Goal: Task Accomplishment & Management: Manage account settings

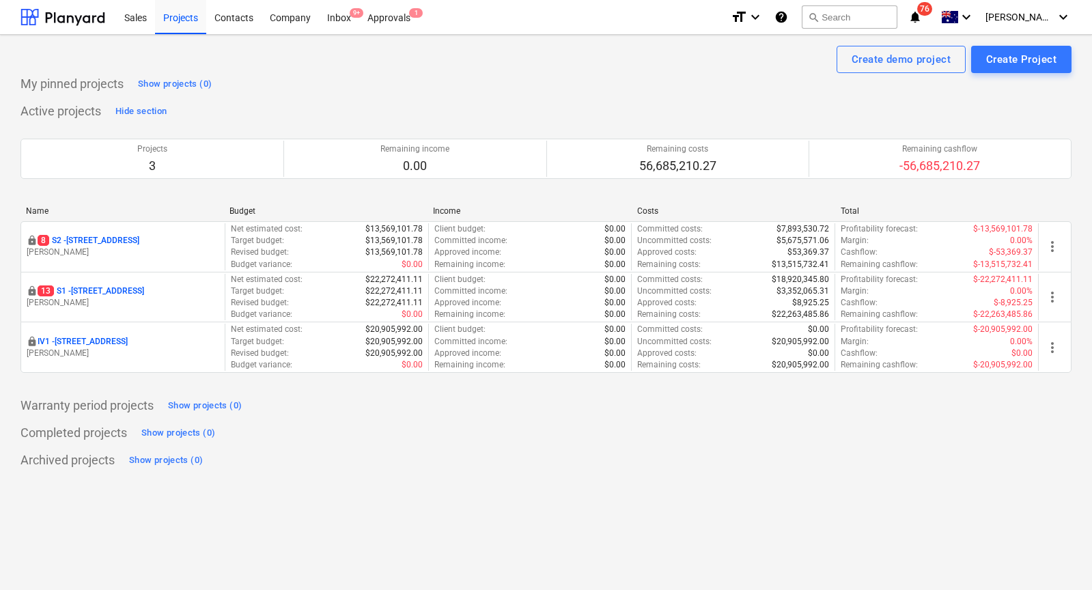
drag, startPoint x: 112, startPoint y: 237, endPoint x: 40, endPoint y: 213, distance: 76.2
click at [112, 237] on p "8 S2 - 76 Beach Rd, Sandringham" at bounding box center [89, 241] width 102 height 12
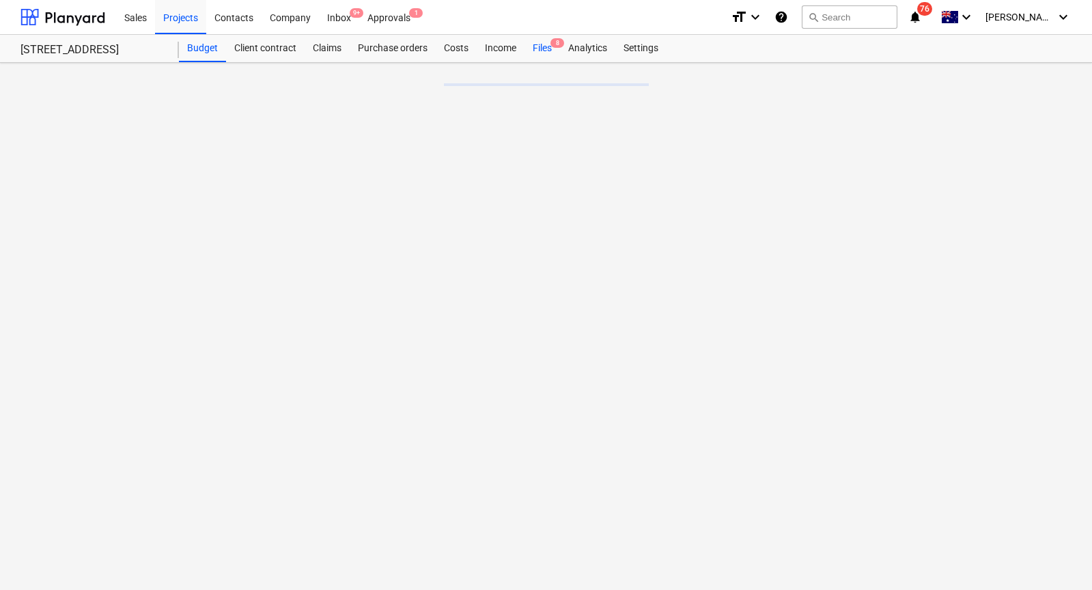
click at [548, 46] on div "Files 8" at bounding box center [542, 48] width 36 height 27
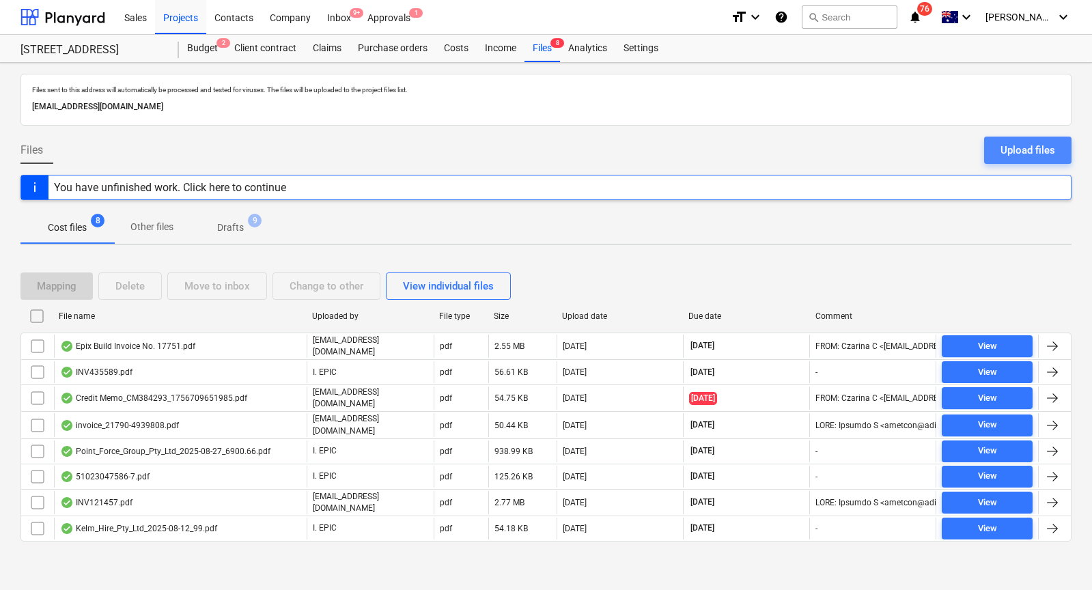
click at [1024, 153] on div "Upload files" at bounding box center [1027, 150] width 55 height 18
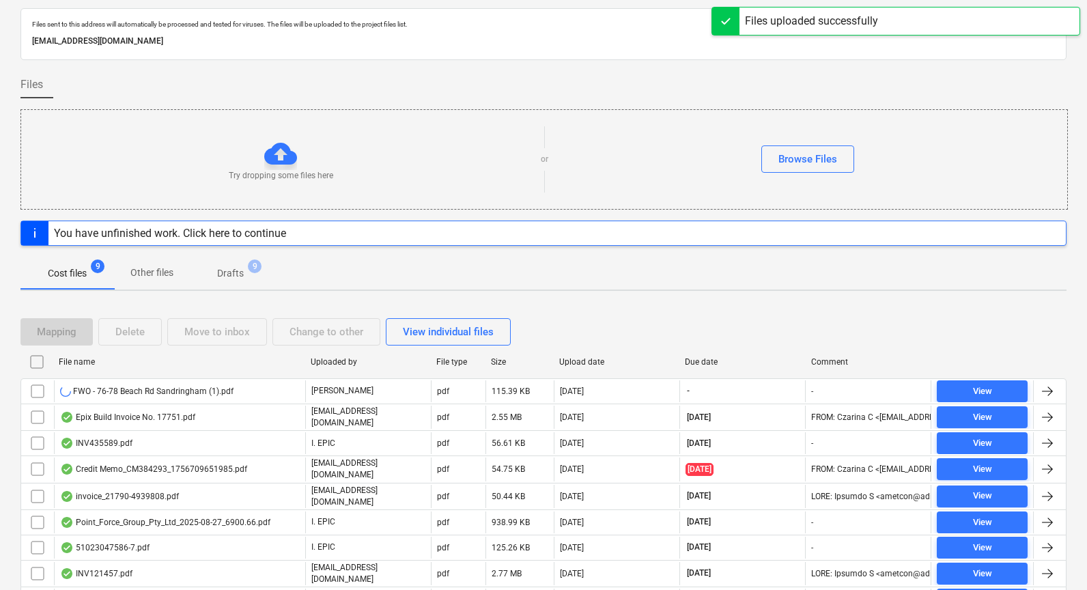
scroll to position [68, 0]
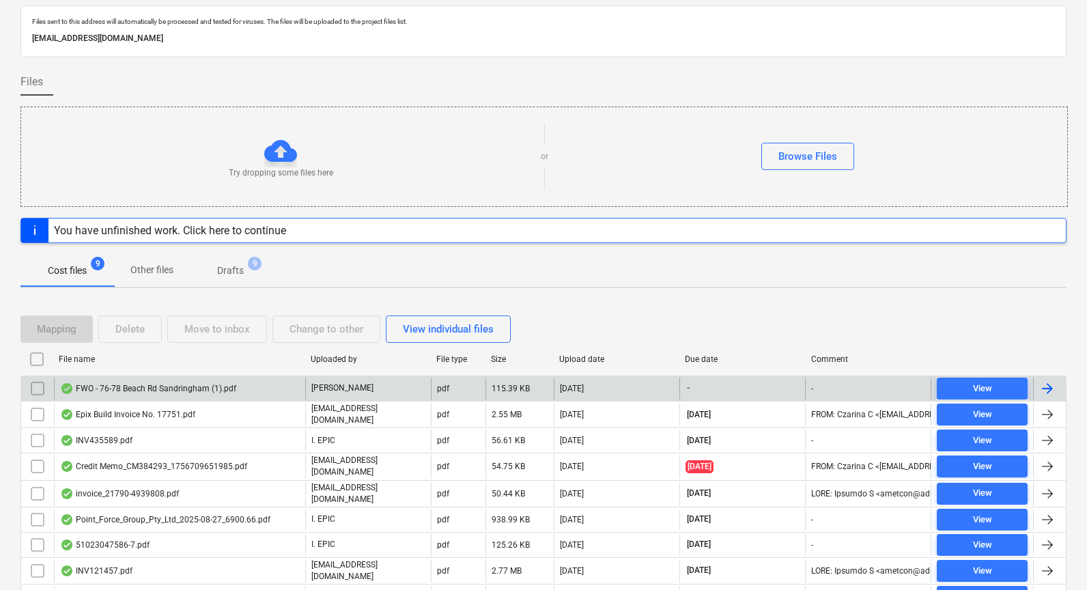
click at [193, 384] on div "FWO - 76-78 Beach Rd Sandringham (1).pdf" at bounding box center [148, 388] width 176 height 11
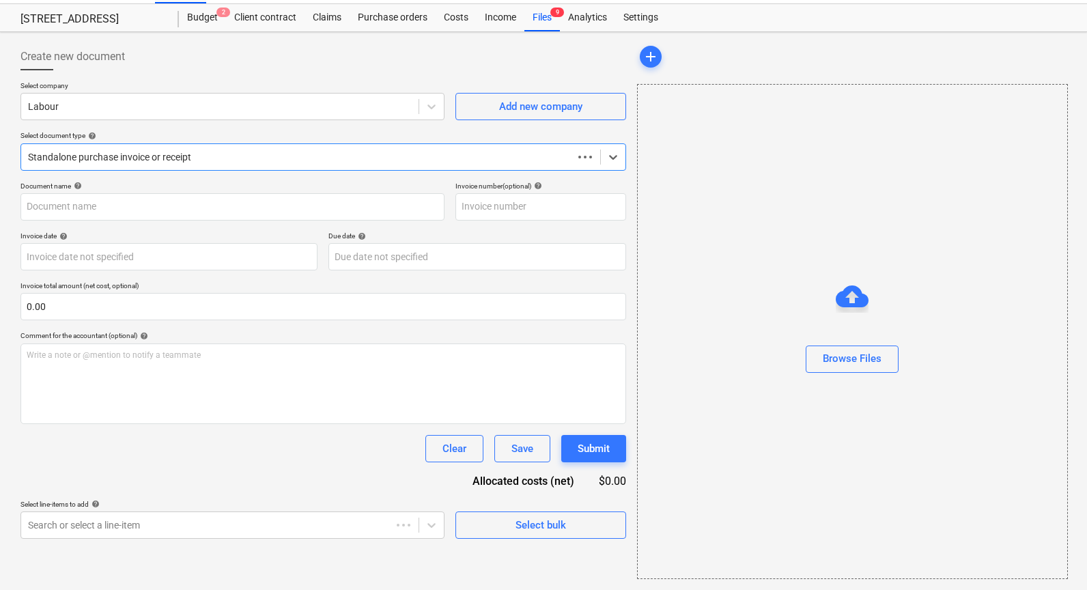
type input "FWO - 76-78 Beach Rd Sandringham (1).pdf"
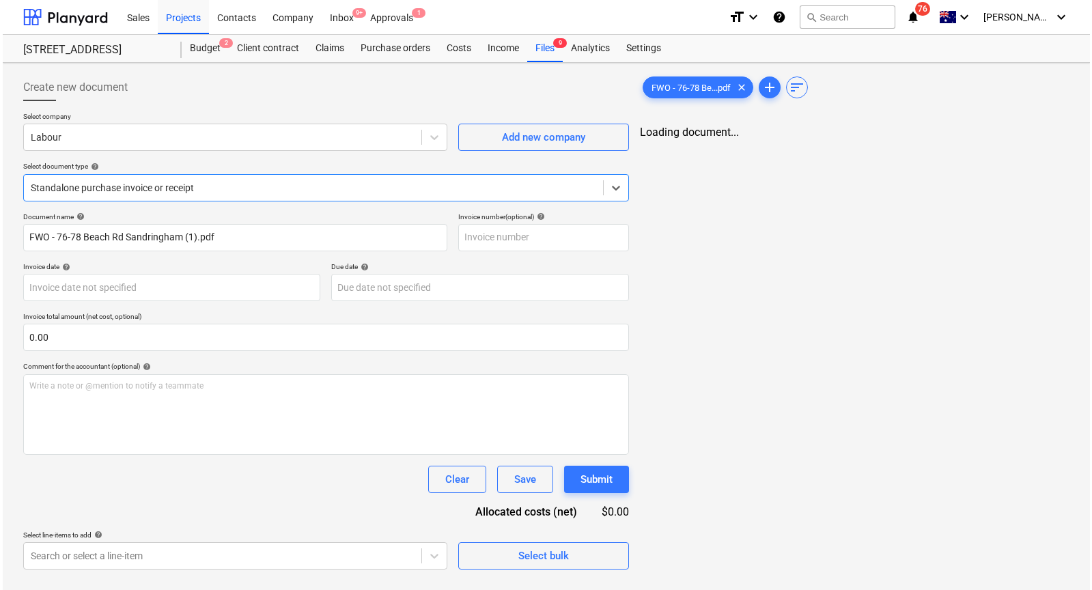
scroll to position [0, 0]
click at [195, 149] on div "Labour" at bounding box center [233, 137] width 427 height 27
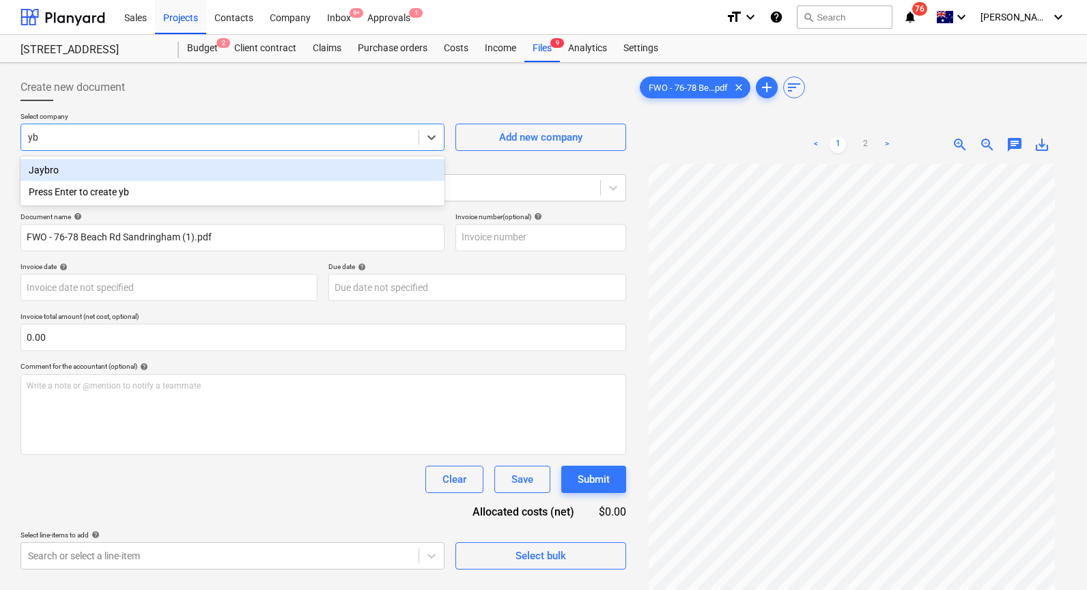
type input "y"
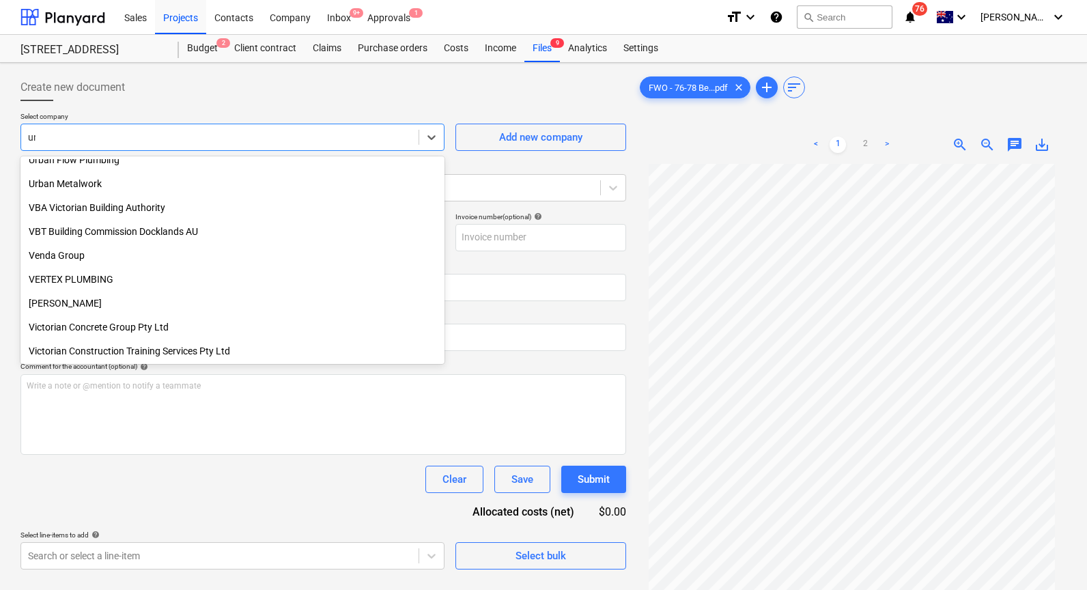
scroll to position [751, 0]
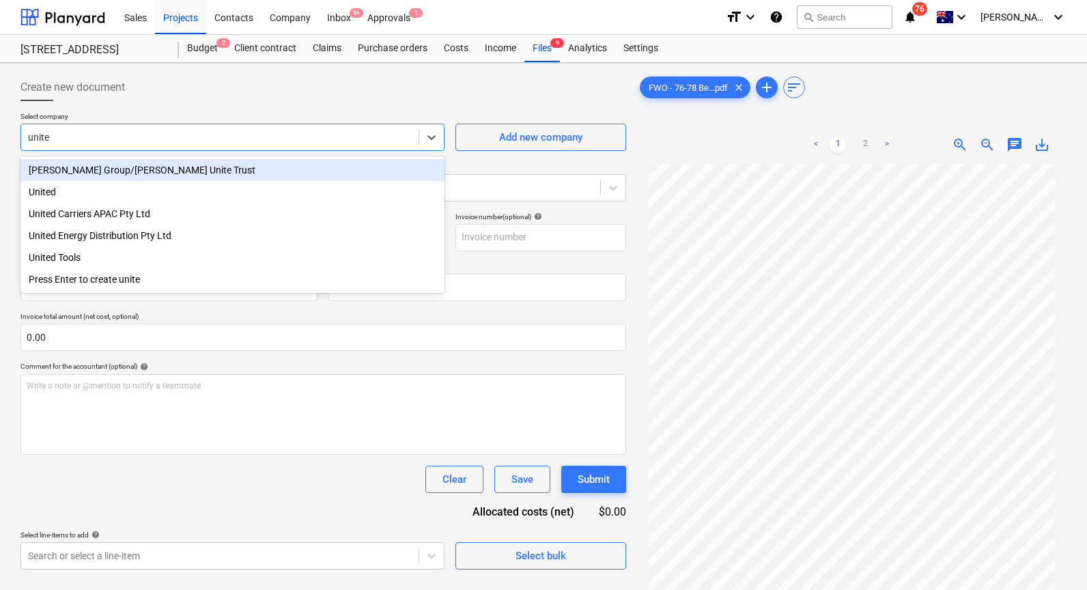
type input "united"
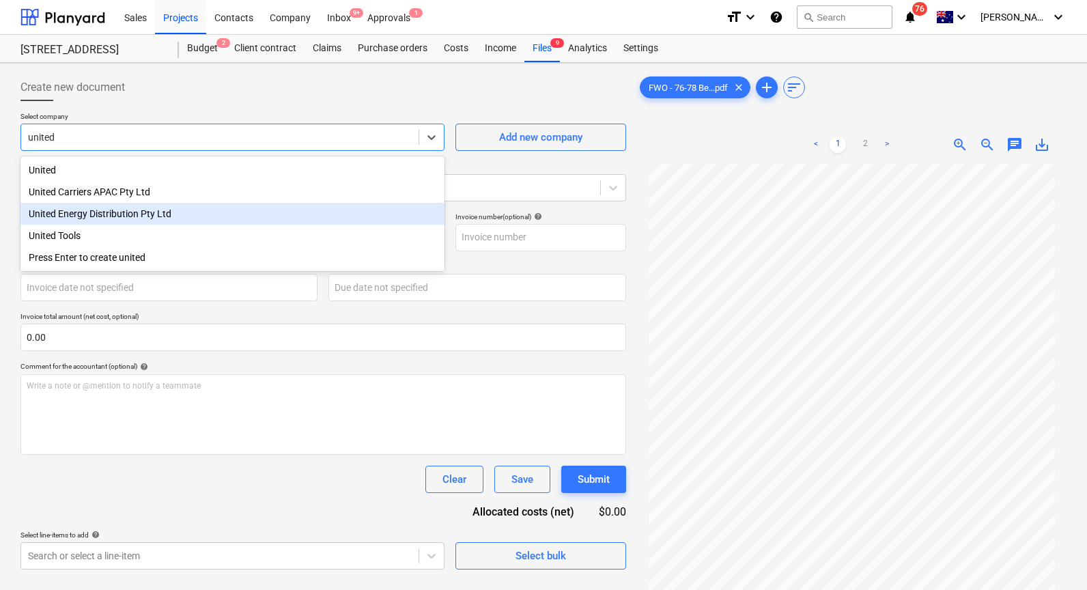
click at [174, 214] on div "United Energy Distribution Pty Ltd" at bounding box center [232, 214] width 424 height 22
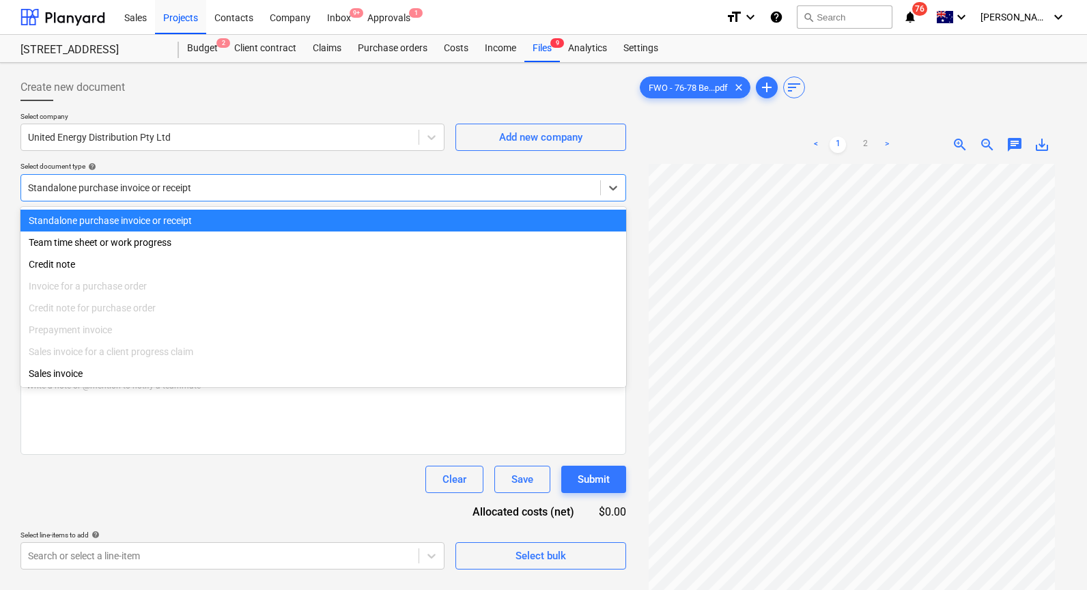
click at [154, 193] on div at bounding box center [310, 188] width 565 height 14
click at [187, 211] on div "Standalone purchase invoice or receipt" at bounding box center [323, 221] width 606 height 22
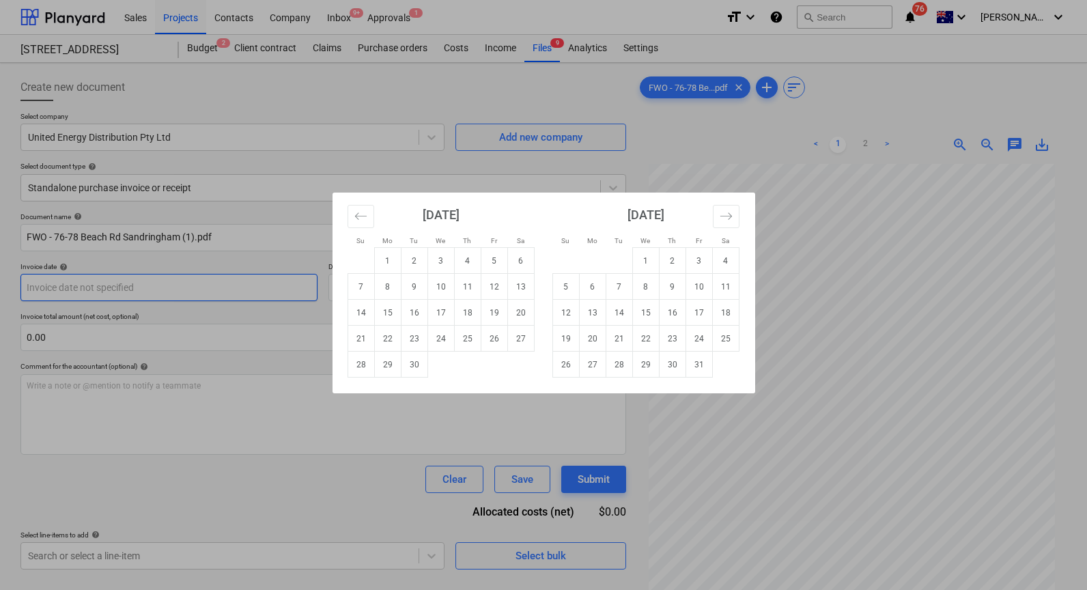
click at [216, 294] on body "Sales Projects Contacts Company Inbox 9+ Approvals 1 format_size keyboard_arrow…" at bounding box center [543, 295] width 1087 height 590
click at [465, 260] on td "4" at bounding box center [467, 261] width 27 height 26
type input "[DATE]"
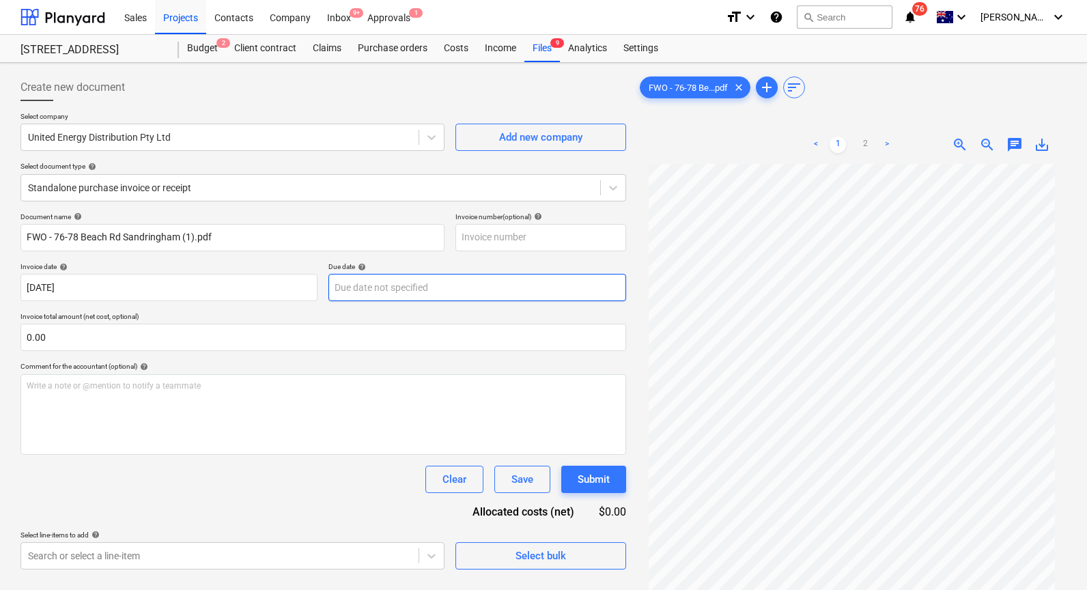
click at [449, 283] on body "Sales Projects Contacts Company Inbox 9+ Approvals 1 format_size keyboard_arrow…" at bounding box center [543, 295] width 1087 height 590
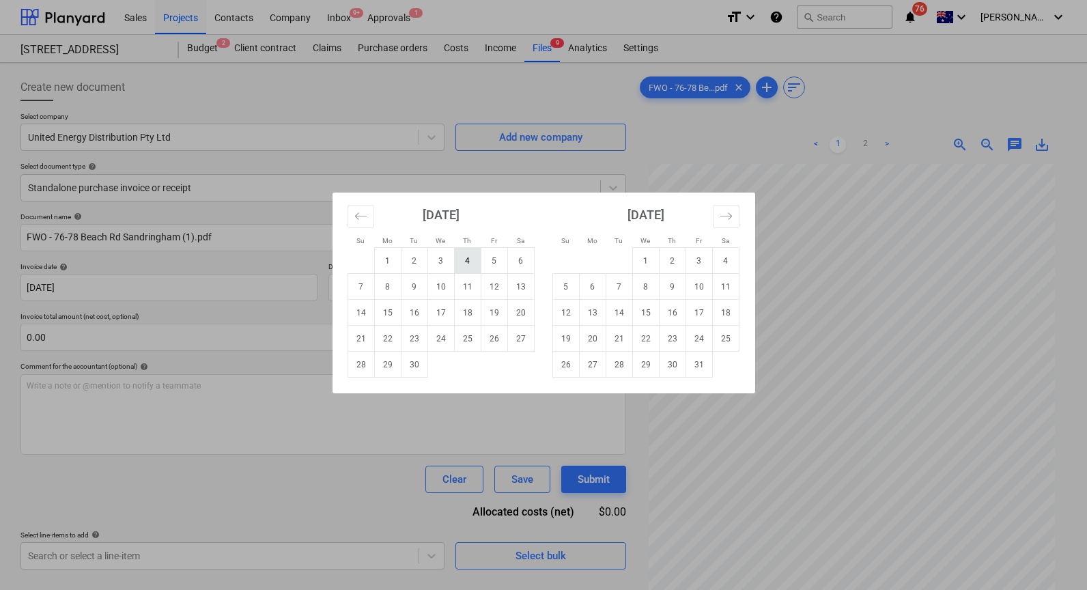
click at [464, 259] on td "4" at bounding box center [467, 261] width 27 height 26
type input "[DATE]"
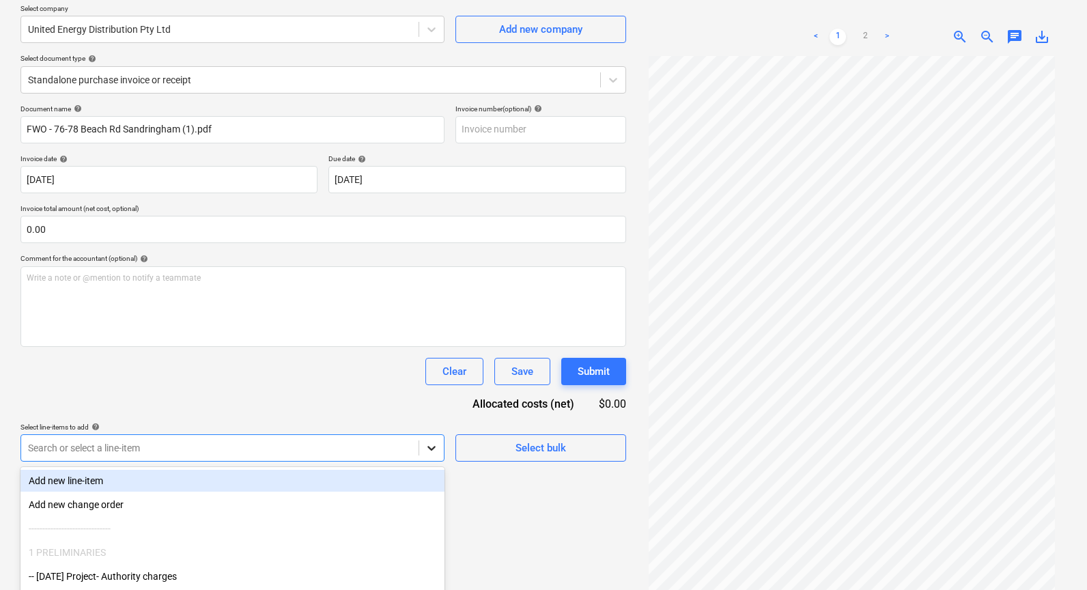
scroll to position [193, 0]
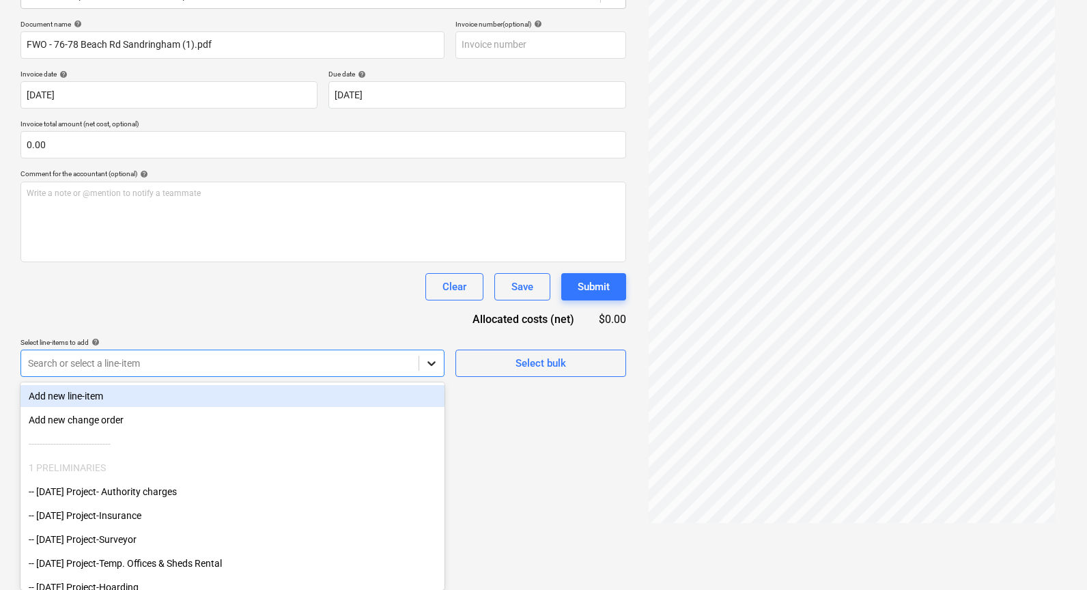
click at [426, 397] on body "Sales Projects Contacts Company Inbox 9+ Approvals 1 format_size keyboard_arrow…" at bounding box center [543, 102] width 1087 height 590
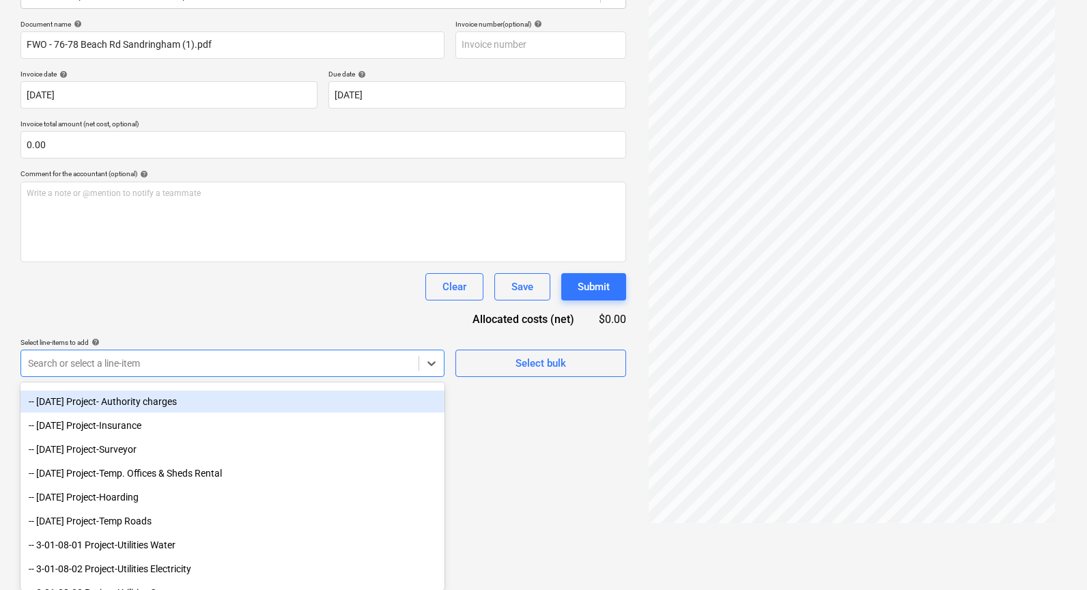
scroll to position [87, 0]
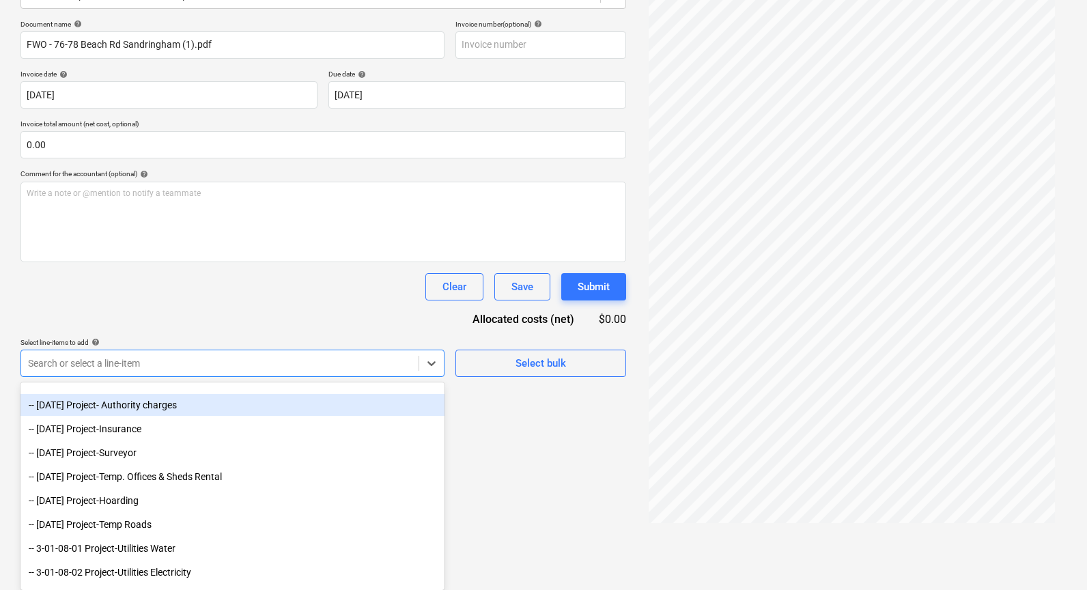
click at [296, 412] on div "-- 3-01-01 Project- Authority charges" at bounding box center [232, 405] width 424 height 22
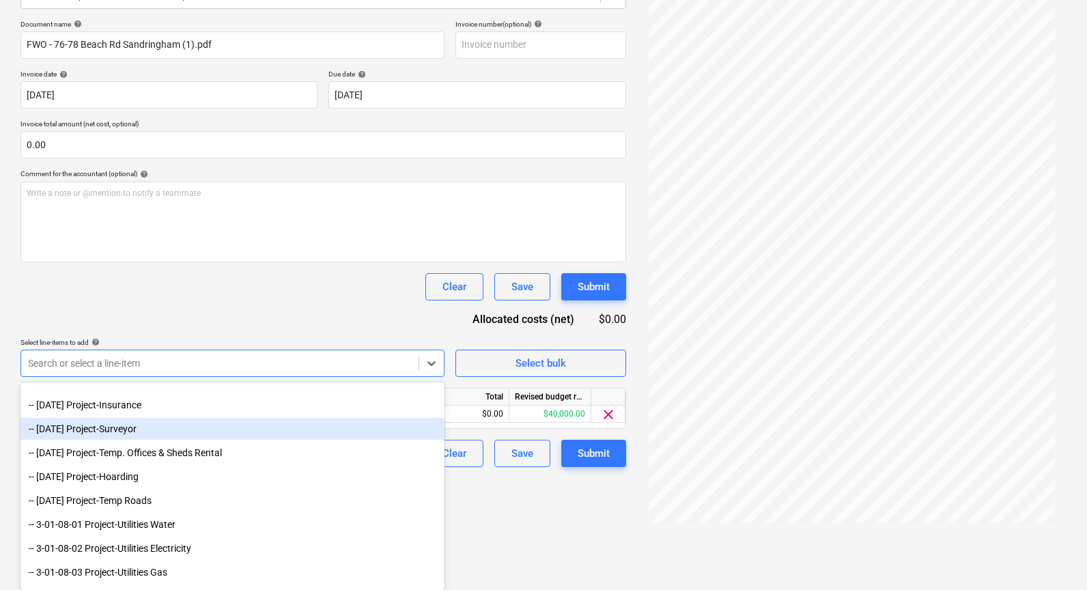
click at [503, 494] on div "Create new document Select company United Energy Distribution Pty Ltd Add new c…" at bounding box center [323, 202] width 617 height 653
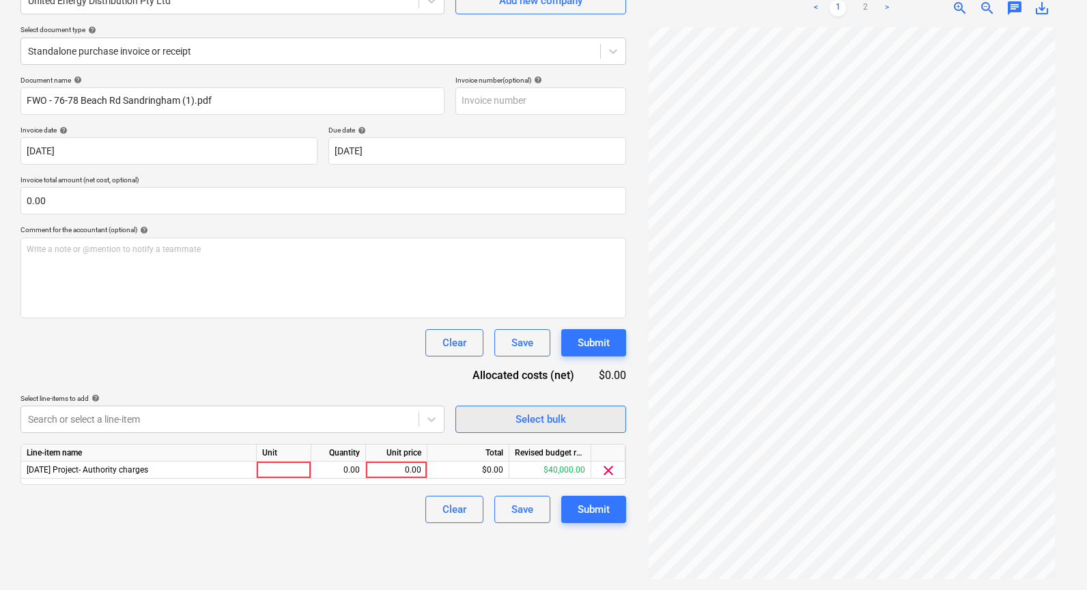
scroll to position [137, 0]
click at [409, 464] on div "0.00" at bounding box center [396, 470] width 50 height 17
type input "8556.57"
click at [346, 358] on div "Document name help FWO - 76-78 Beach Rd Sandringham (1).pdf Invoice number (opt…" at bounding box center [323, 299] width 606 height 447
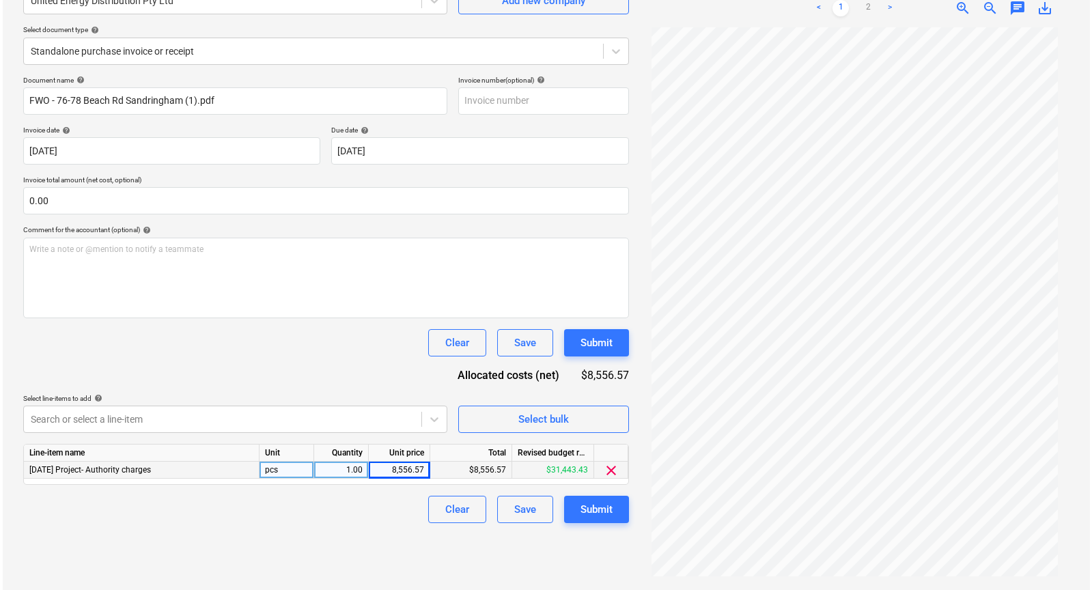
scroll to position [26, 0]
click at [584, 505] on div "Submit" at bounding box center [594, 510] width 32 height 18
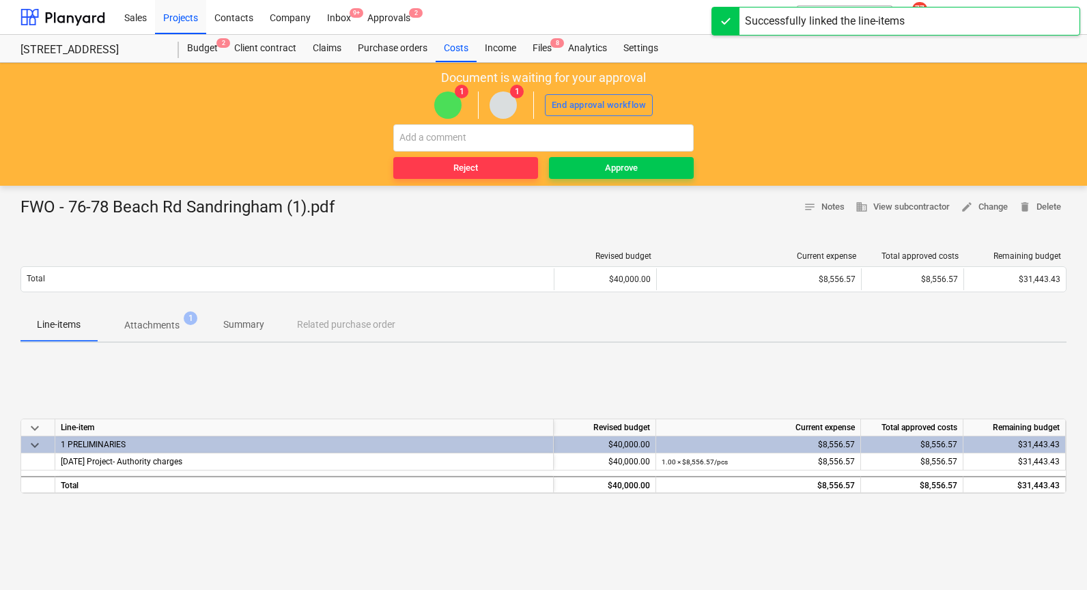
scroll to position [1, 0]
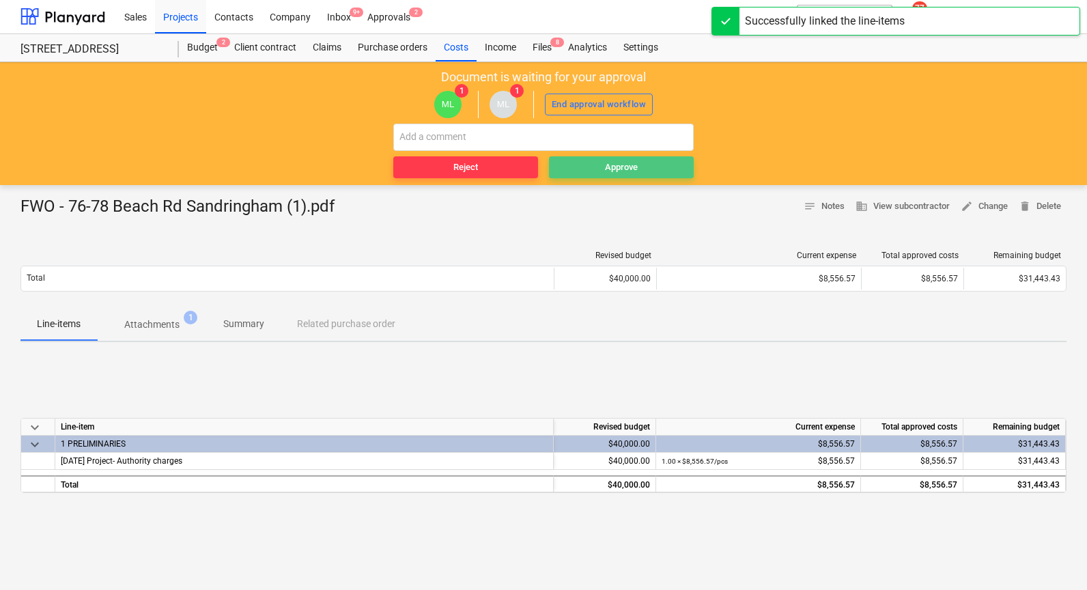
click at [599, 167] on span "Approve" at bounding box center [621, 168] width 134 height 16
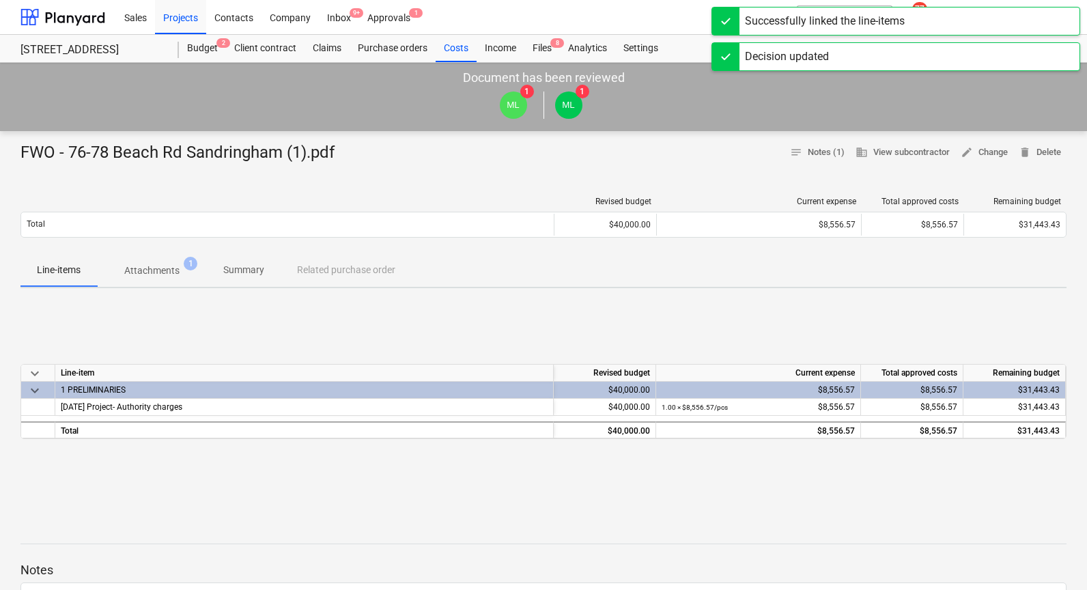
scroll to position [3, 0]
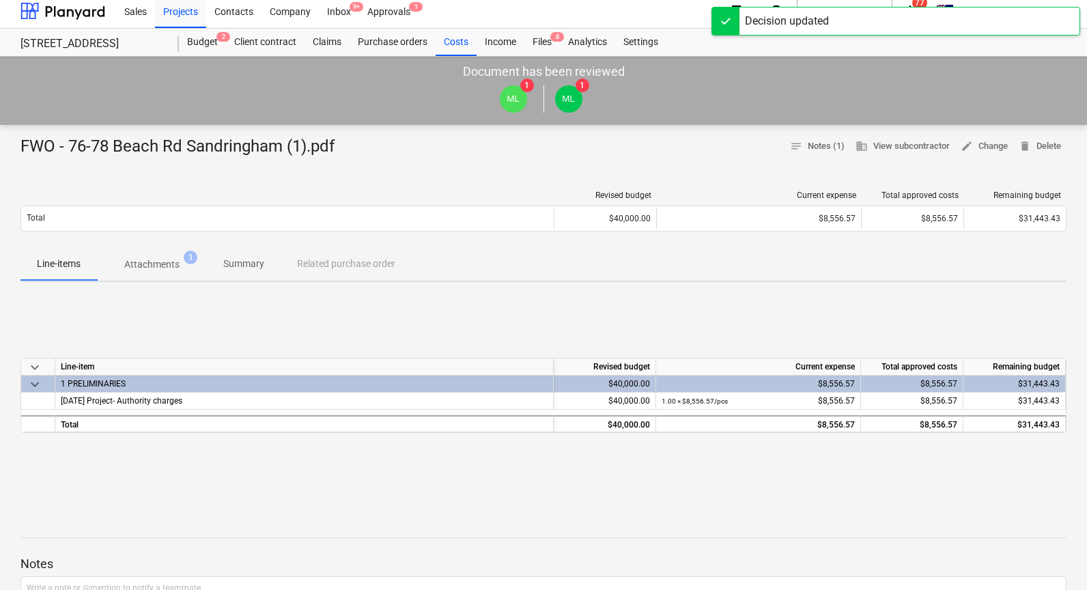
click at [266, 145] on div "FWO - 76-78 Beach Rd Sandringham (1).pdf" at bounding box center [182, 147] width 325 height 22
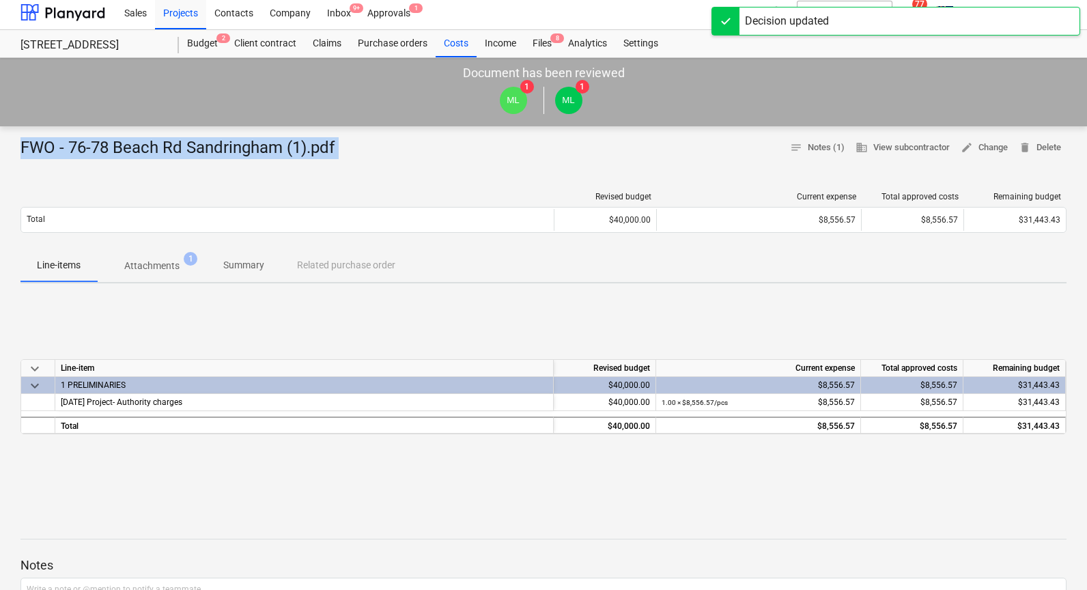
click at [266, 145] on div "FWO - 76-78 Beach Rd Sandringham (1).pdf" at bounding box center [182, 148] width 325 height 22
copy div "FWO - 76-78 Beach Rd Sandringham (1).pdf notes Notes (1) business View subcontr…"
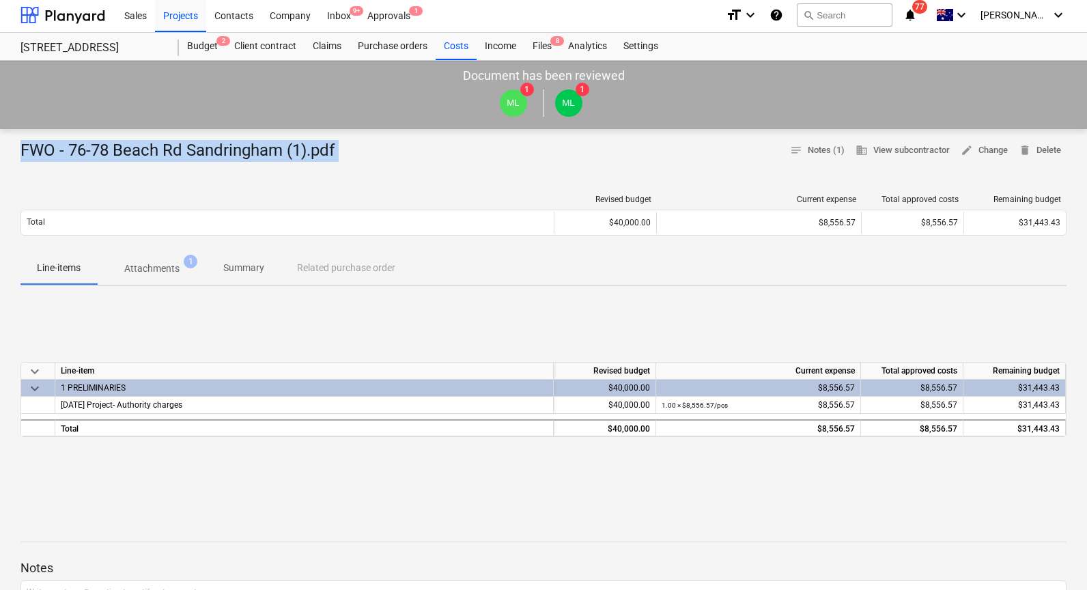
scroll to position [1, 0]
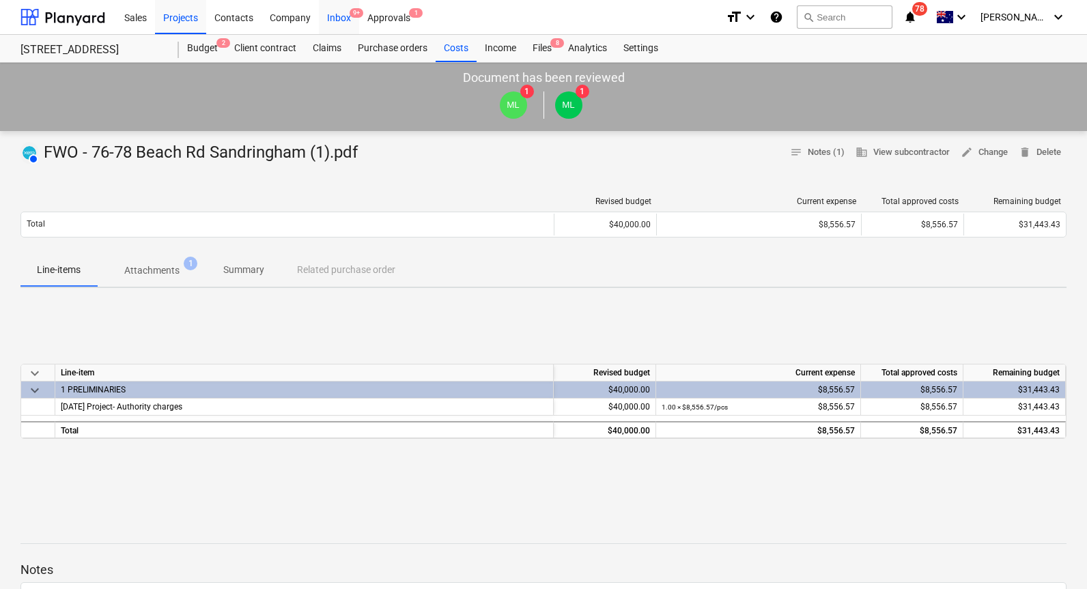
click at [338, 23] on div "Inbox 9+" at bounding box center [339, 16] width 40 height 35
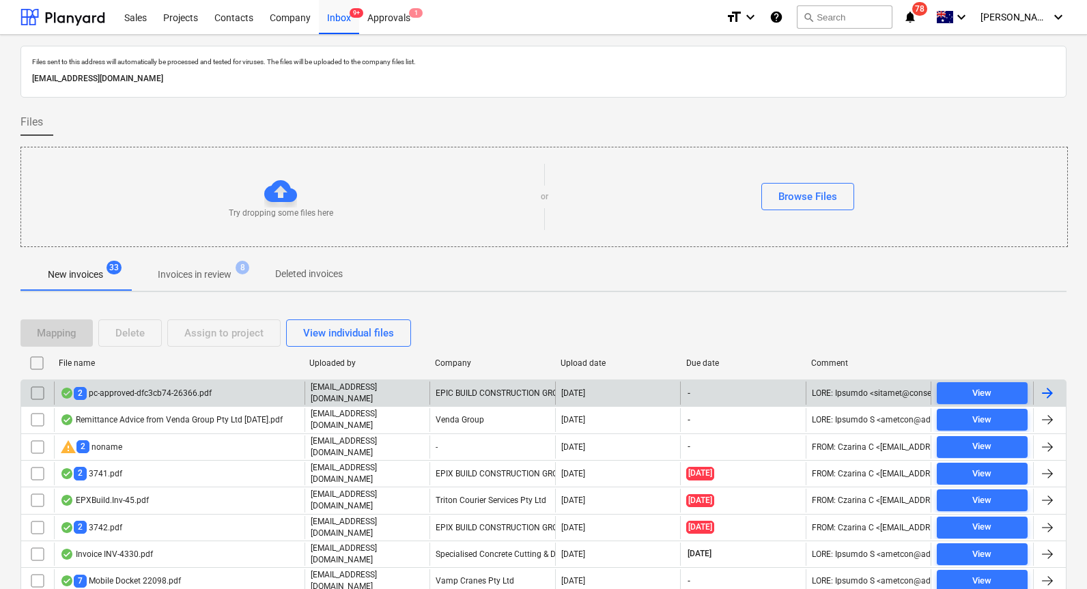
click at [189, 391] on div "2 pc-approved-dfc3cb74-26366.pdf" at bounding box center [136, 393] width 152 height 13
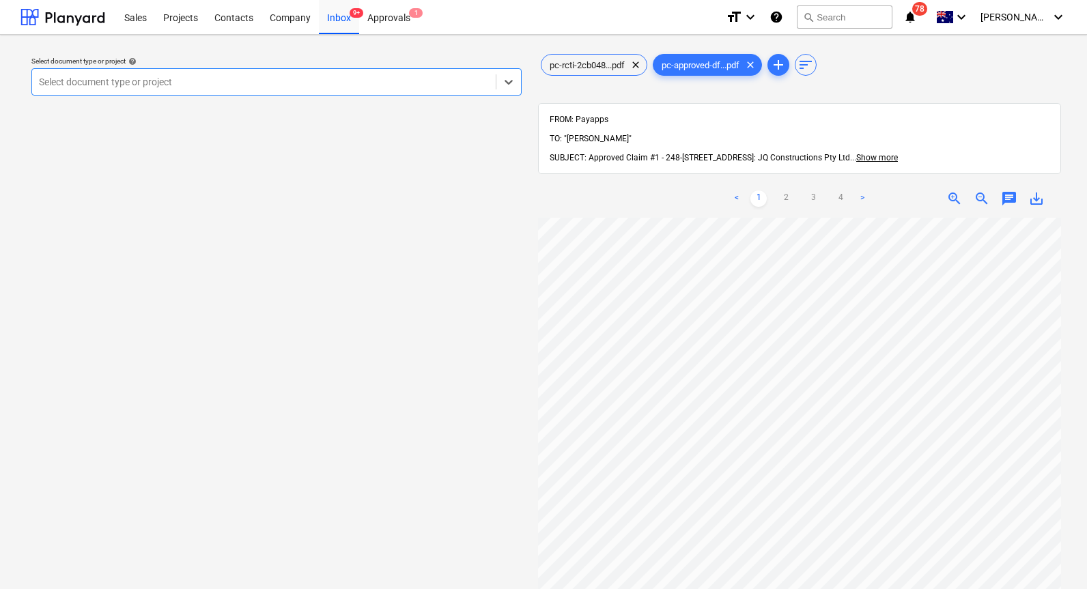
click at [197, 81] on div at bounding box center [264, 82] width 450 height 14
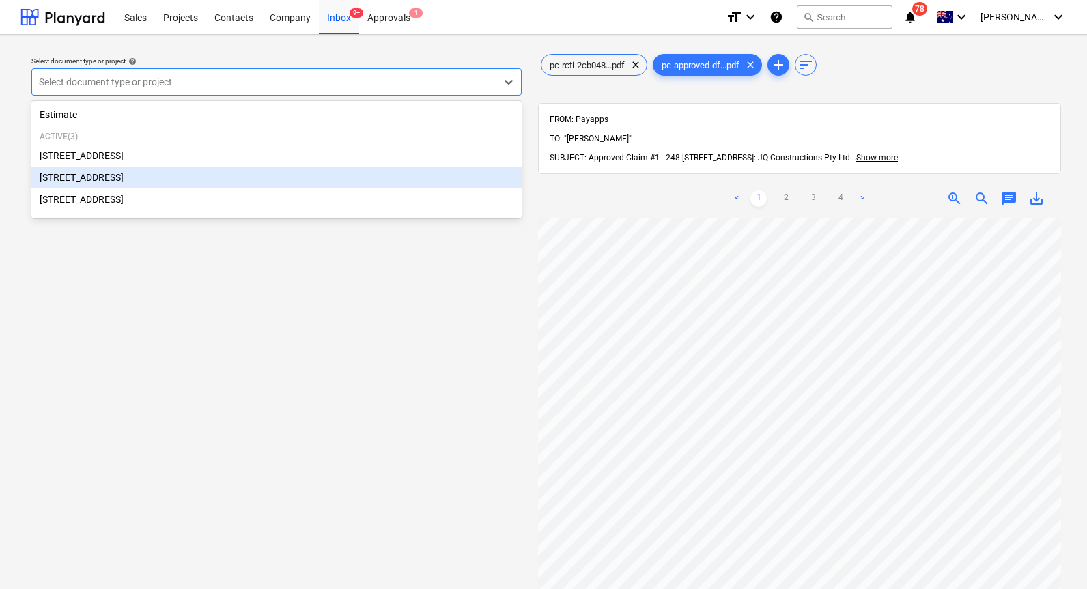
click at [222, 174] on div "[STREET_ADDRESS]" at bounding box center [276, 178] width 490 height 22
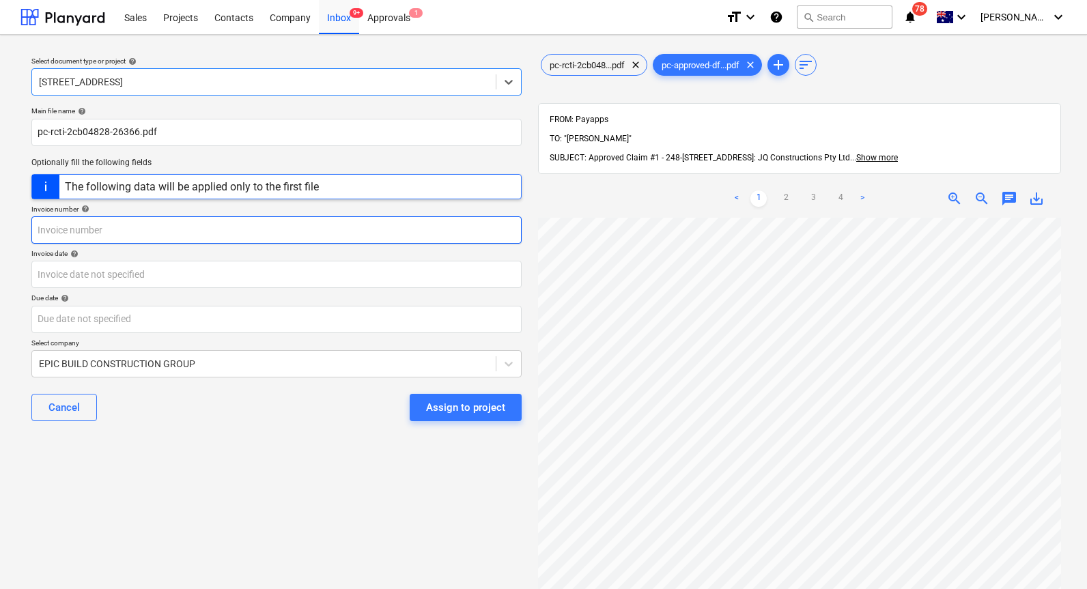
click at [199, 232] on input "text" at bounding box center [276, 229] width 490 height 27
type input "1"
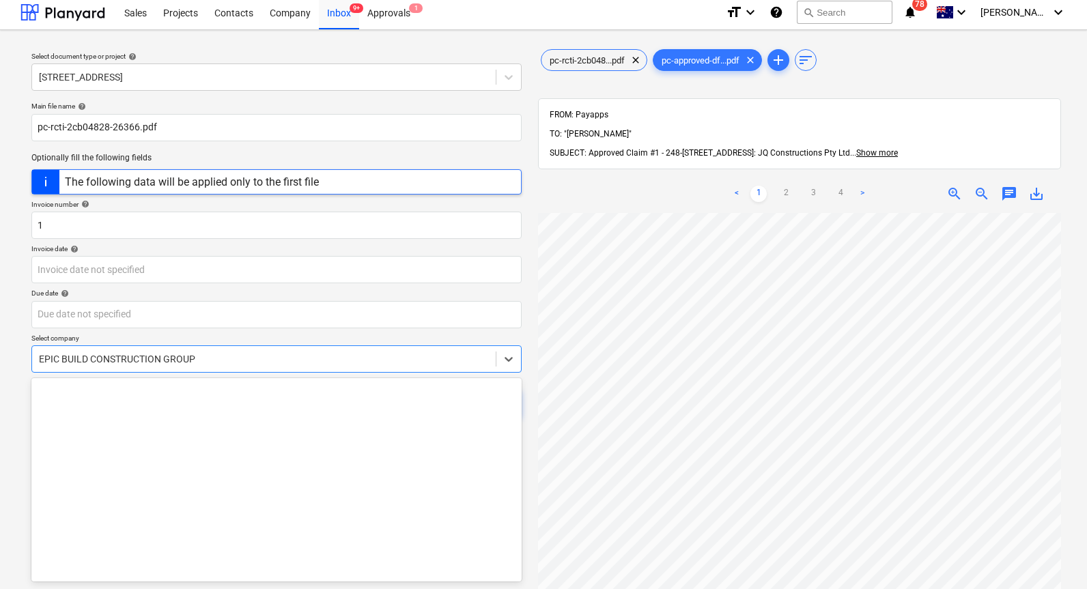
click at [174, 358] on div at bounding box center [264, 359] width 450 height 14
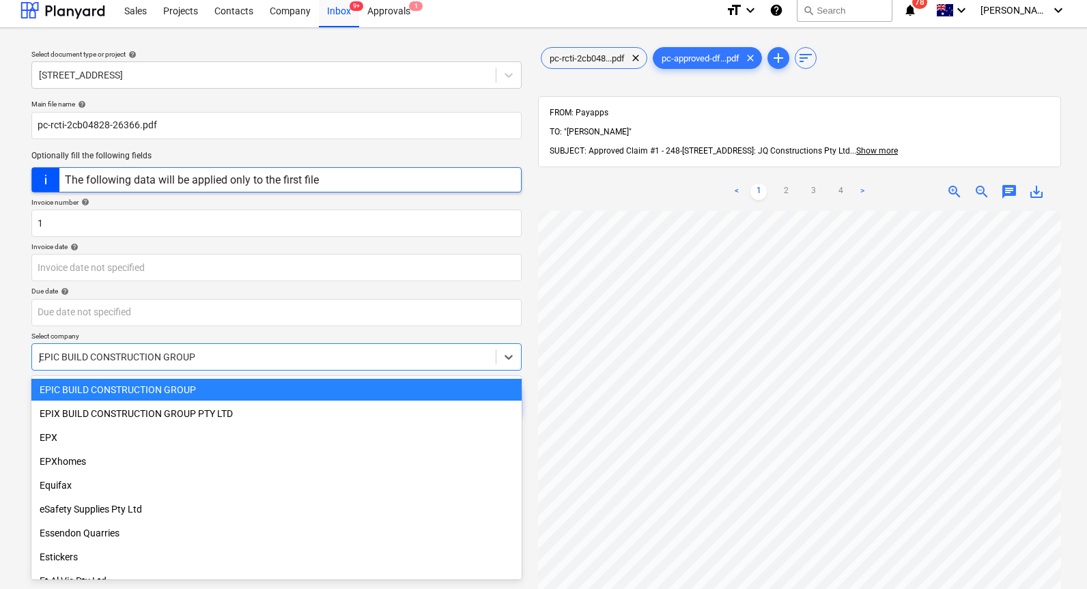
type input "jq"
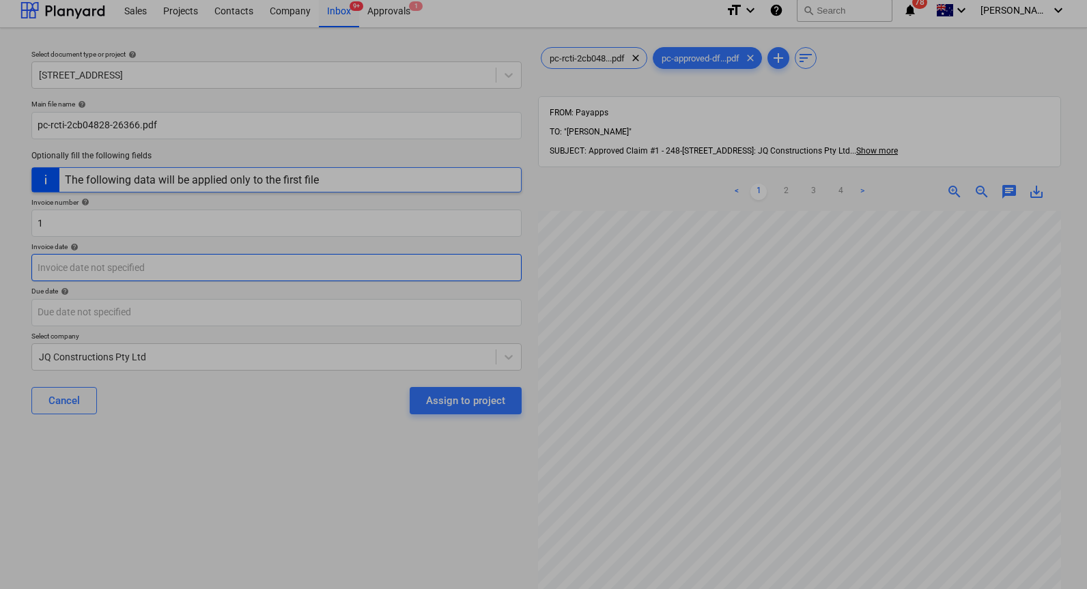
click at [227, 272] on body "Sales Projects Contacts Company Inbox 9+ Approvals 1 format_size keyboard_arrow…" at bounding box center [543, 287] width 1087 height 589
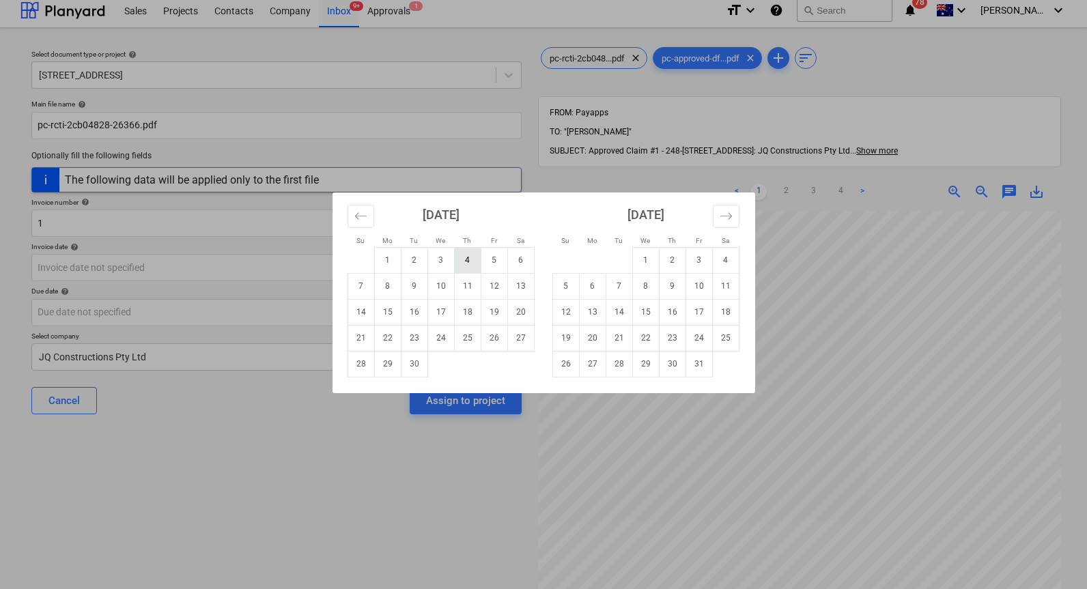
click at [473, 260] on td "4" at bounding box center [467, 260] width 27 height 26
type input "[DATE]"
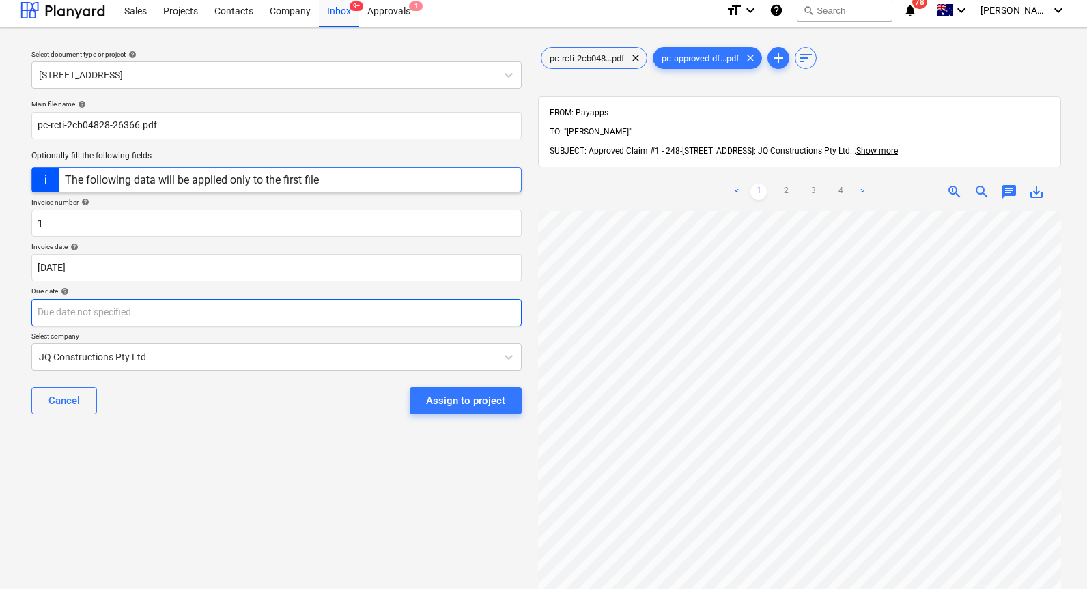
click at [410, 314] on body "Sales Projects Contacts Company Inbox 9+ Approvals 1 format_size keyboard_arrow…" at bounding box center [543, 287] width 1087 height 589
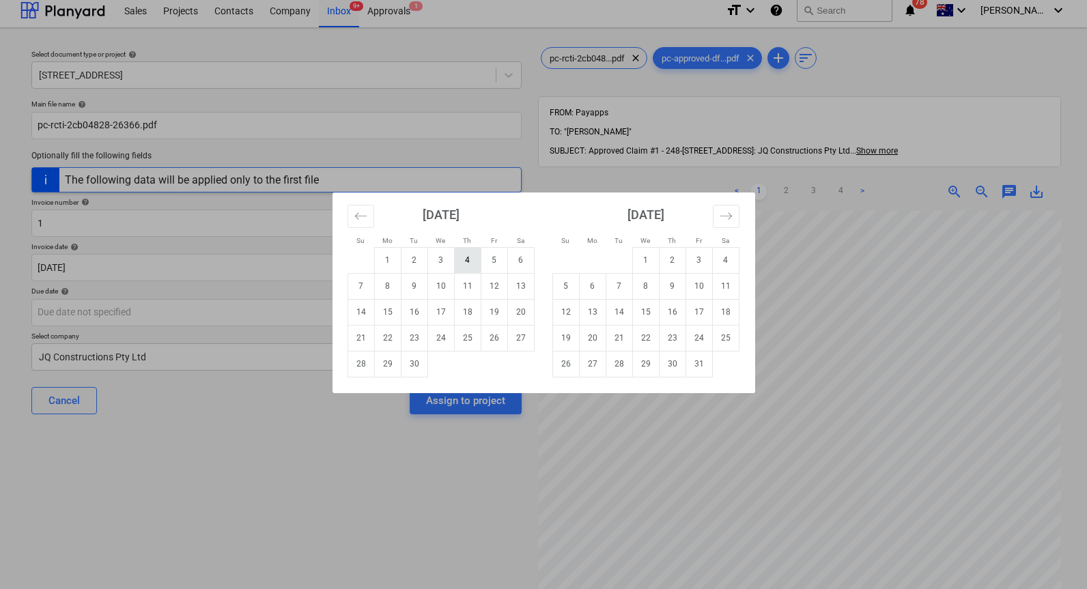
click at [471, 263] on td "4" at bounding box center [467, 260] width 27 height 26
type input "[DATE]"
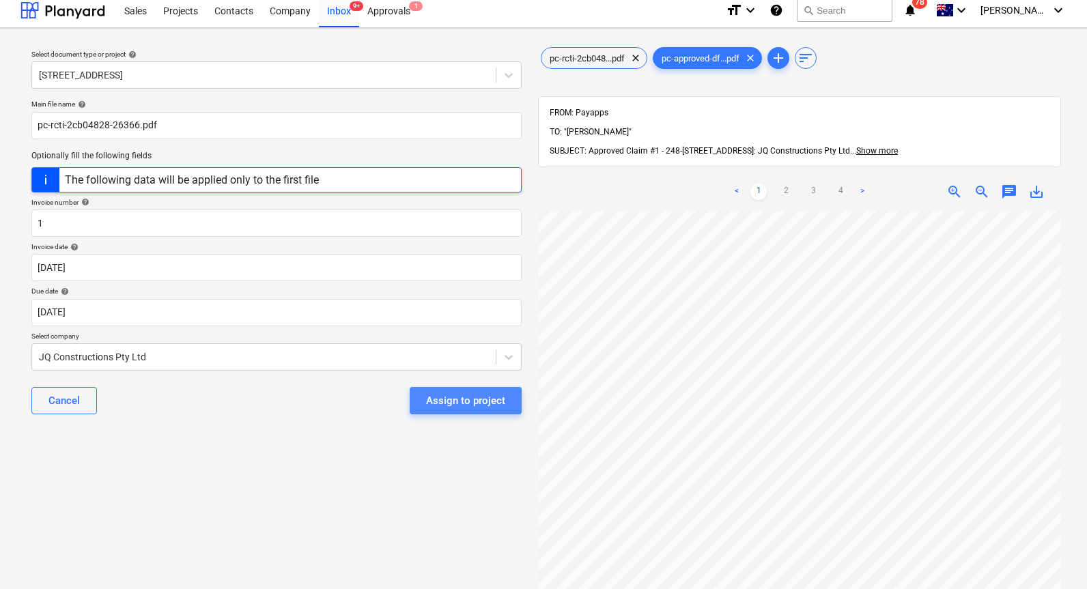
click at [478, 404] on div "Assign to project" at bounding box center [465, 401] width 79 height 18
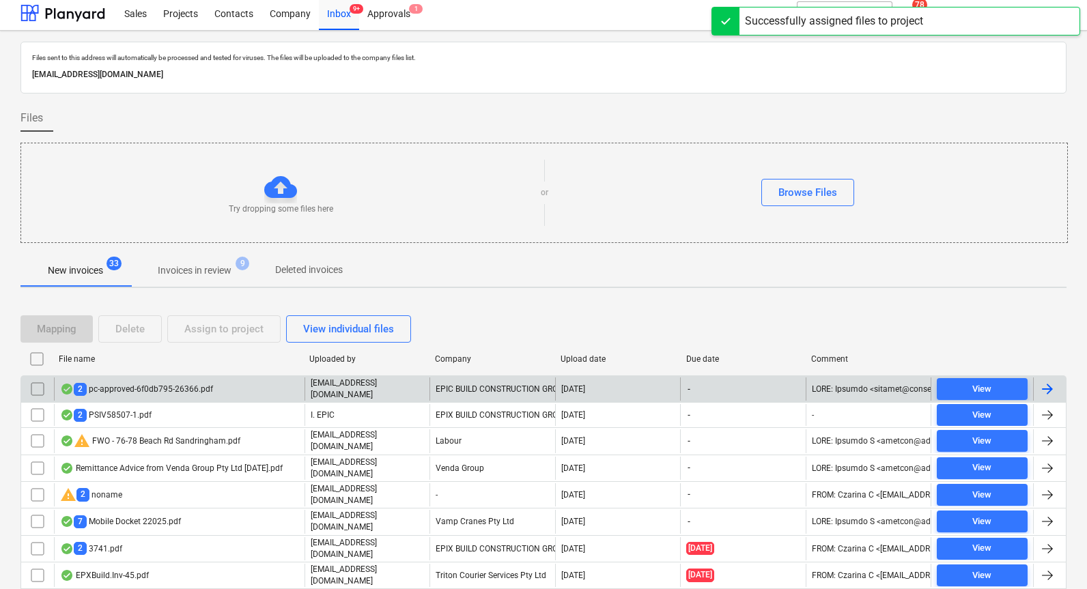
click at [203, 391] on div "2 pc-approved-6f0db795-26366.pdf" at bounding box center [136, 389] width 153 height 13
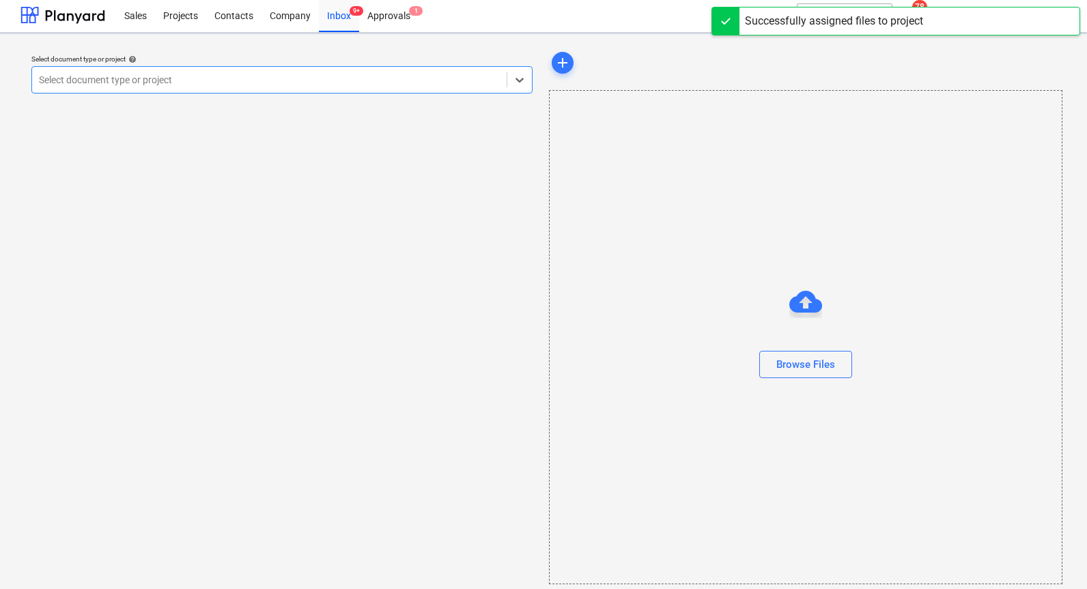
scroll to position [1, 0]
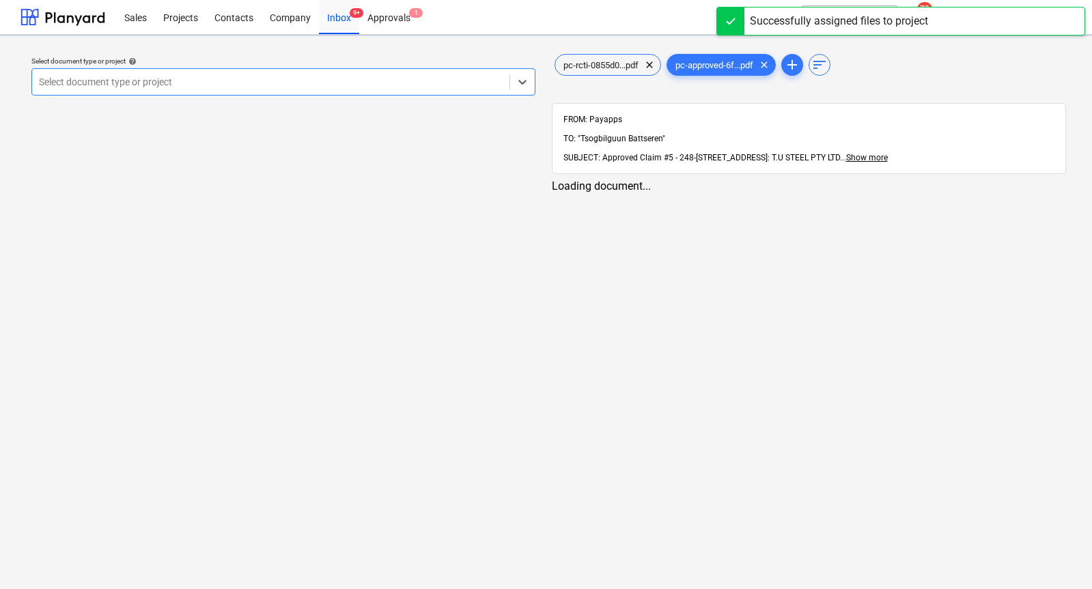
click at [245, 87] on div at bounding box center [271, 82] width 464 height 14
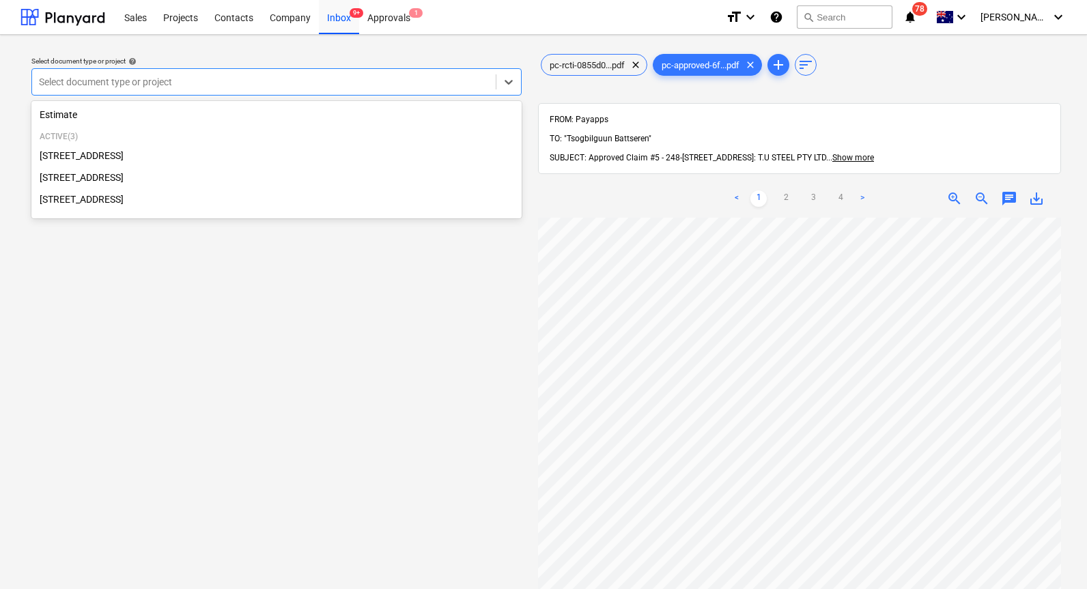
click at [264, 180] on div "[STREET_ADDRESS]" at bounding box center [276, 178] width 490 height 22
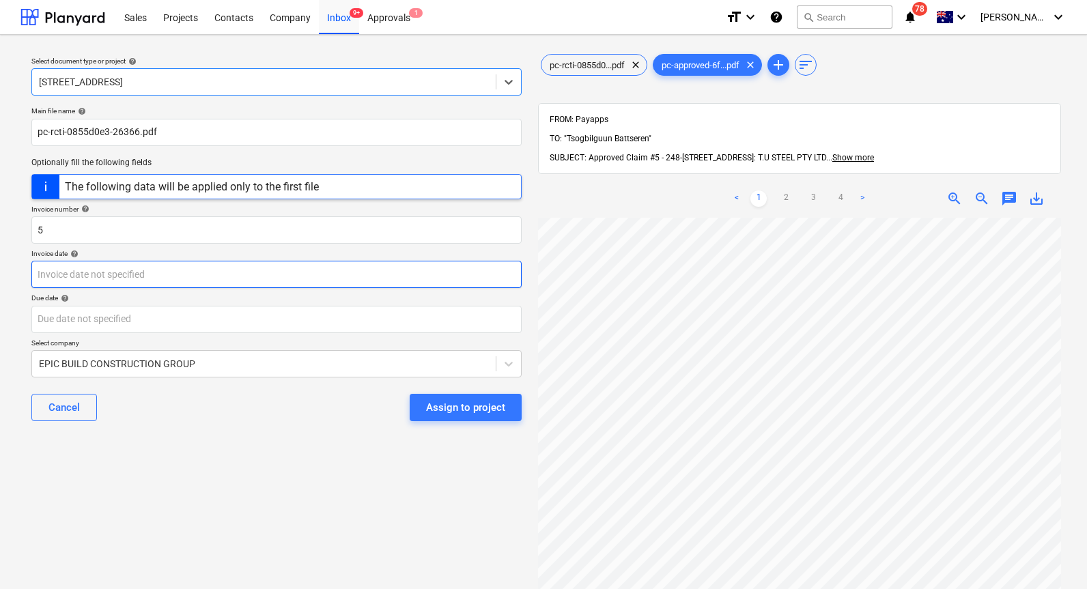
click at [192, 278] on body "Sales Projects Contacts Company Inbox 9+ Approvals 1 format_size keyboard_arrow…" at bounding box center [543, 294] width 1087 height 589
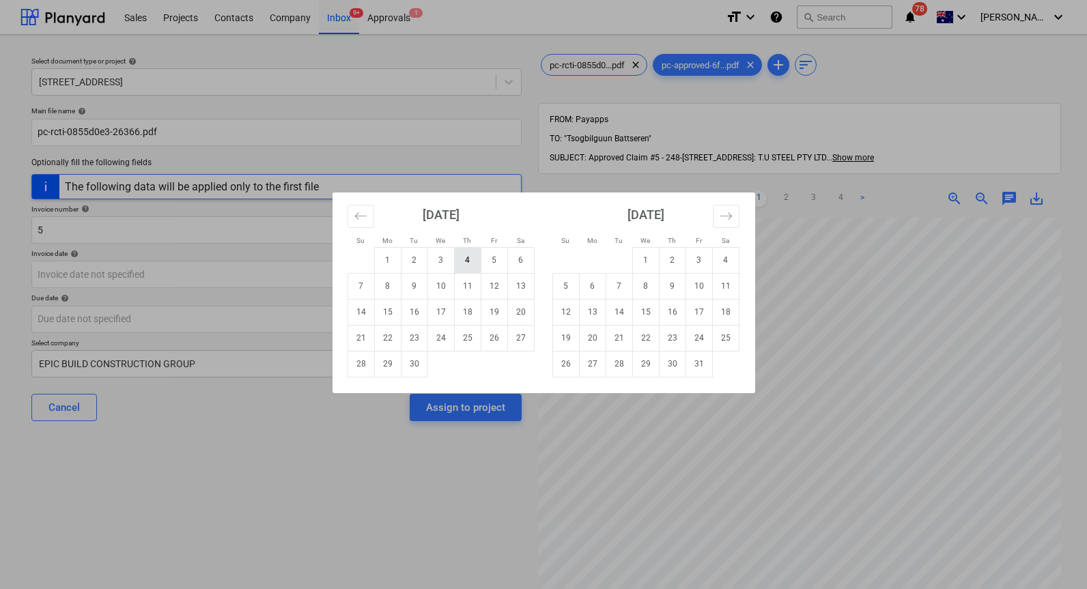
click at [468, 255] on td "4" at bounding box center [467, 260] width 27 height 26
type input "[DATE]"
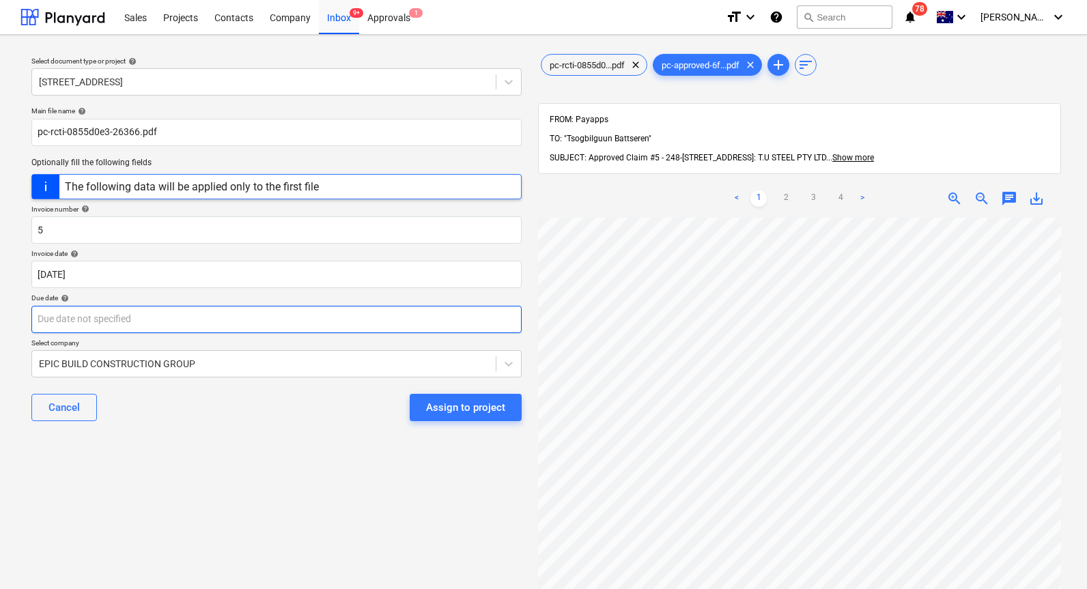
click at [247, 323] on body "Sales Projects Contacts Company Inbox 9+ Approvals 1 format_size keyboard_arrow…" at bounding box center [543, 294] width 1087 height 589
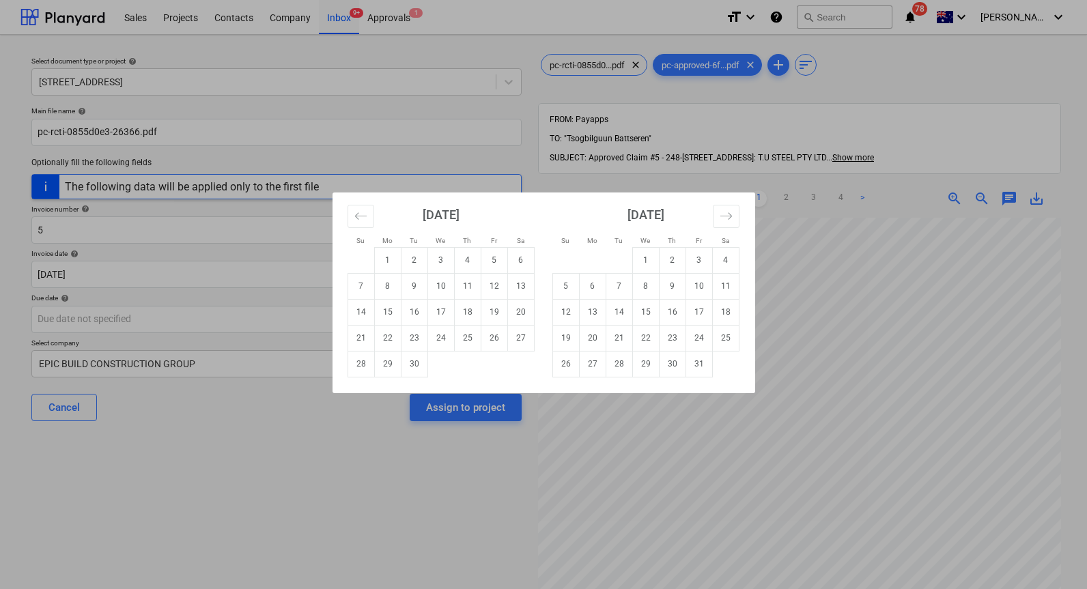
drag, startPoint x: 472, startPoint y: 259, endPoint x: 351, endPoint y: 342, distance: 146.4
click at [472, 259] on td "4" at bounding box center [467, 260] width 27 height 26
type input "[DATE]"
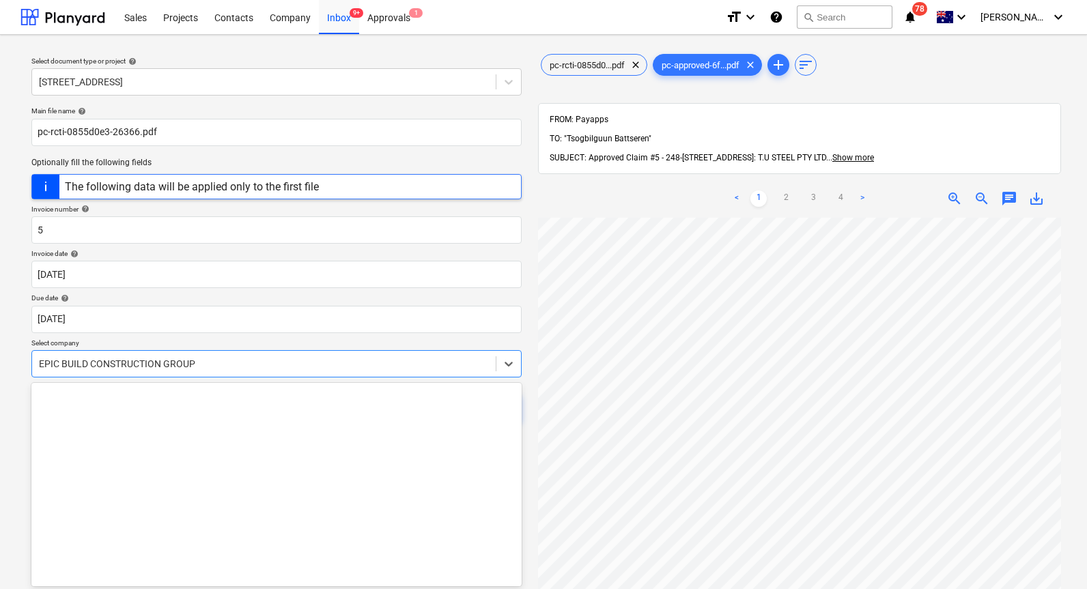
scroll to position [6, 0]
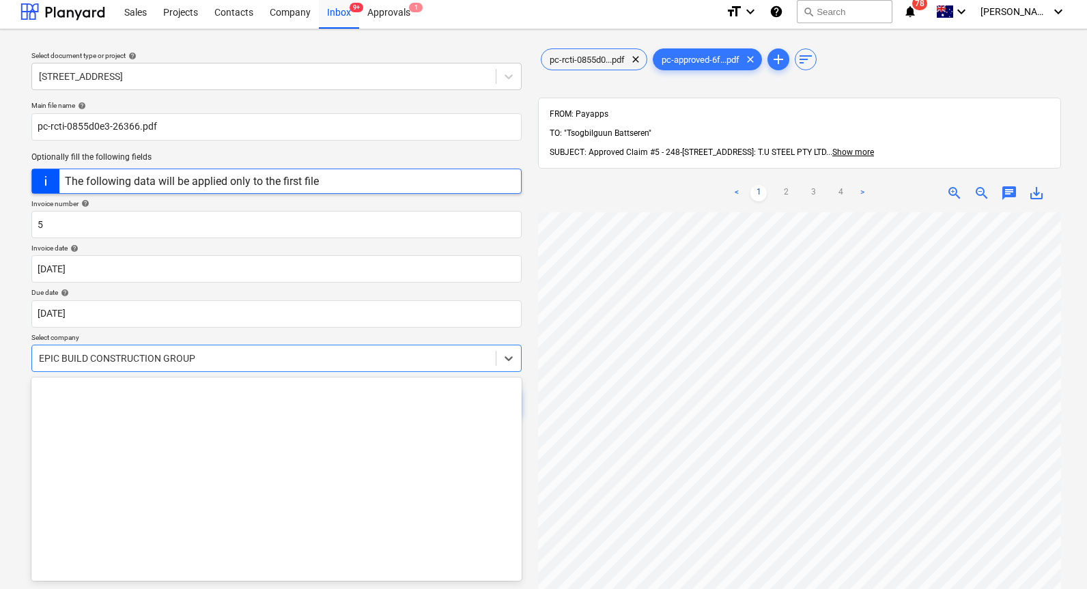
click at [326, 361] on div at bounding box center [264, 359] width 450 height 14
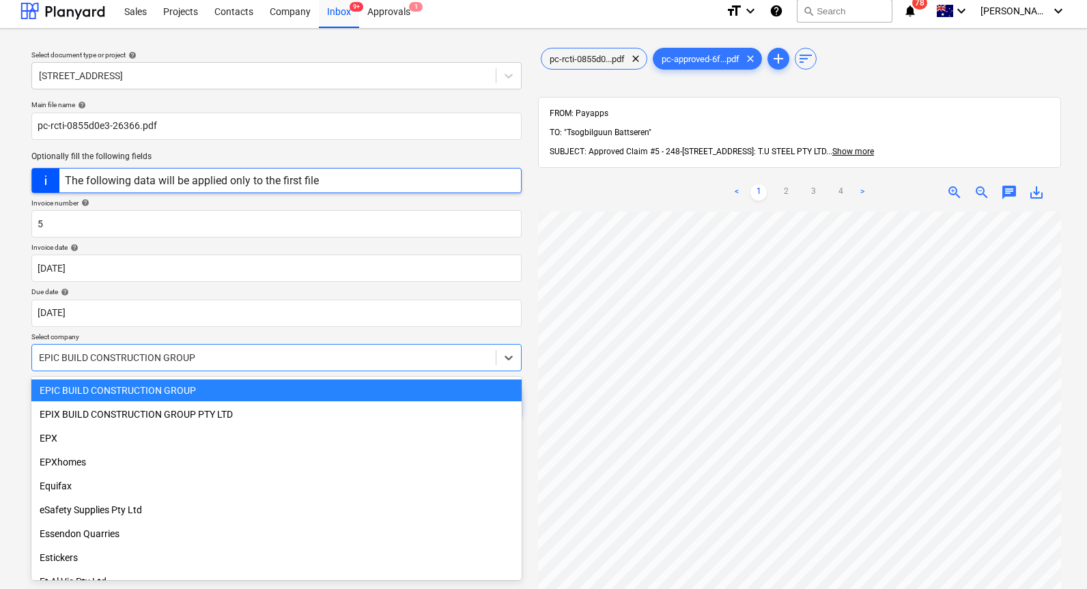
scroll to position [7, 0]
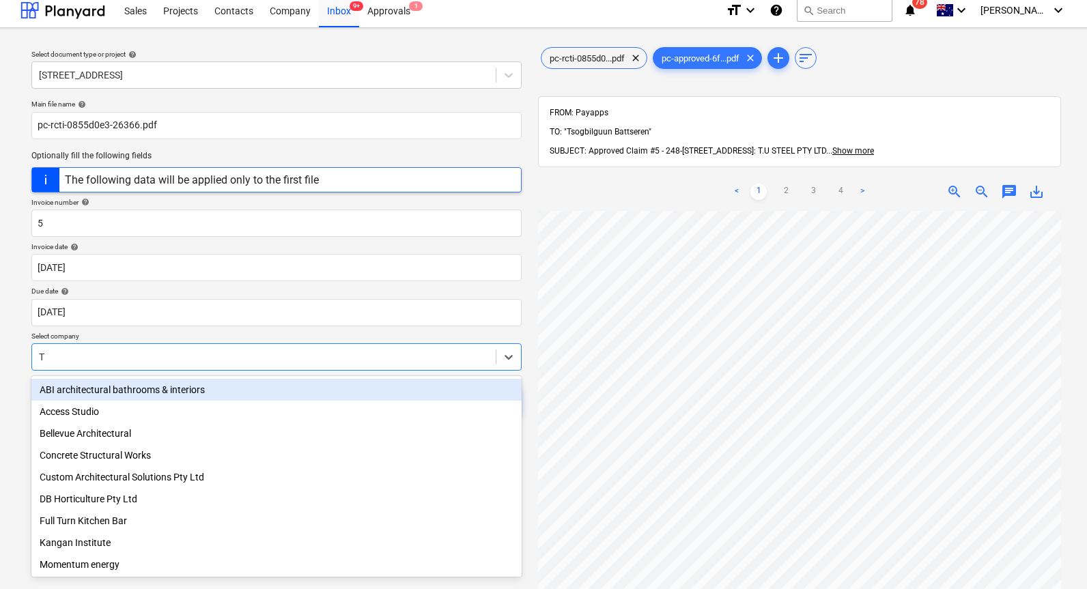
type input "T."
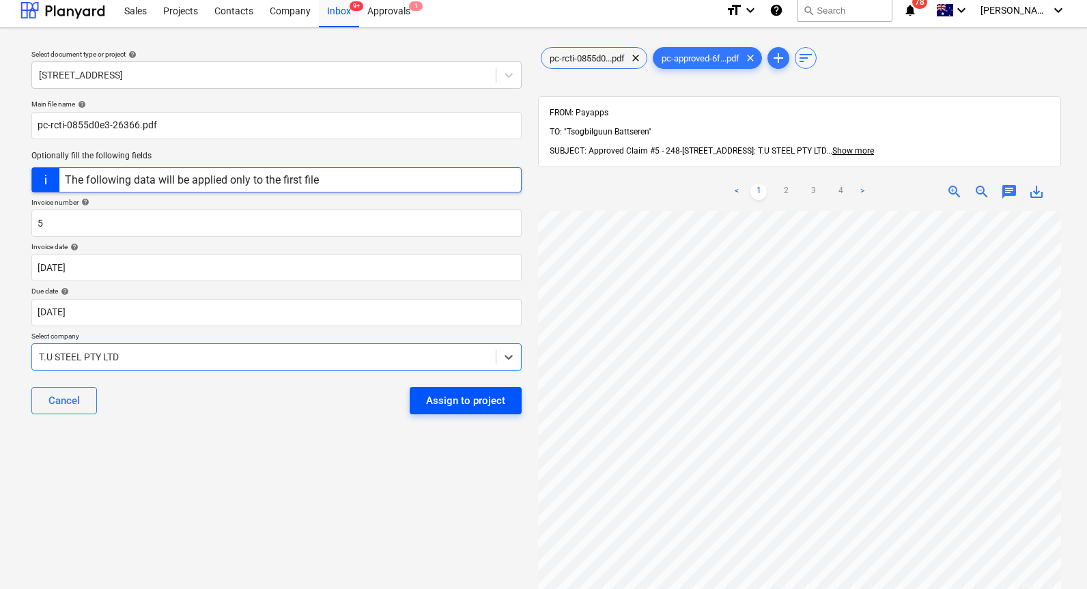
click at [457, 402] on div "Assign to project" at bounding box center [465, 401] width 79 height 18
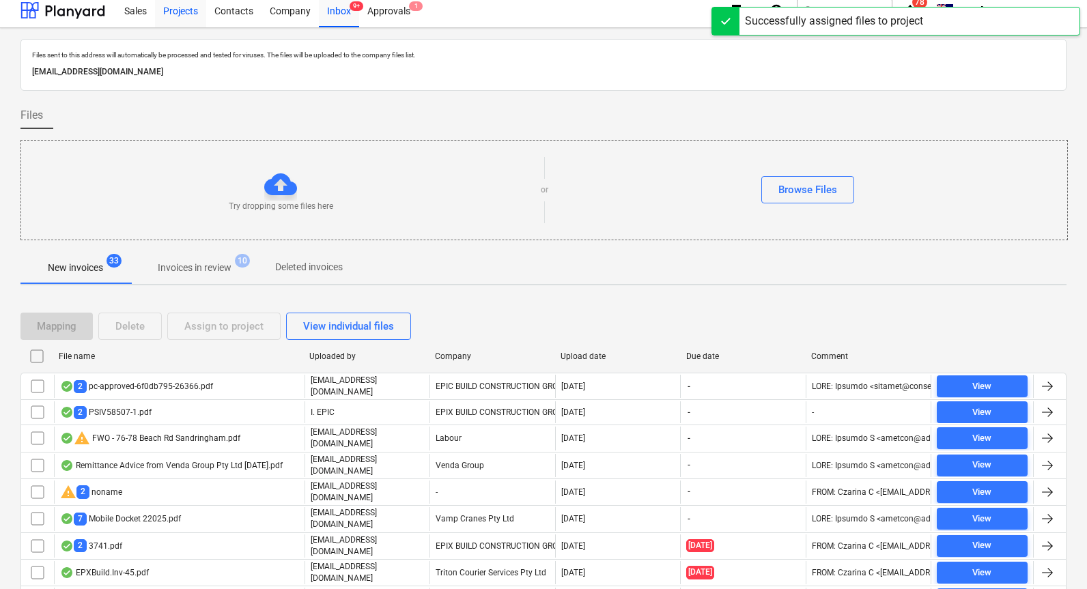
click at [197, 14] on div "Projects" at bounding box center [180, 9] width 51 height 35
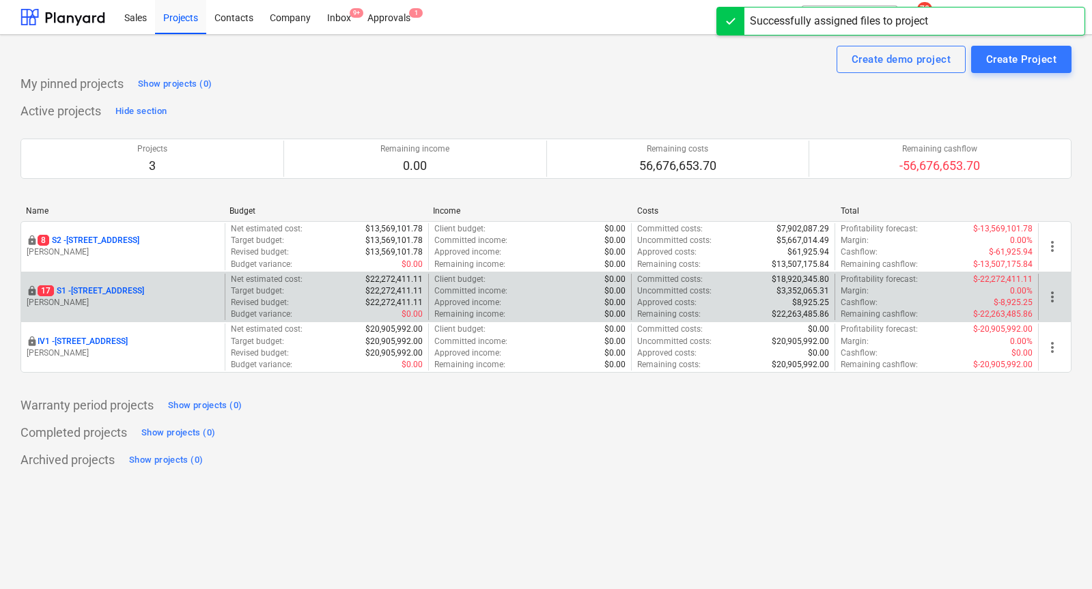
click at [108, 289] on p "[STREET_ADDRESS]" at bounding box center [91, 291] width 107 height 12
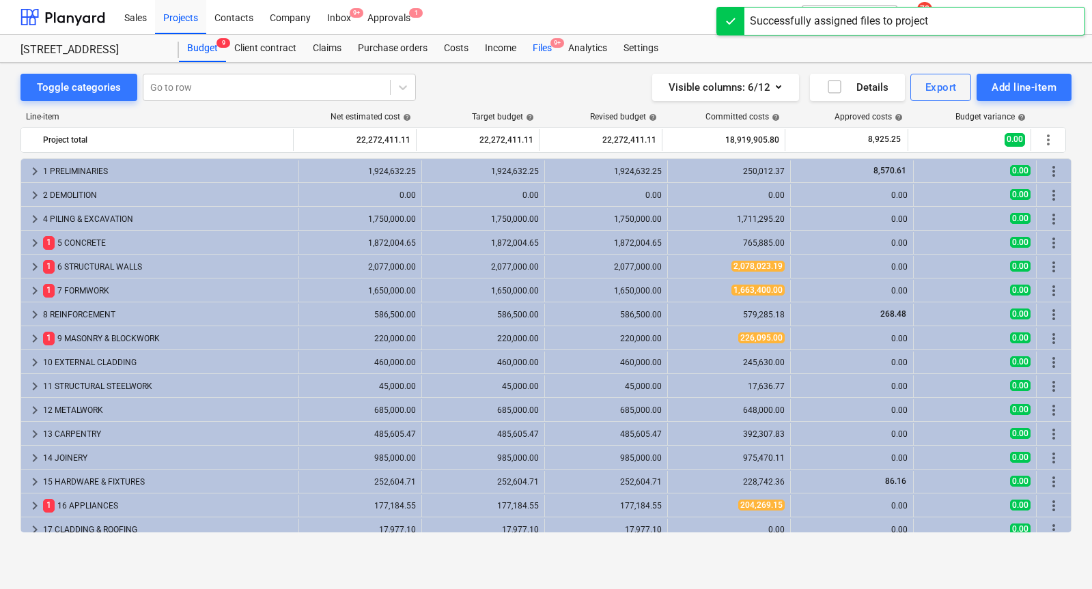
click at [544, 45] on div "Files 9+" at bounding box center [542, 48] width 36 height 27
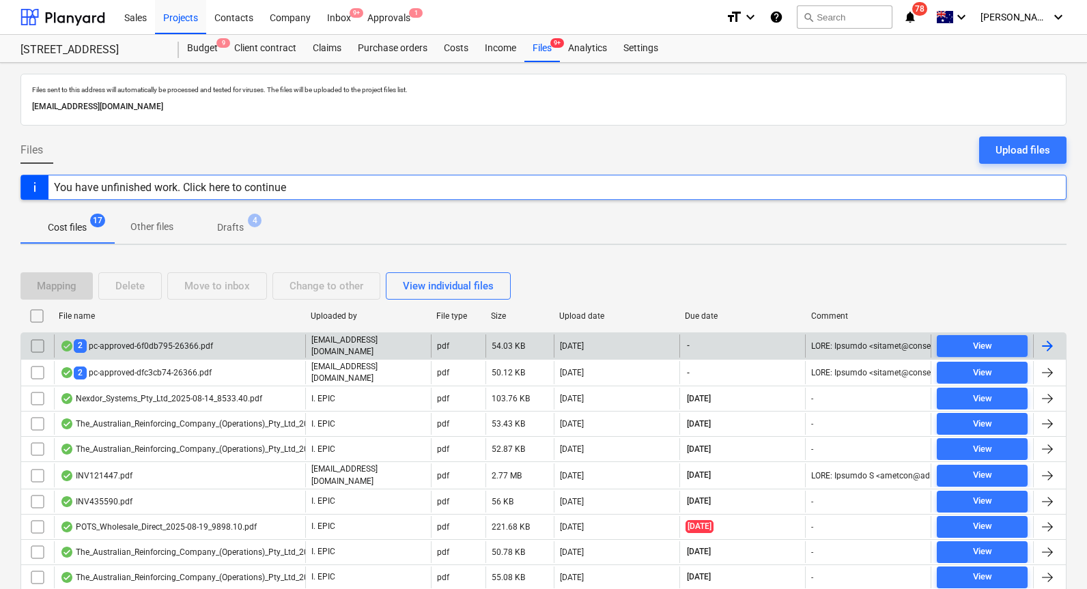
click at [196, 339] on div "2 pc-approved-6f0db795-26366.pdf" at bounding box center [136, 345] width 153 height 13
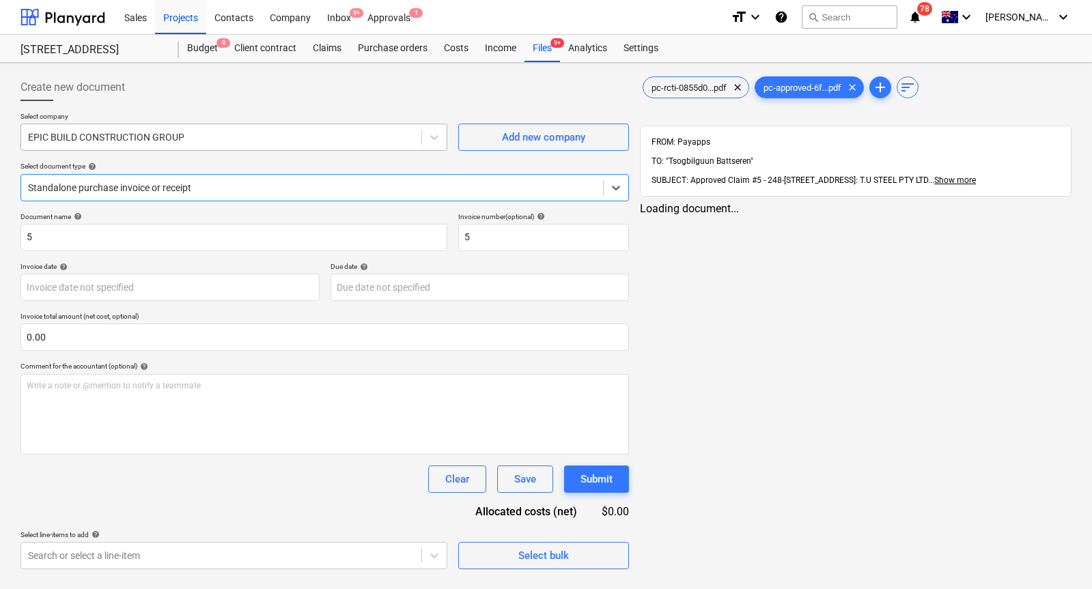
type input "[DATE]"
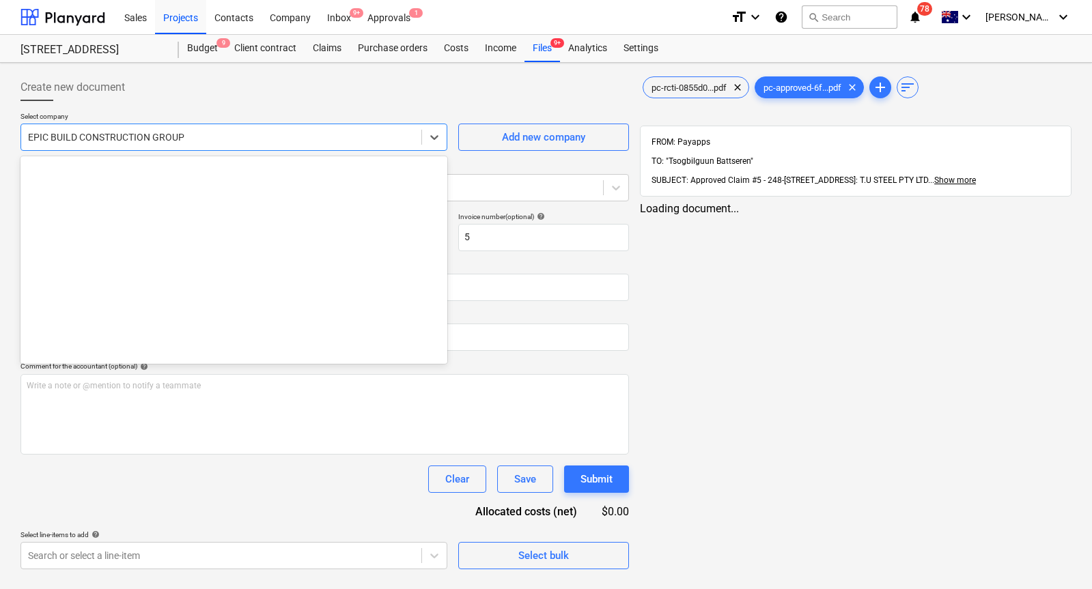
click at [299, 141] on div at bounding box center [221, 137] width 386 height 14
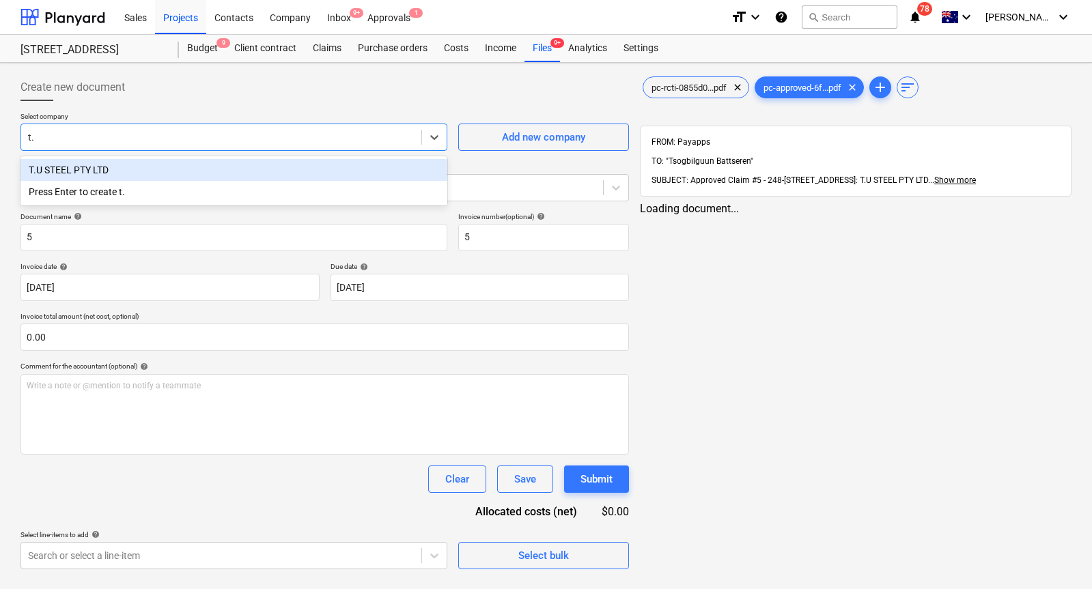
type input "t.y"
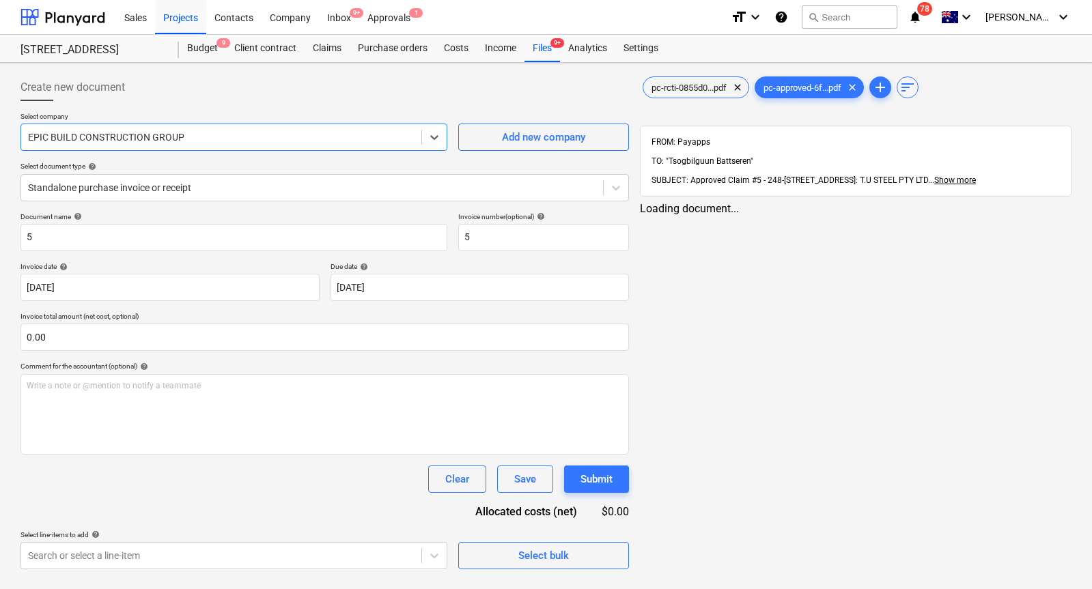
click at [892, 289] on div "pc-rcti-0855d0...pdf clear pc-approved-6f...pdf clear add sort FROM: Payapps TO…" at bounding box center [855, 321] width 442 height 507
click at [683, 85] on span "pc-rcti-0855d0...pdf" at bounding box center [688, 88] width 91 height 10
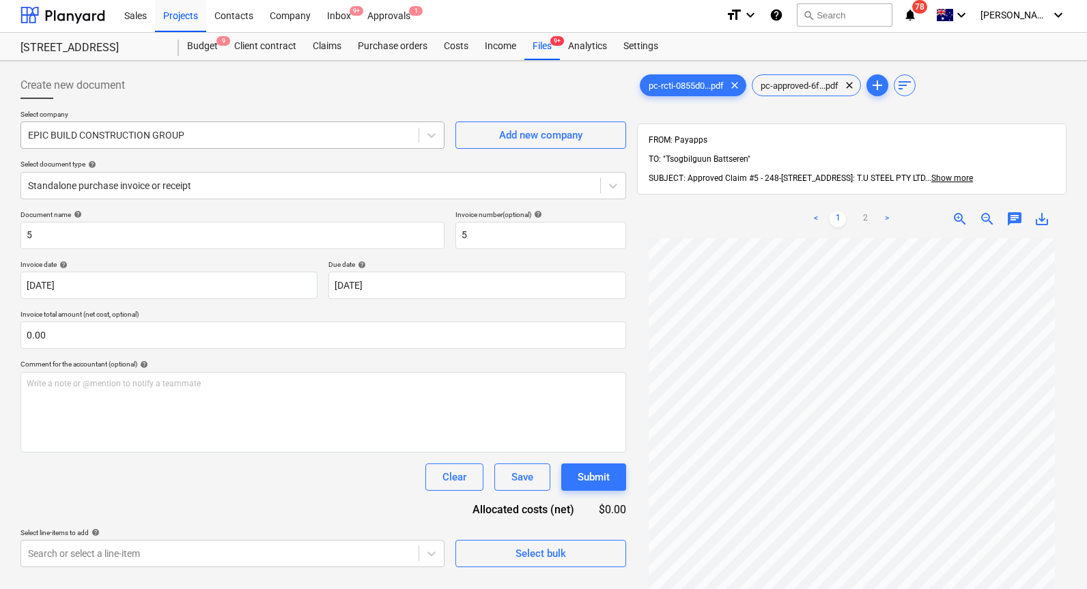
click at [322, 141] on div "EPIC BUILD CONSTRUCTION GROUP" at bounding box center [219, 135] width 397 height 19
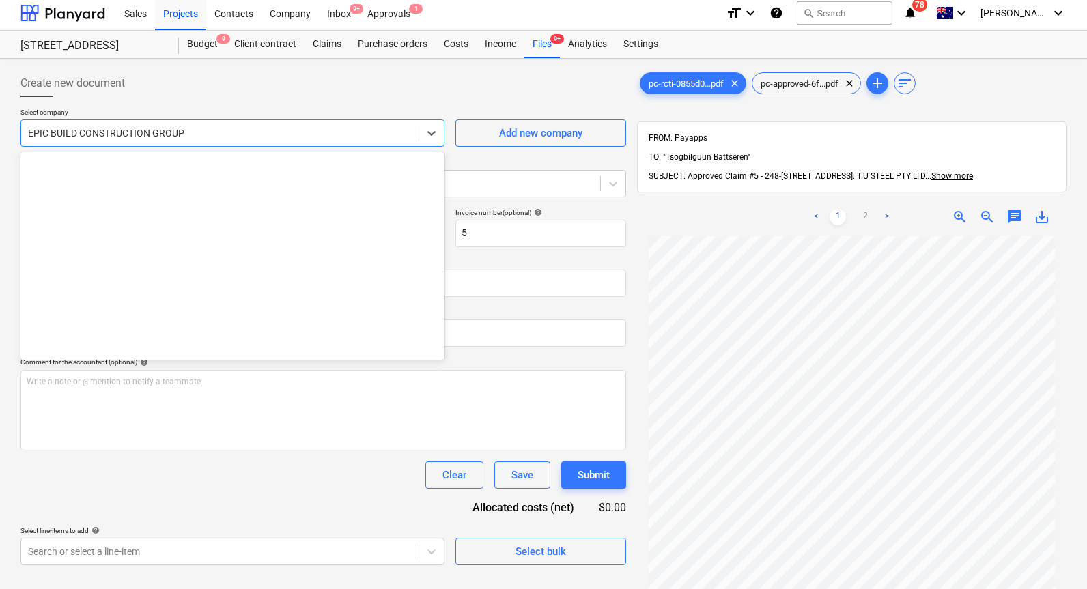
scroll to position [8245, 0]
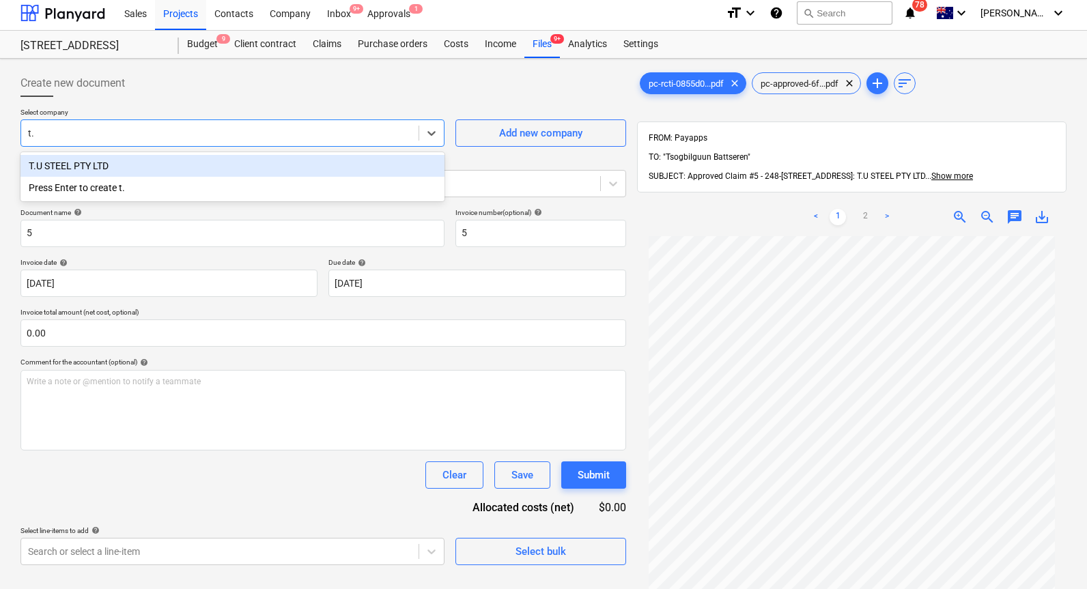
type input "t.u"
click at [180, 161] on div "T.U STEEL PTY LTD" at bounding box center [232, 166] width 424 height 22
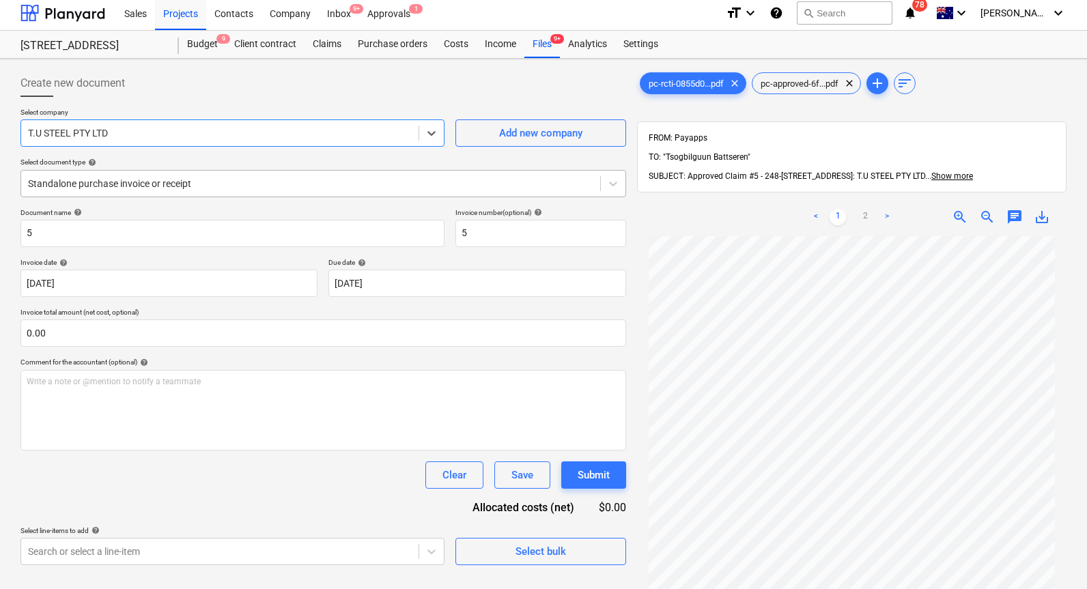
click at [221, 193] on div "Standalone purchase invoice or receipt" at bounding box center [310, 183] width 579 height 19
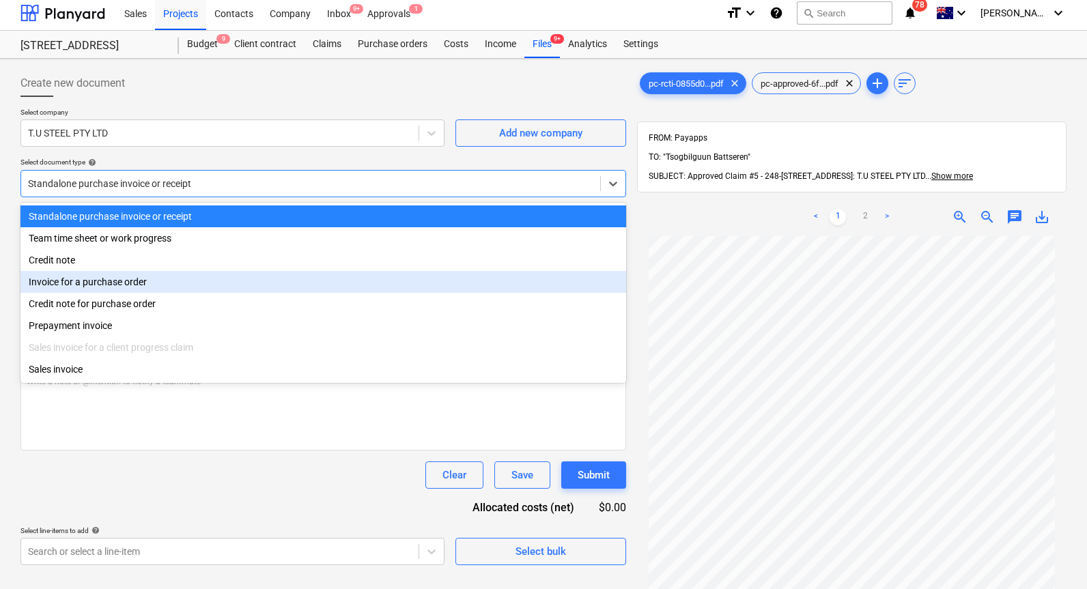
click at [234, 279] on div "Invoice for a purchase order" at bounding box center [323, 282] width 606 height 22
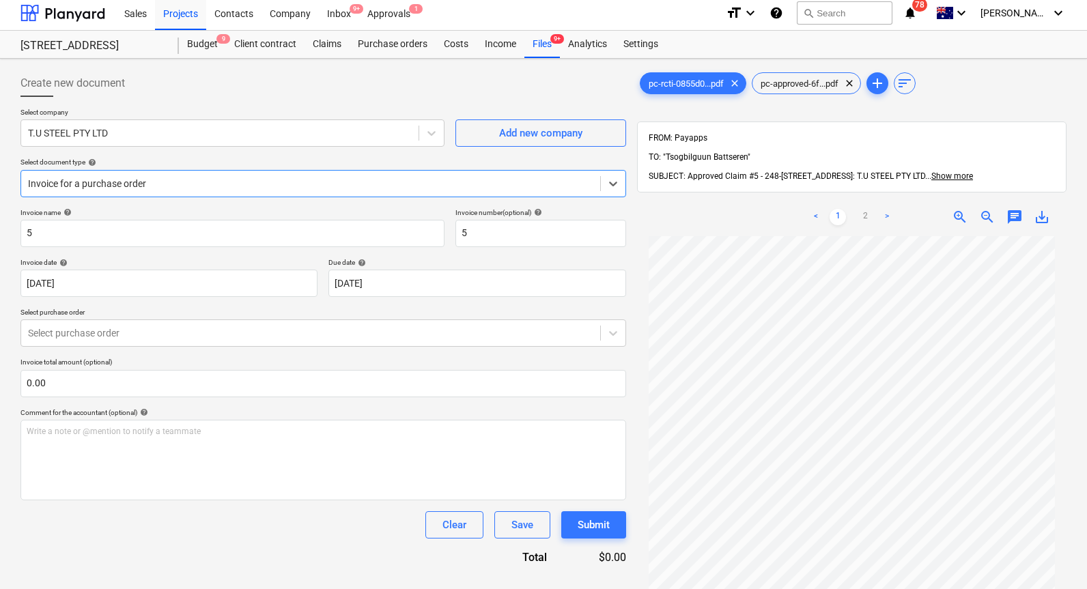
click at [215, 349] on div "Invoice name help 5 Invoice number (optional) help 5 Invoice date help [DATE] 0…" at bounding box center [323, 386] width 606 height 357
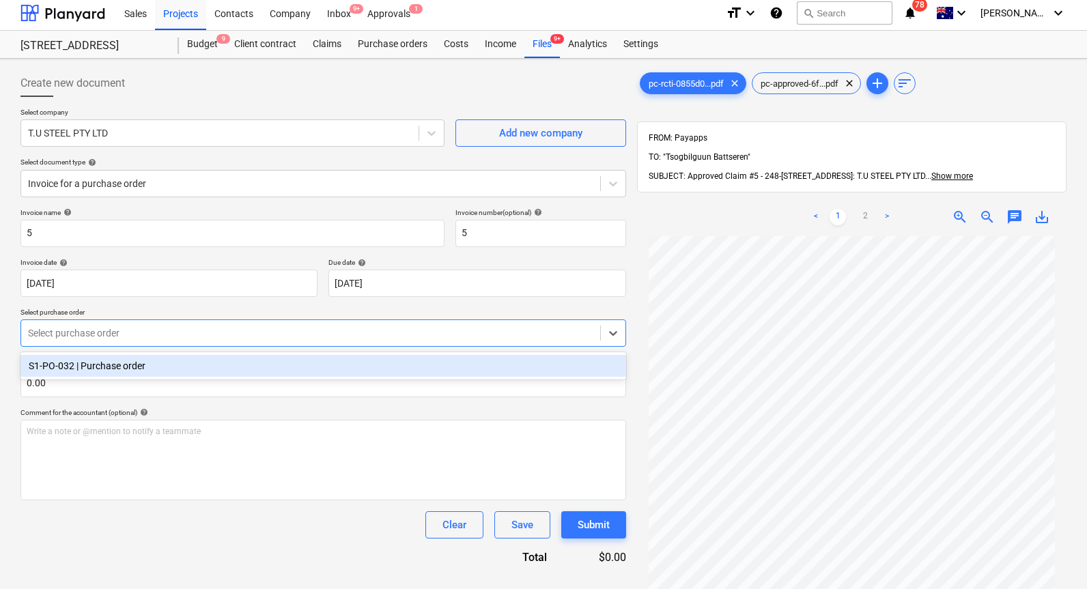
click at [222, 334] on div at bounding box center [310, 333] width 565 height 14
click at [226, 362] on div "S1-PO-032 | Purchase order" at bounding box center [323, 366] width 606 height 22
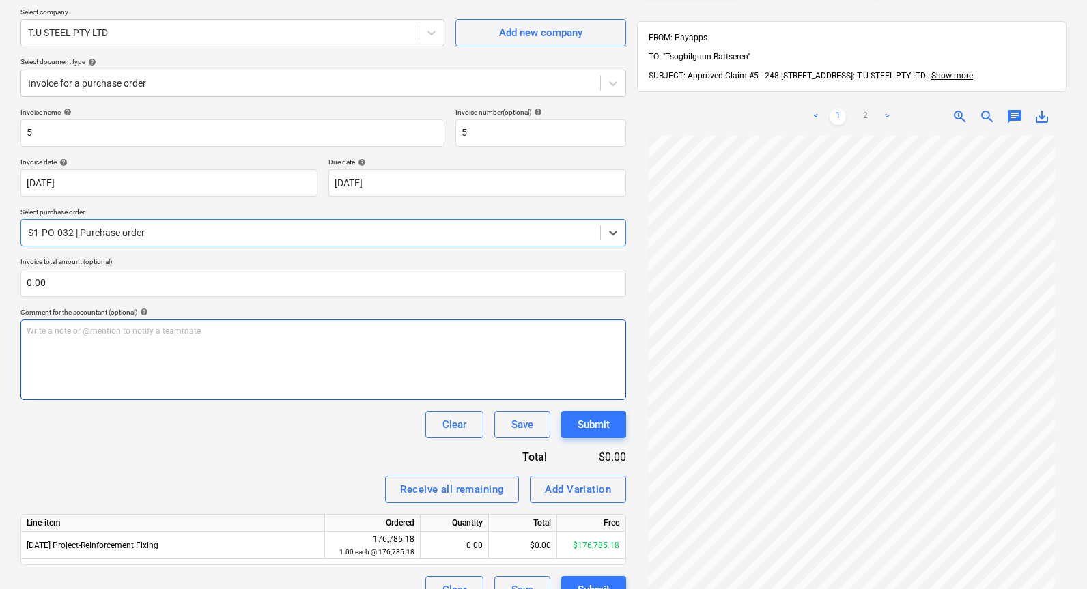
scroll to position [194, 0]
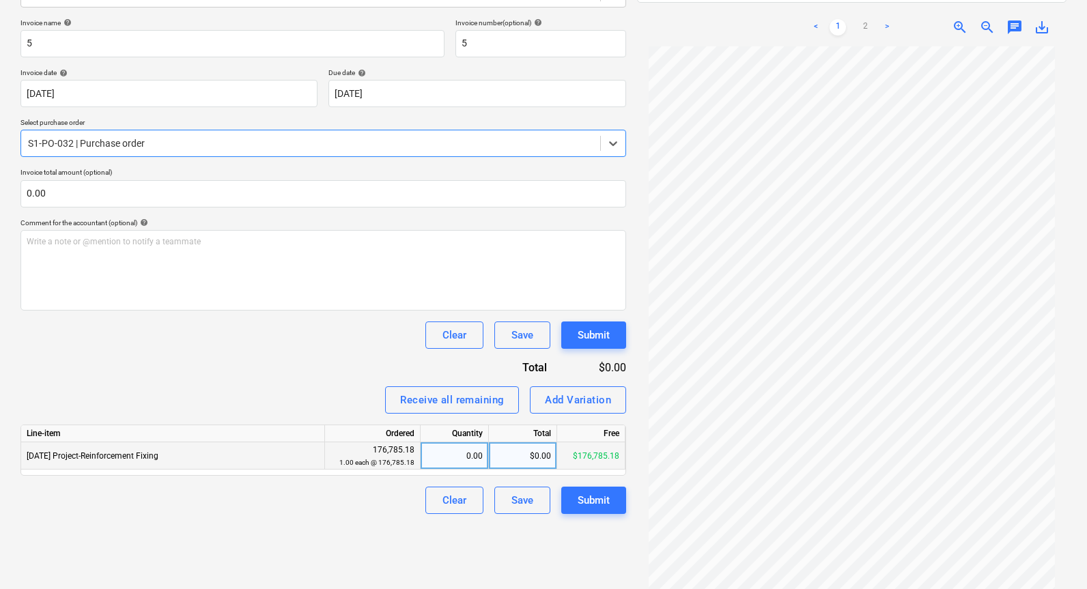
click at [436, 459] on div "0.00" at bounding box center [454, 455] width 57 height 27
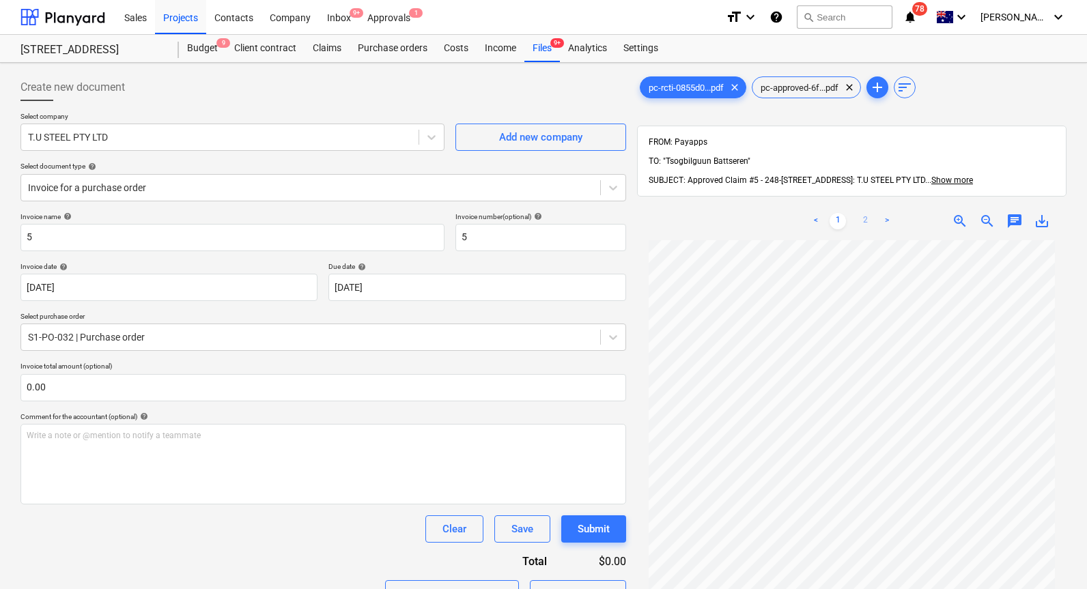
click at [870, 213] on link "2" at bounding box center [865, 221] width 16 height 16
click at [836, 213] on link "1" at bounding box center [838, 221] width 16 height 16
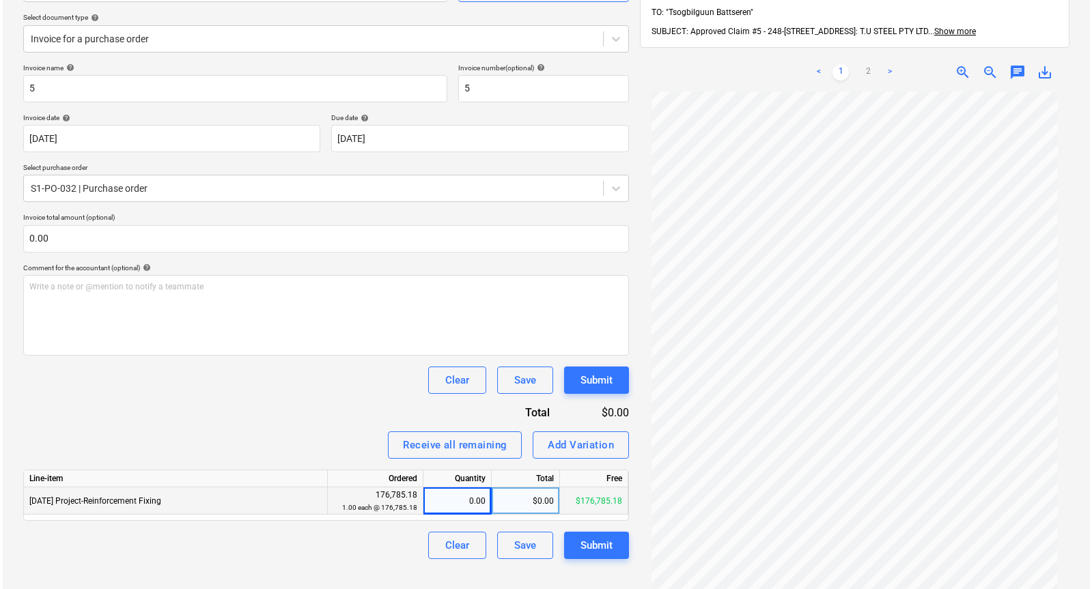
scroll to position [194, 0]
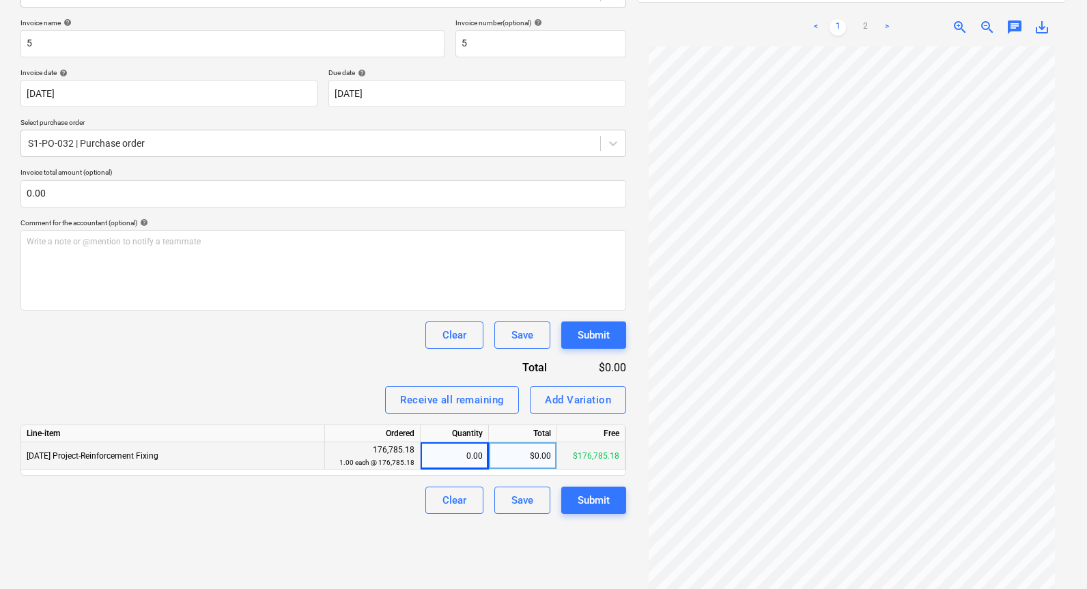
click at [531, 451] on div "$0.00" at bounding box center [523, 455] width 68 height 27
type input "54373.60"
click at [305, 376] on div "Invoice name help 5 Invoice number (optional) help 5 Invoice date help [DATE] 0…" at bounding box center [323, 266] width 606 height 496
click at [591, 492] on div "Submit" at bounding box center [594, 501] width 32 height 18
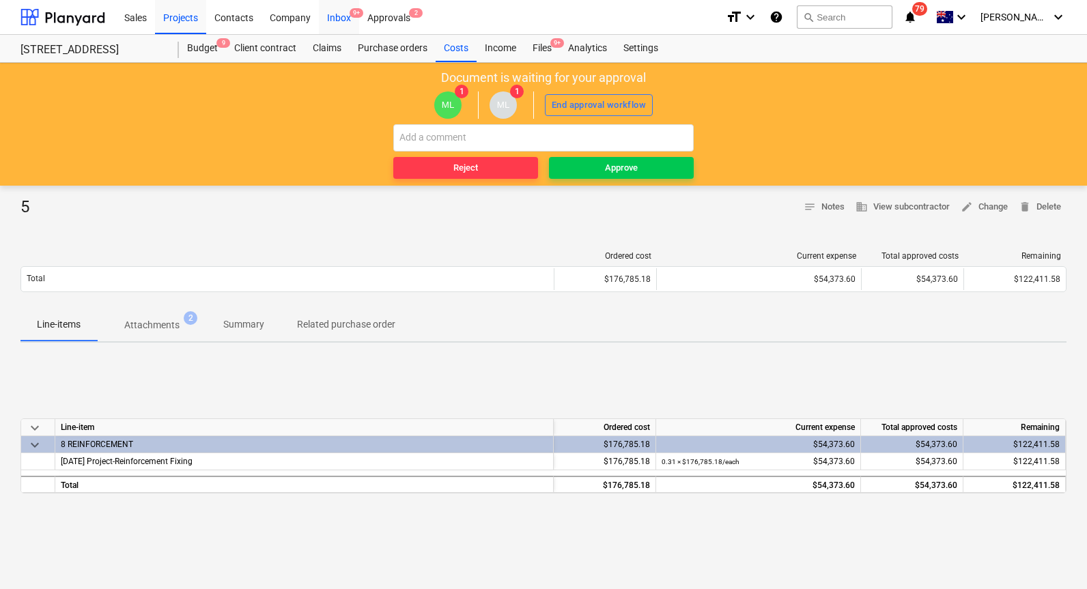
click at [343, 20] on div "Inbox 9+" at bounding box center [339, 16] width 40 height 35
click at [600, 168] on span "Approve" at bounding box center [621, 168] width 134 height 16
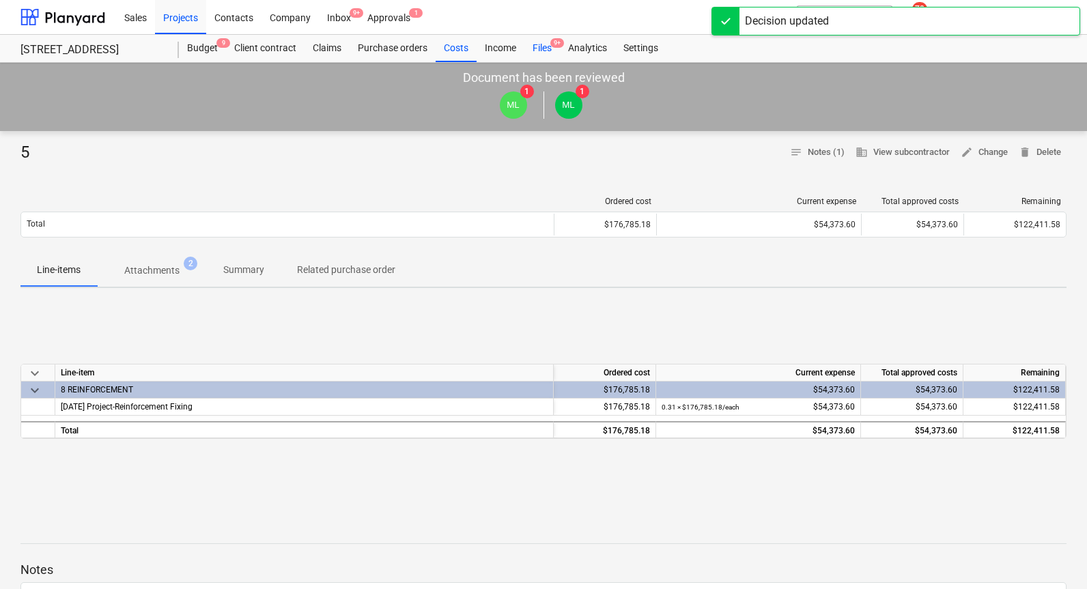
click at [541, 51] on div "Files 9+" at bounding box center [542, 48] width 36 height 27
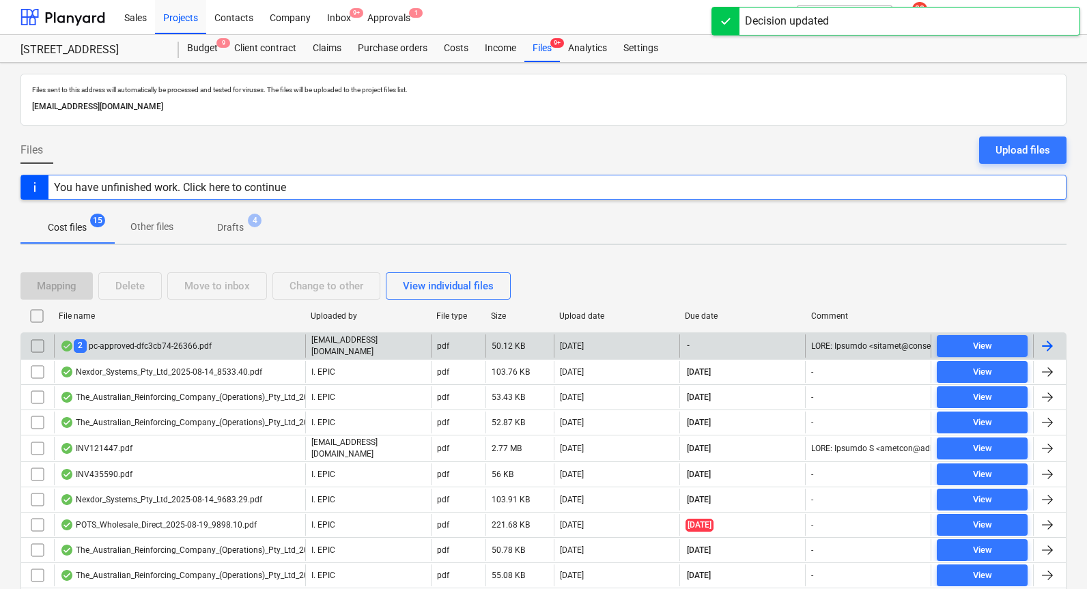
click at [160, 346] on div "2 pc-approved-dfc3cb74-26366.pdf" at bounding box center [136, 345] width 152 height 13
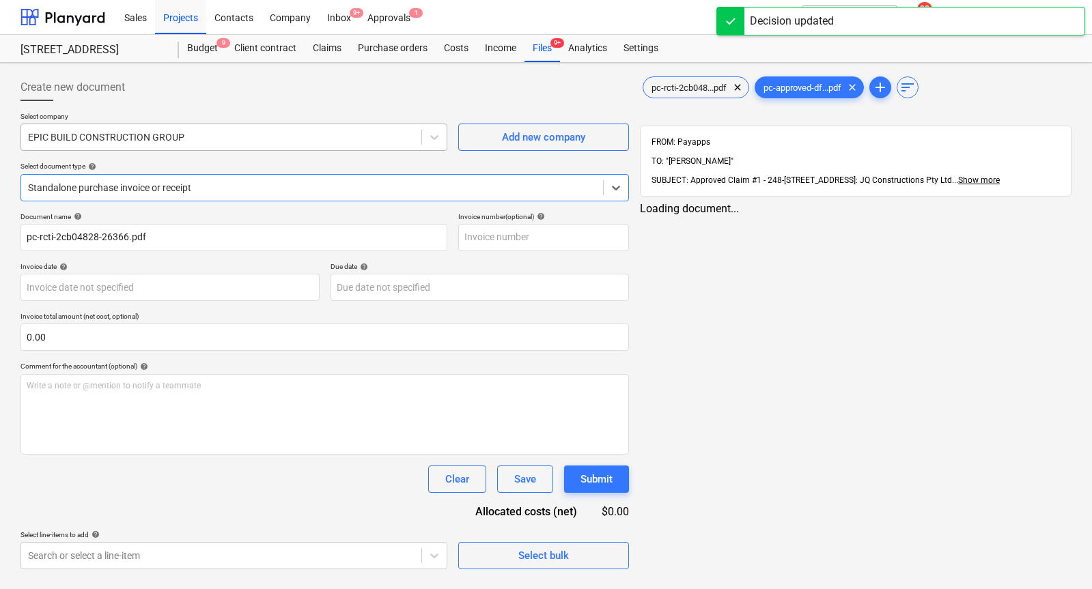
type input "1"
type input "[DATE]"
click at [231, 139] on div at bounding box center [221, 137] width 386 height 14
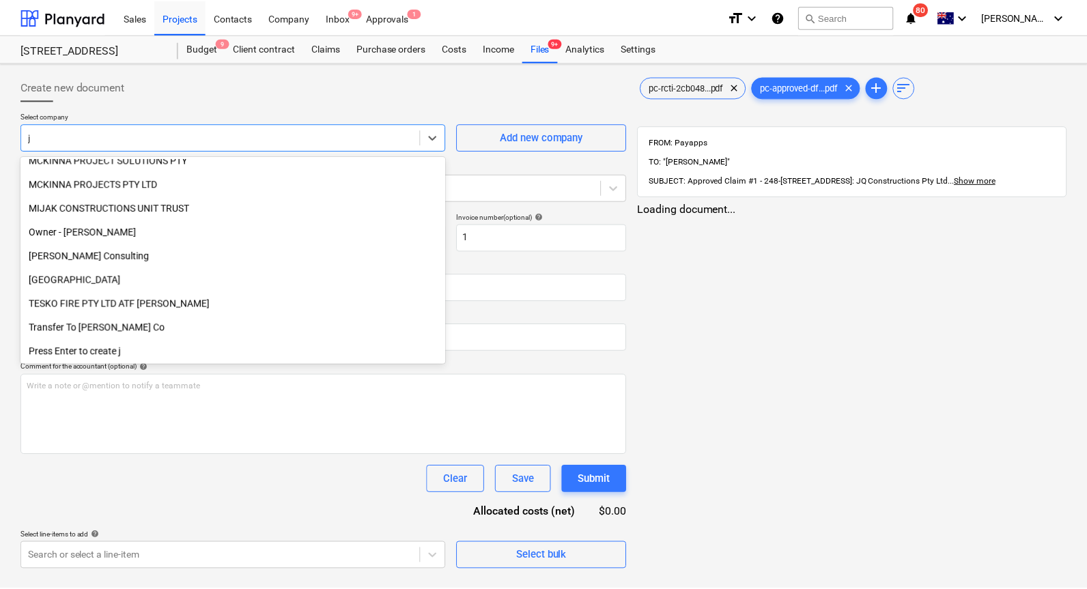
scroll to position [1181, 0]
type input "jq"
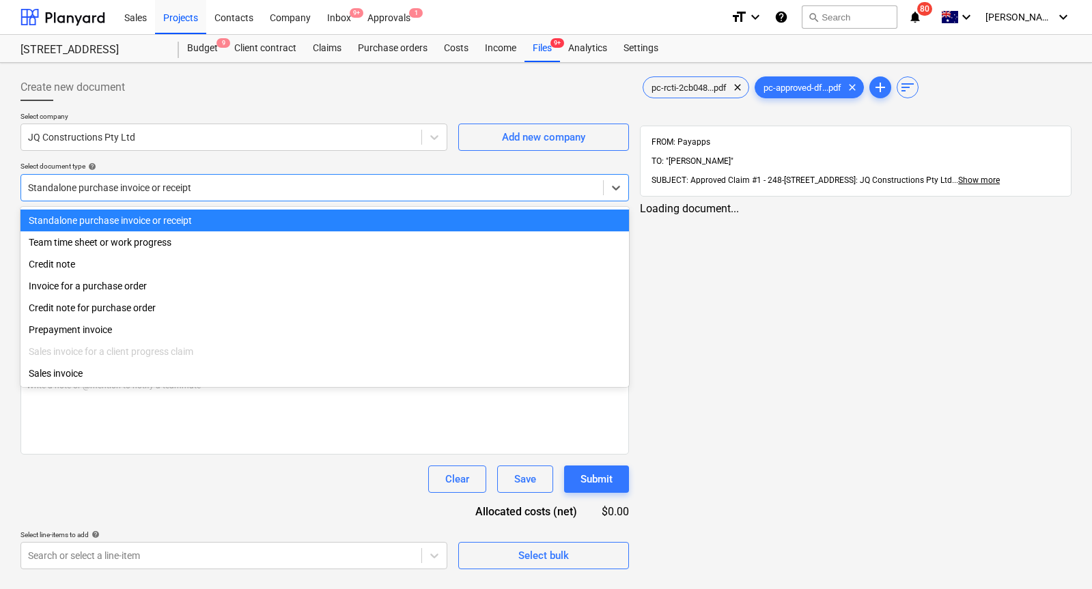
click at [240, 179] on div "Standalone purchase invoice or receipt" at bounding box center [312, 187] width 582 height 19
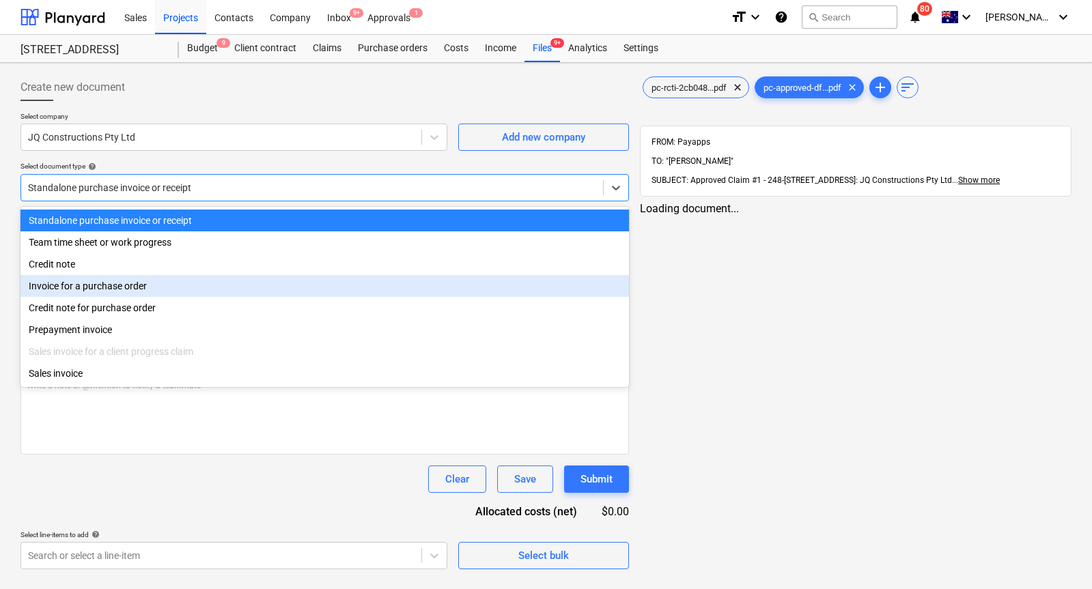
click at [245, 288] on div "Invoice for a purchase order" at bounding box center [324, 286] width 608 height 22
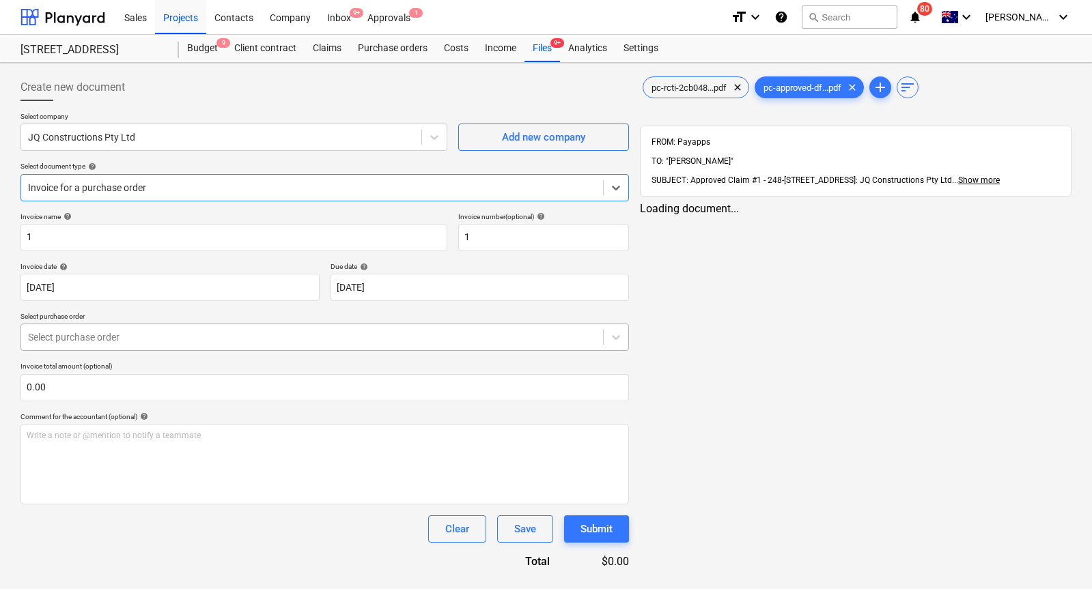
click at [202, 333] on div at bounding box center [312, 337] width 568 height 14
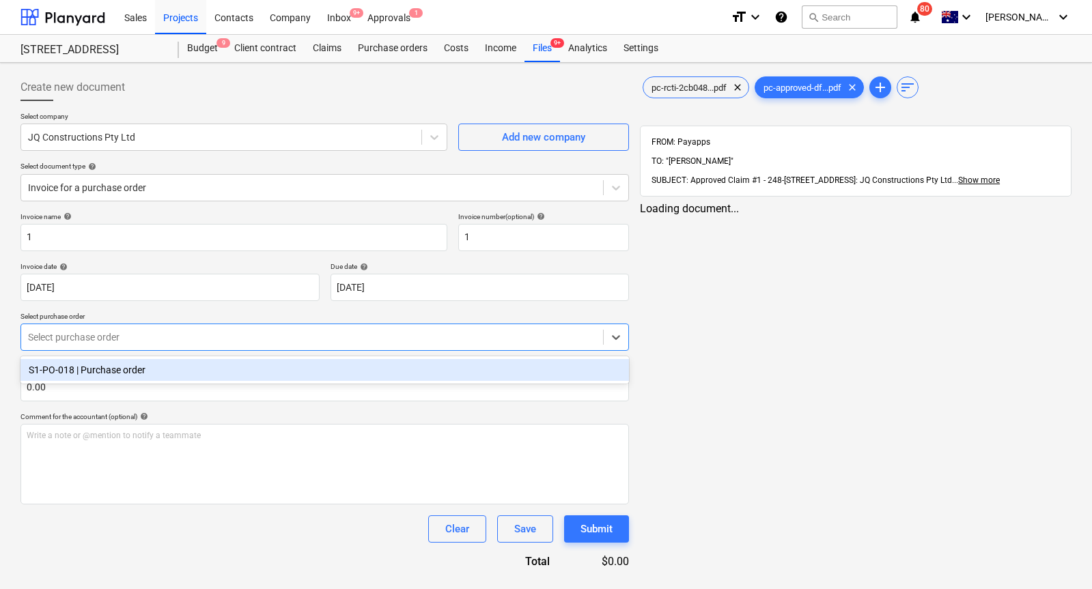
click at [222, 363] on div "S1-PO-018 | Purchase order" at bounding box center [324, 370] width 608 height 22
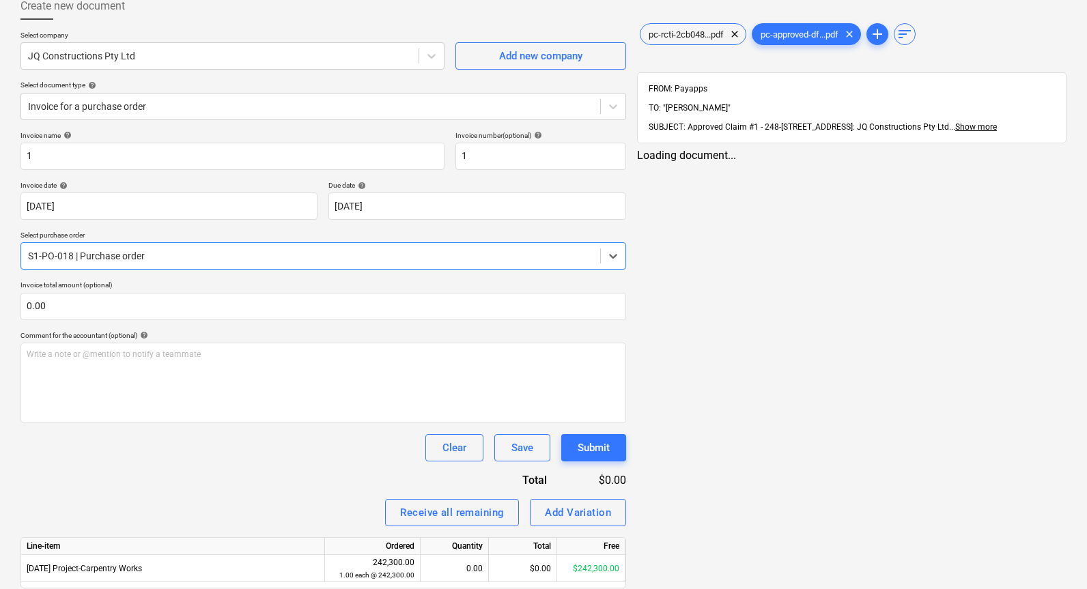
scroll to position [130, 0]
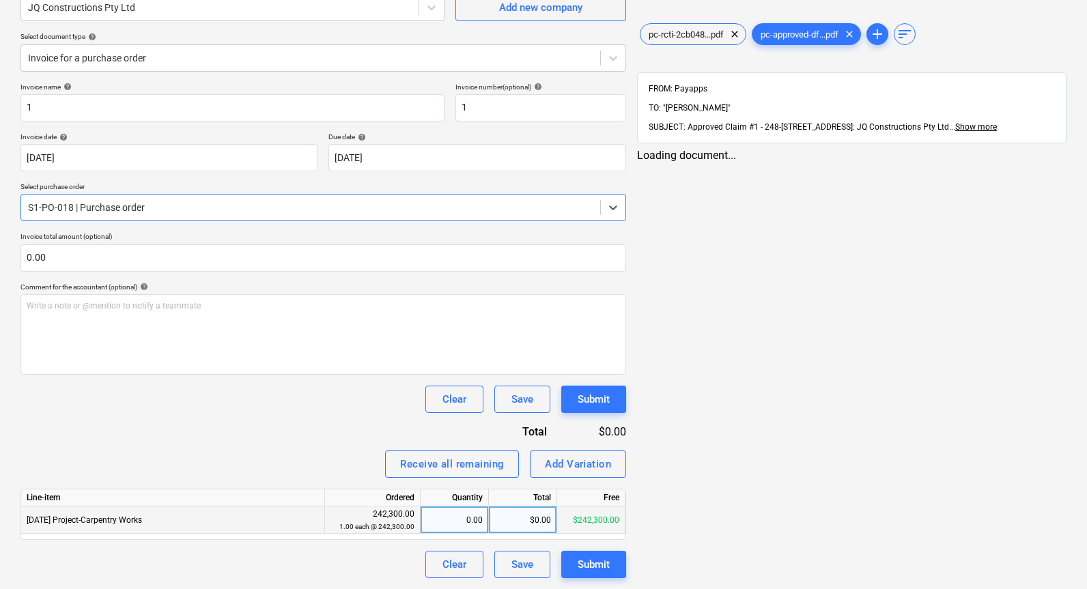
click at [512, 522] on div "$0.00" at bounding box center [523, 520] width 68 height 27
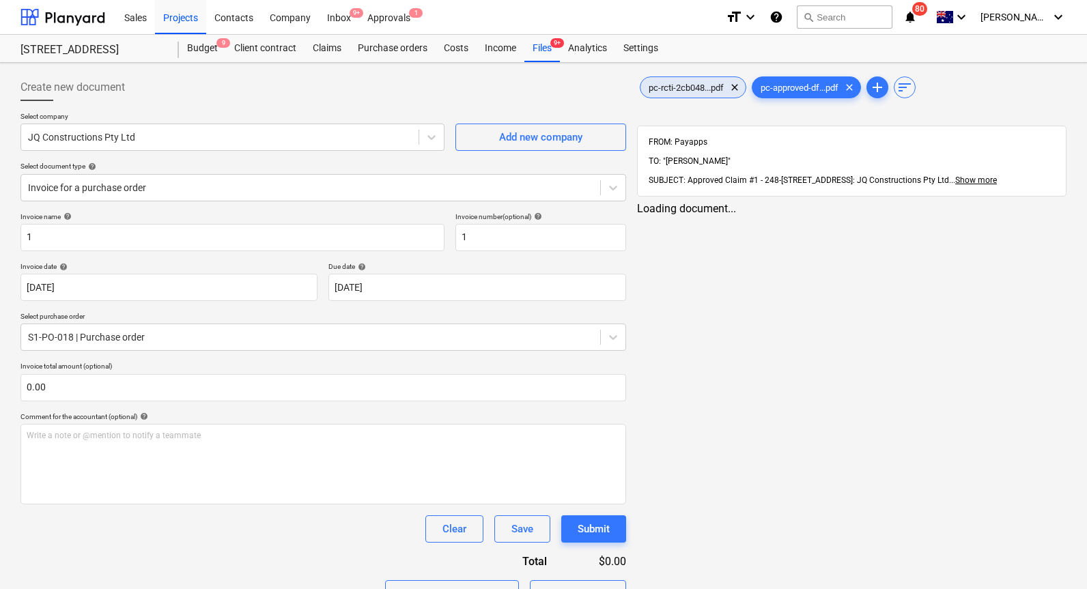
click at [692, 89] on span "pc-rcti-2cb048...pdf" at bounding box center [685, 88] width 91 height 10
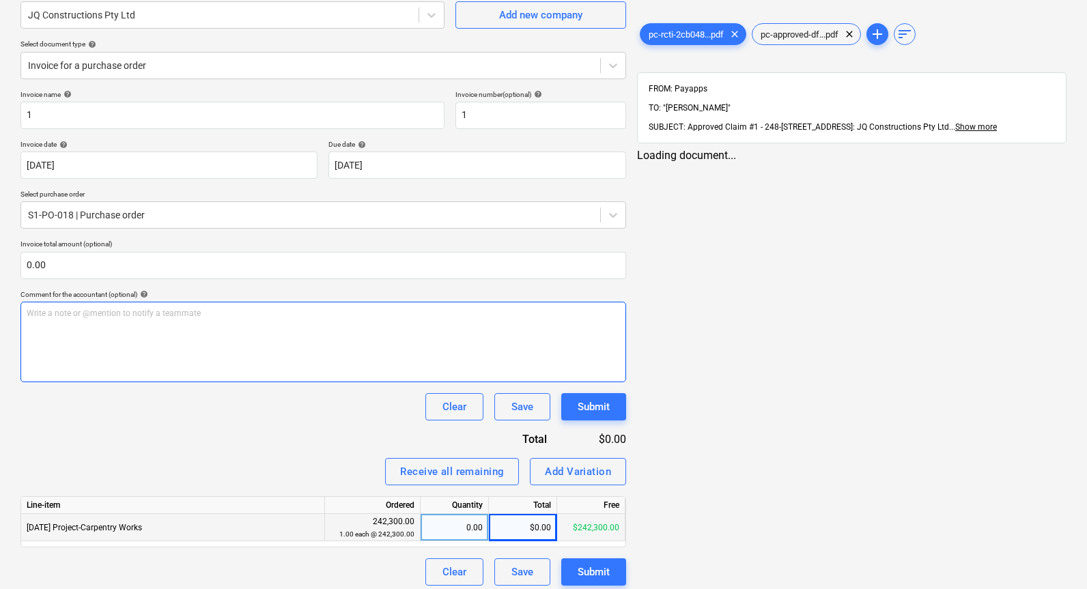
scroll to position [130, 0]
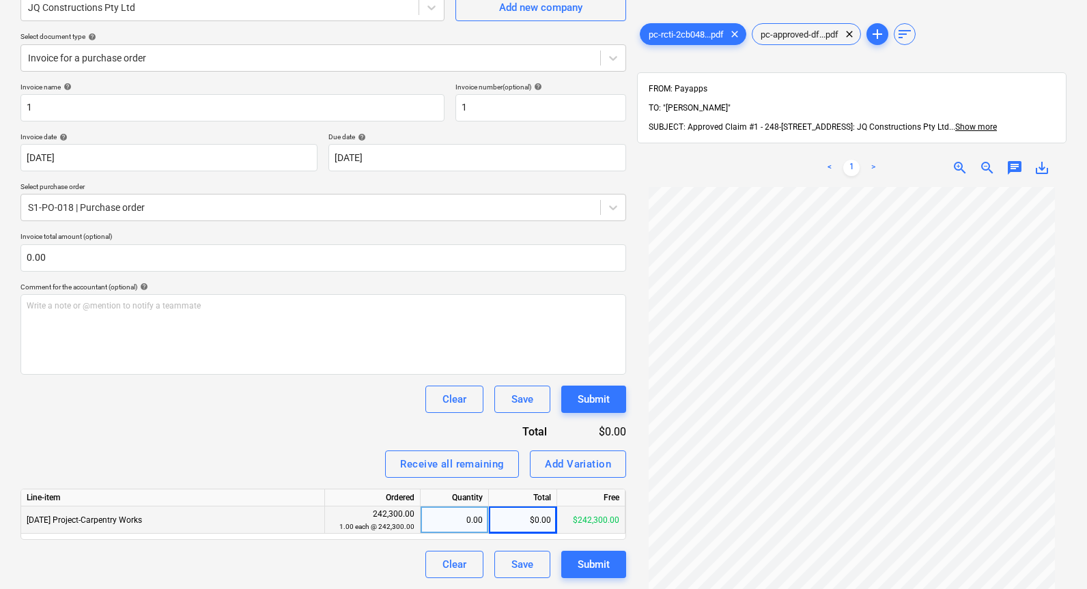
click at [535, 515] on div "$0.00" at bounding box center [523, 520] width 68 height 27
click at [535, 515] on input at bounding box center [523, 520] width 68 height 27
type input "1776"
click at [586, 402] on div "Submit" at bounding box center [594, 400] width 32 height 18
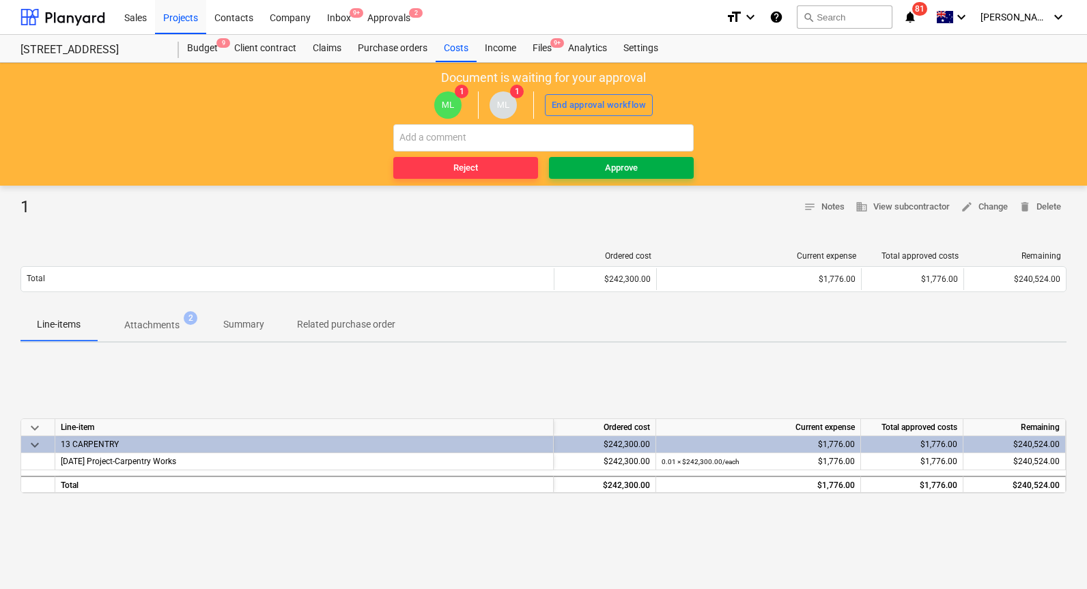
click at [660, 167] on span "Approve" at bounding box center [621, 168] width 134 height 16
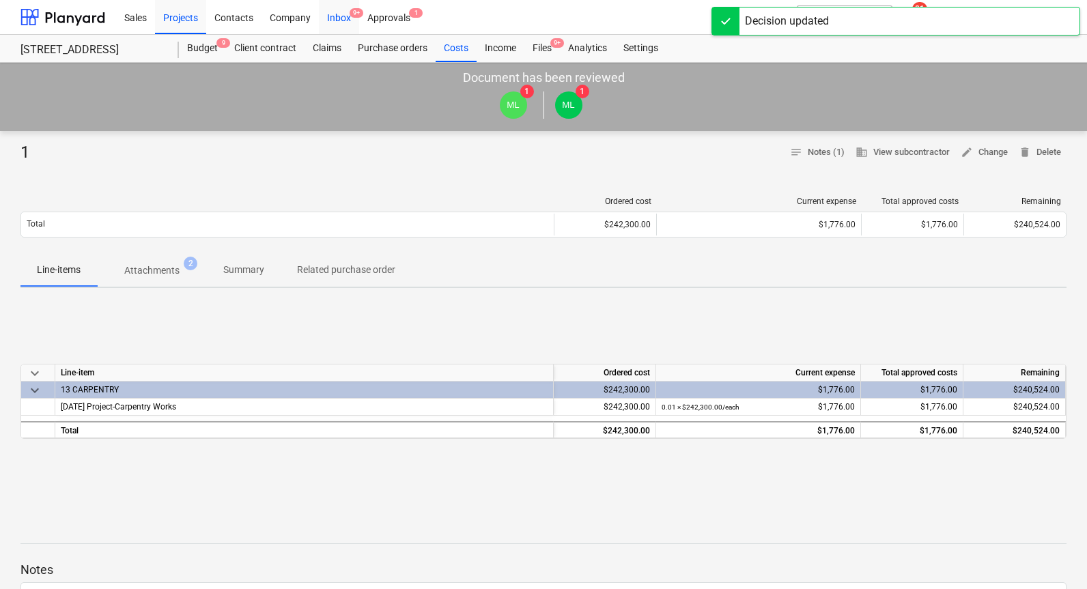
click at [344, 17] on div "Inbox 9+" at bounding box center [339, 16] width 40 height 35
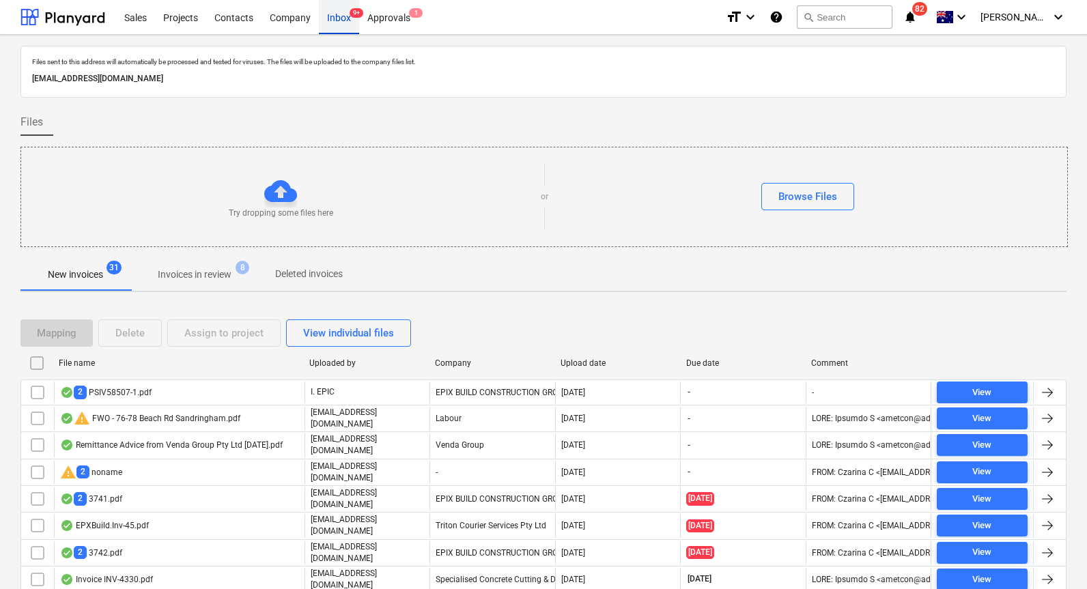
click at [346, 23] on div "Inbox 9+" at bounding box center [339, 16] width 40 height 35
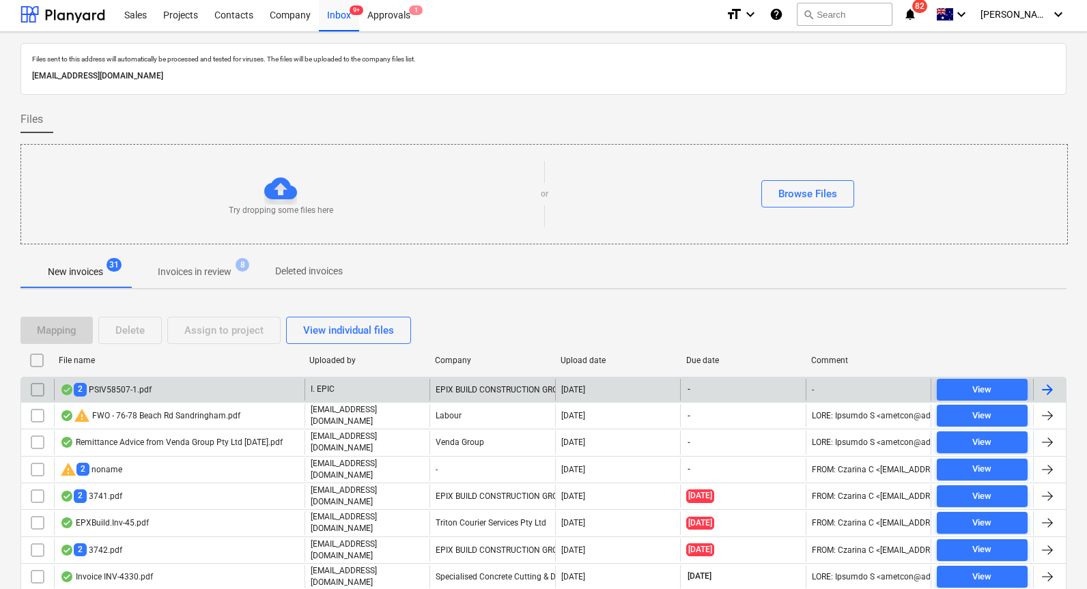
scroll to position [3, 0]
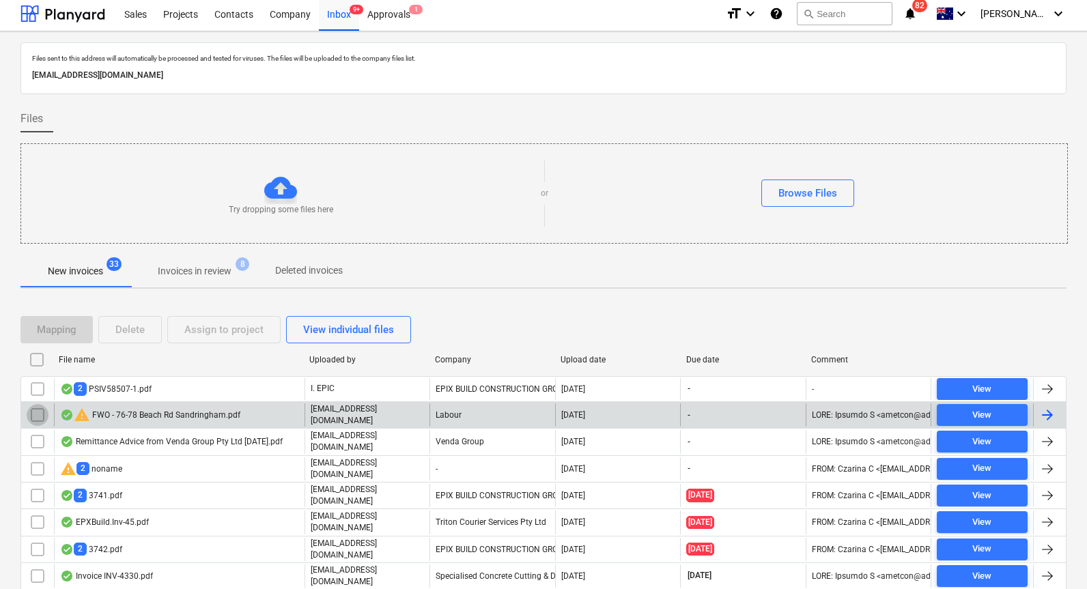
click at [37, 414] on input "checkbox" at bounding box center [38, 415] width 22 height 22
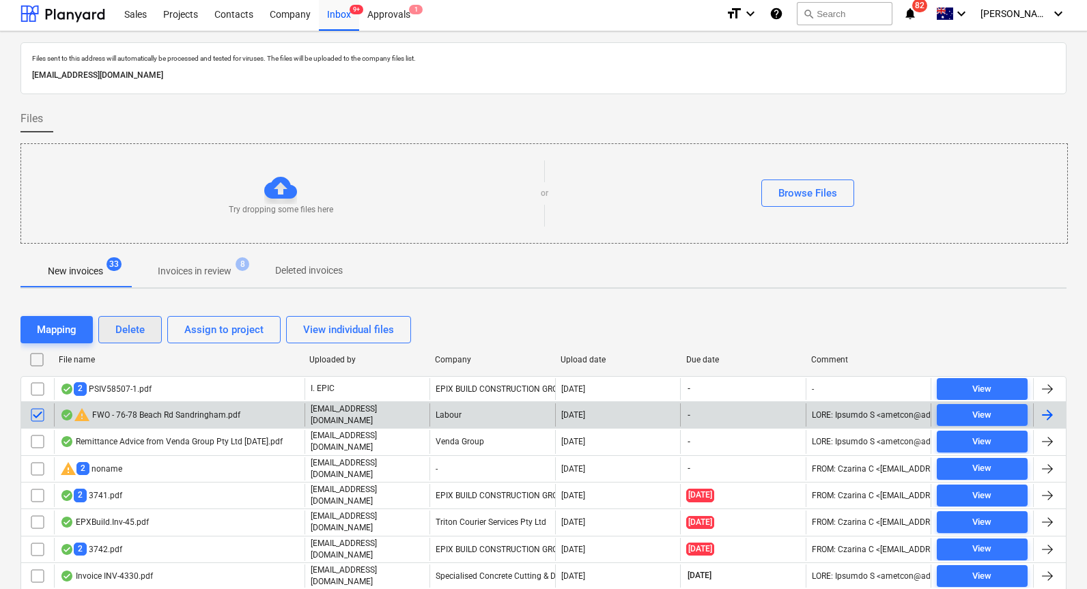
click at [126, 328] on div "Delete" at bounding box center [129, 330] width 29 height 18
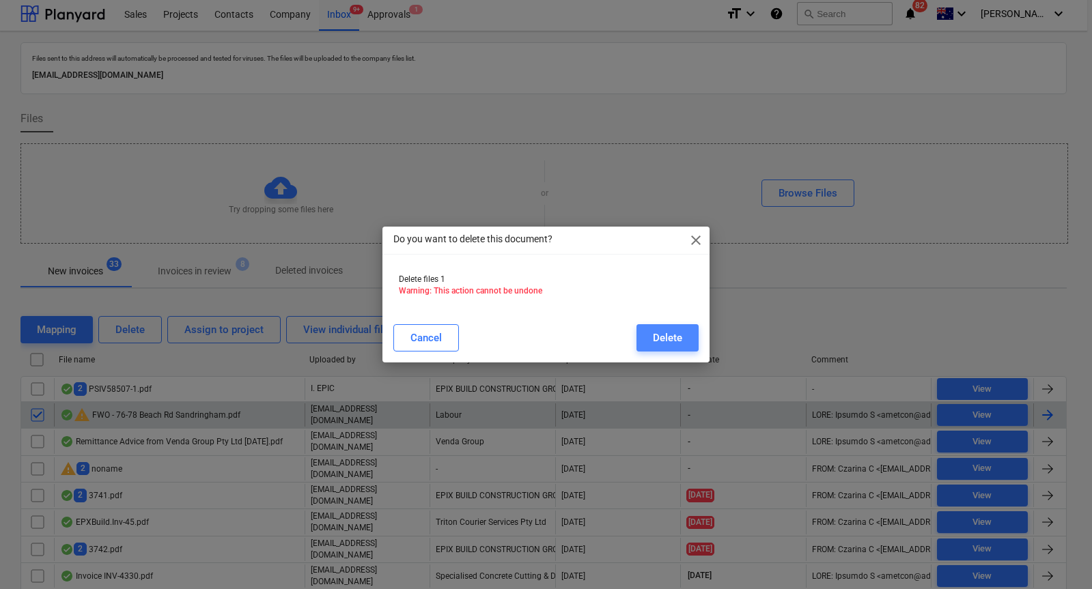
click at [677, 345] on div "Delete" at bounding box center [667, 338] width 29 height 18
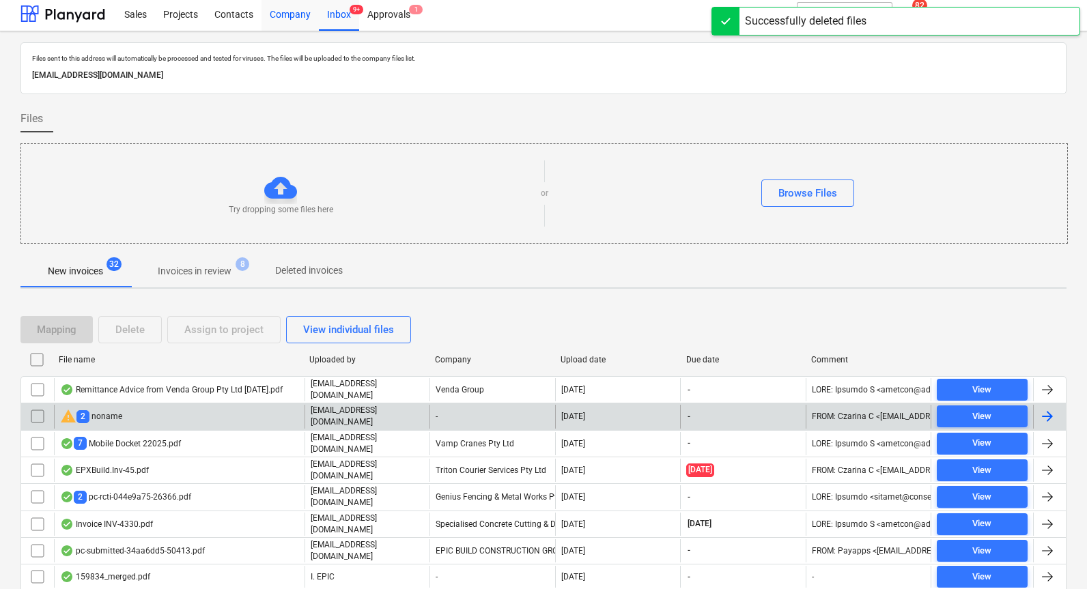
click at [309, 16] on div "Company" at bounding box center [290, 13] width 57 height 35
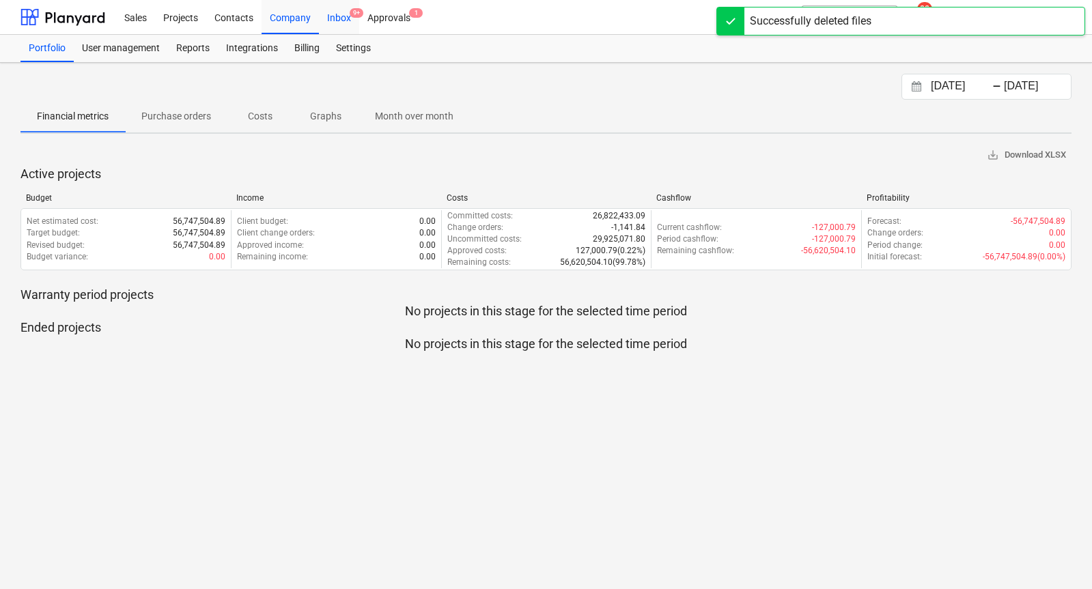
click at [339, 18] on div "Inbox 9+" at bounding box center [339, 16] width 40 height 35
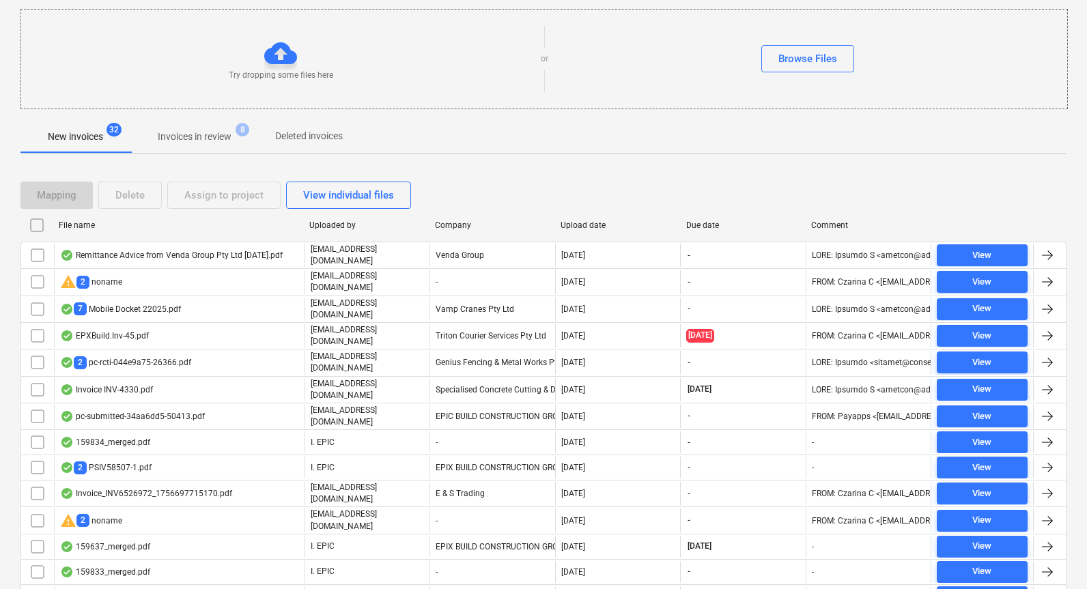
scroll to position [320, 0]
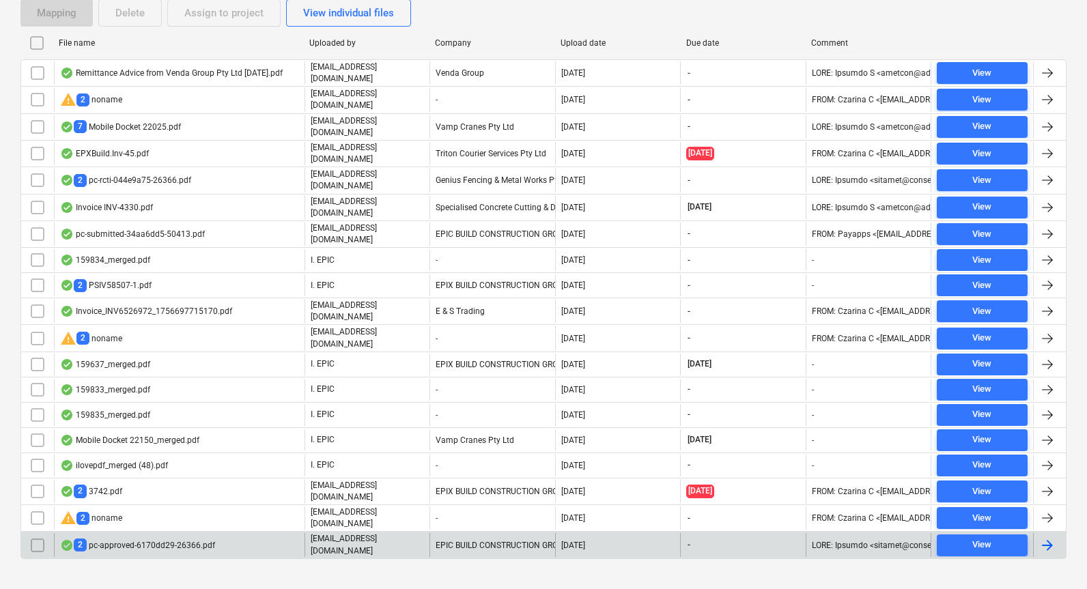
click at [180, 539] on div "2 pc-approved-6170dd29-26366.pdf" at bounding box center [137, 545] width 155 height 13
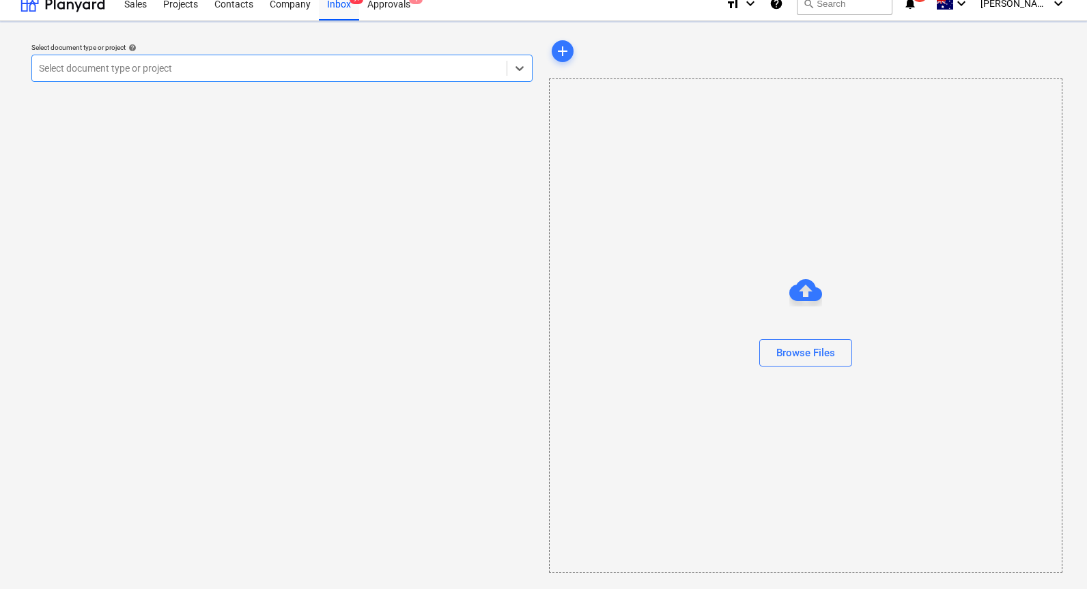
scroll to position [14, 0]
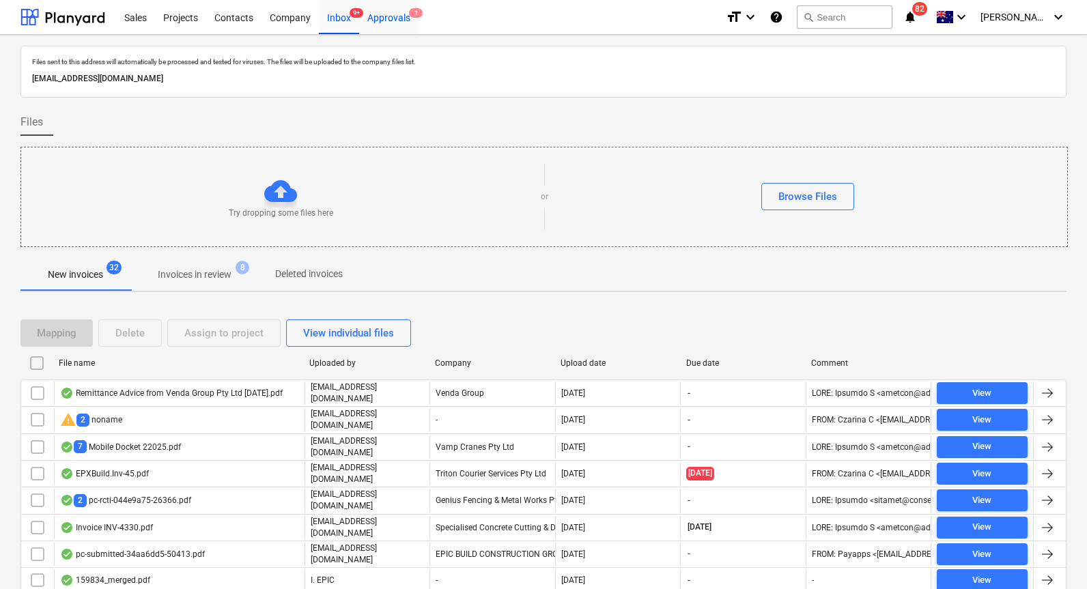
click at [398, 15] on div "Approvals 1" at bounding box center [388, 16] width 59 height 35
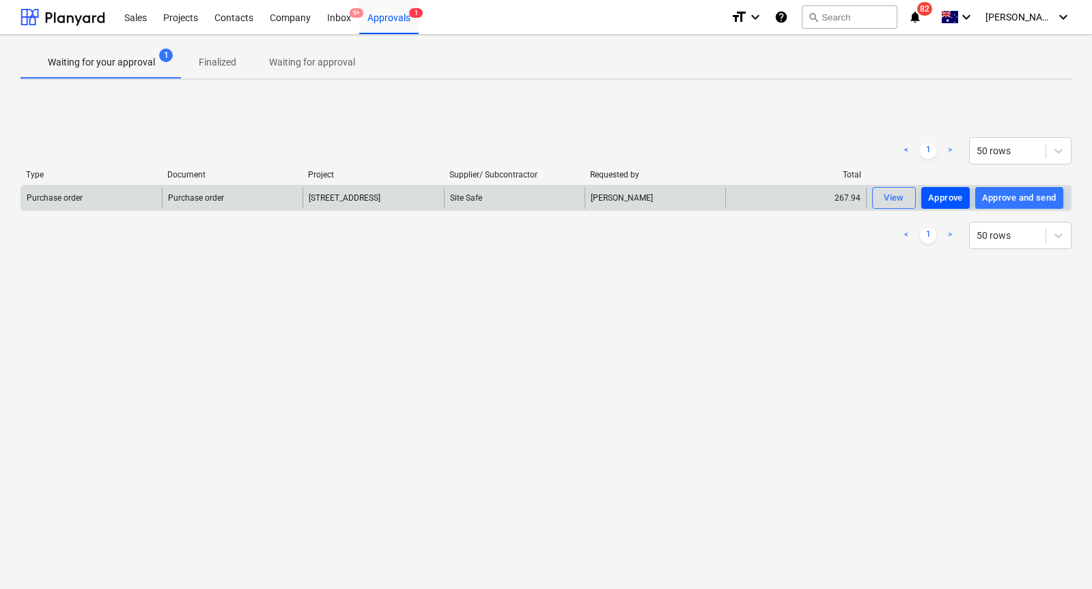
click at [947, 199] on div "Approve" at bounding box center [945, 199] width 35 height 16
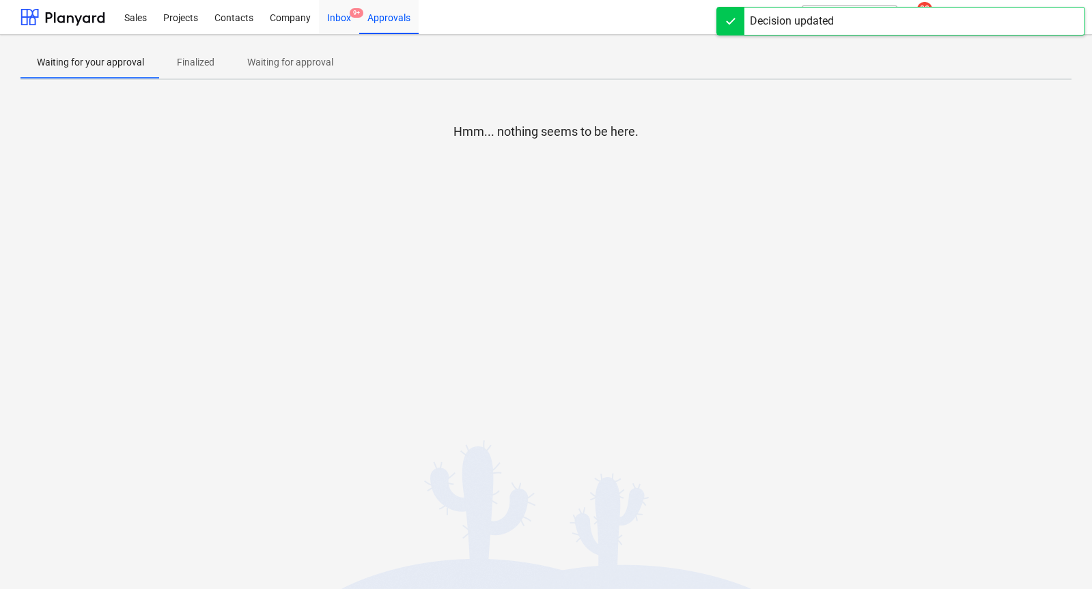
click at [347, 23] on div "Inbox 9+" at bounding box center [339, 16] width 40 height 35
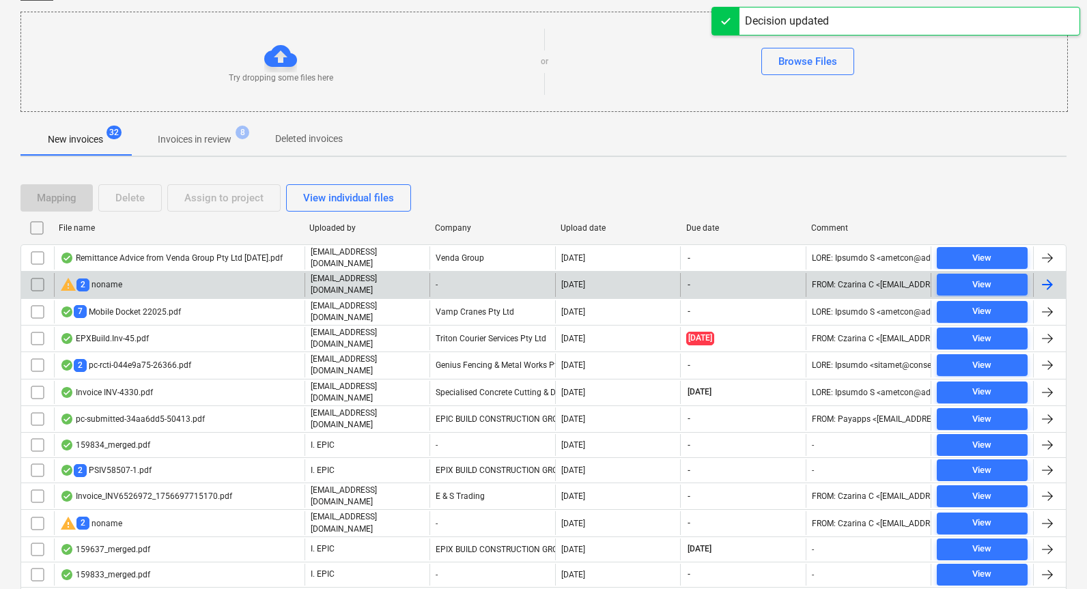
click at [217, 414] on div "pc-submitted-34aa6dd5-50413.pdf" at bounding box center [179, 419] width 251 height 23
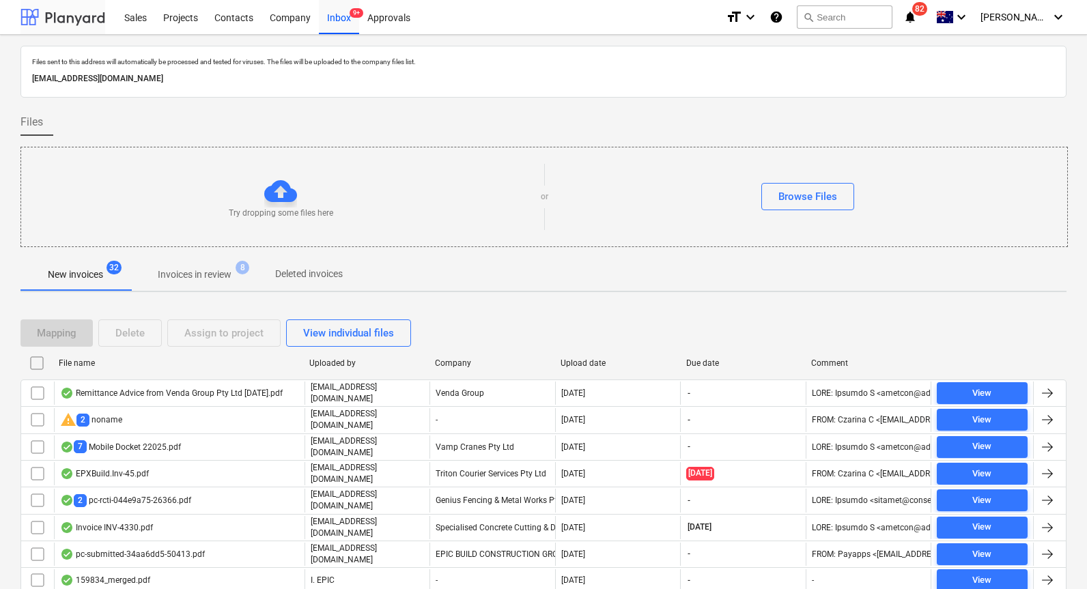
scroll to position [135, 0]
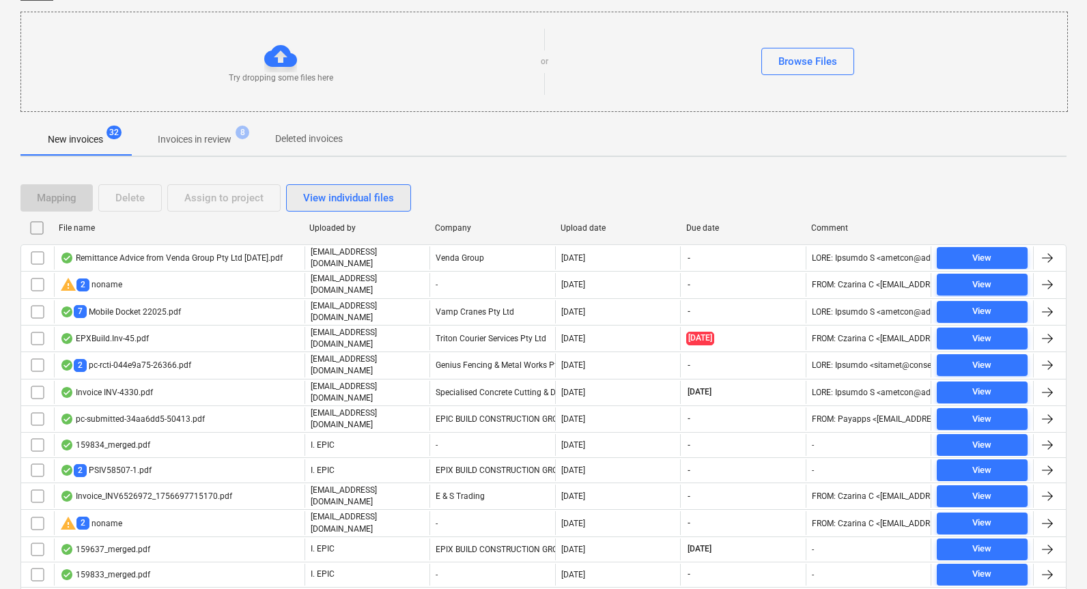
click at [348, 196] on div "View individual files" at bounding box center [348, 198] width 91 height 18
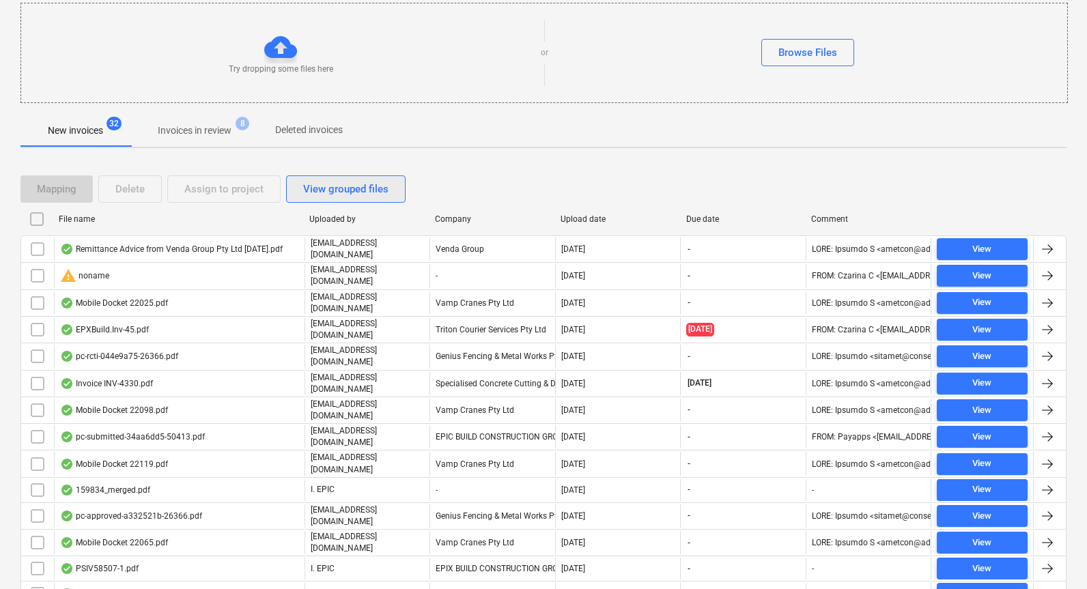
click at [350, 184] on div "View grouped files" at bounding box center [345, 189] width 85 height 18
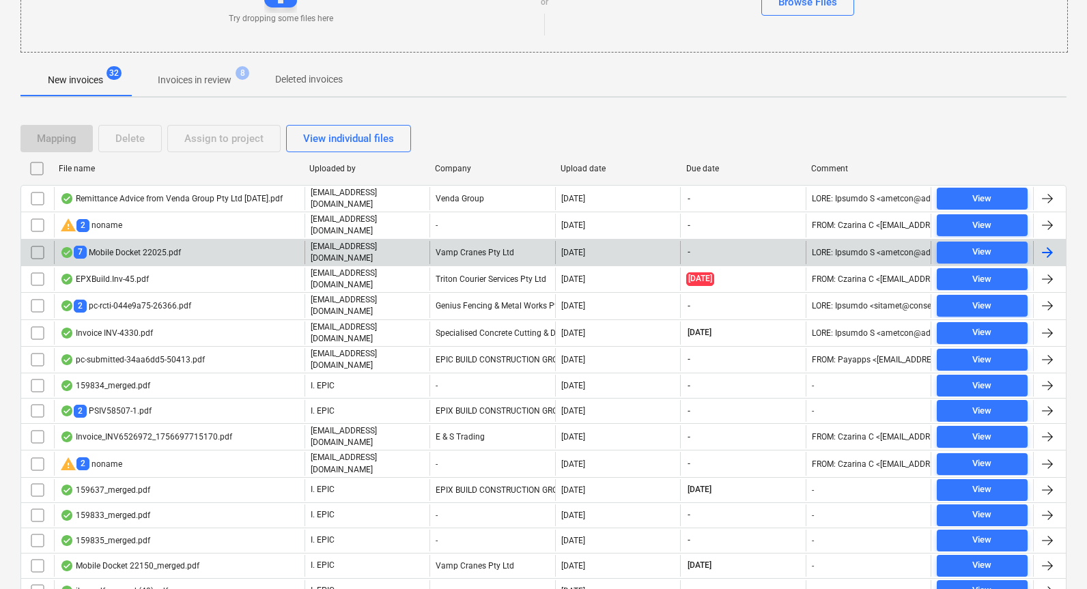
scroll to position [195, 0]
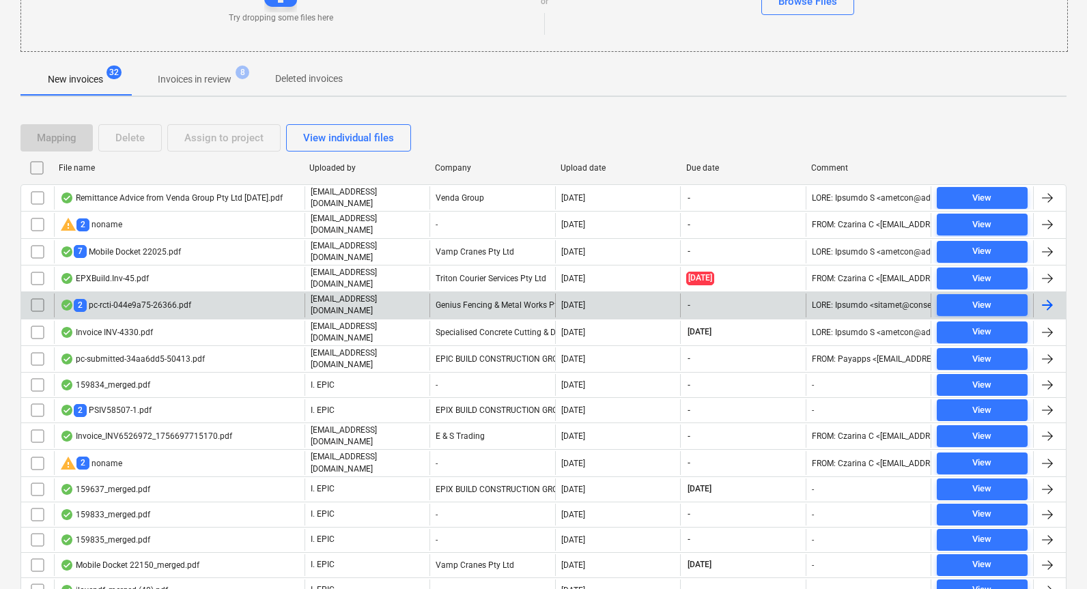
click at [185, 299] on div "2 pc-rcti-044e9a75-26366.pdf" at bounding box center [125, 305] width 131 height 13
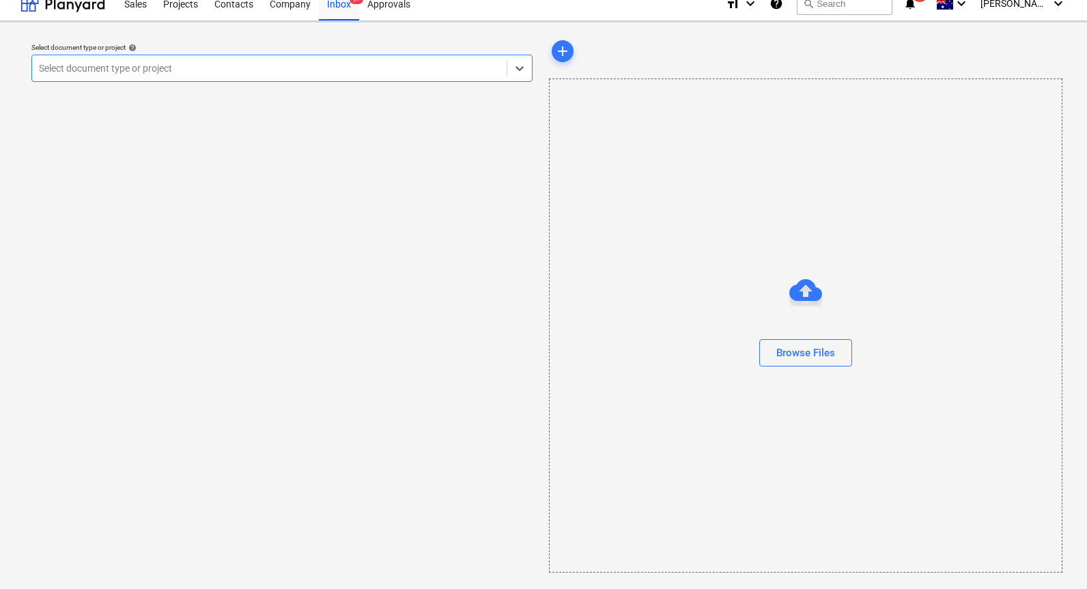
scroll to position [14, 0]
click at [185, 294] on div "Select document type or project help option , selected. Select is focused ,type…" at bounding box center [281, 305] width 523 height 546
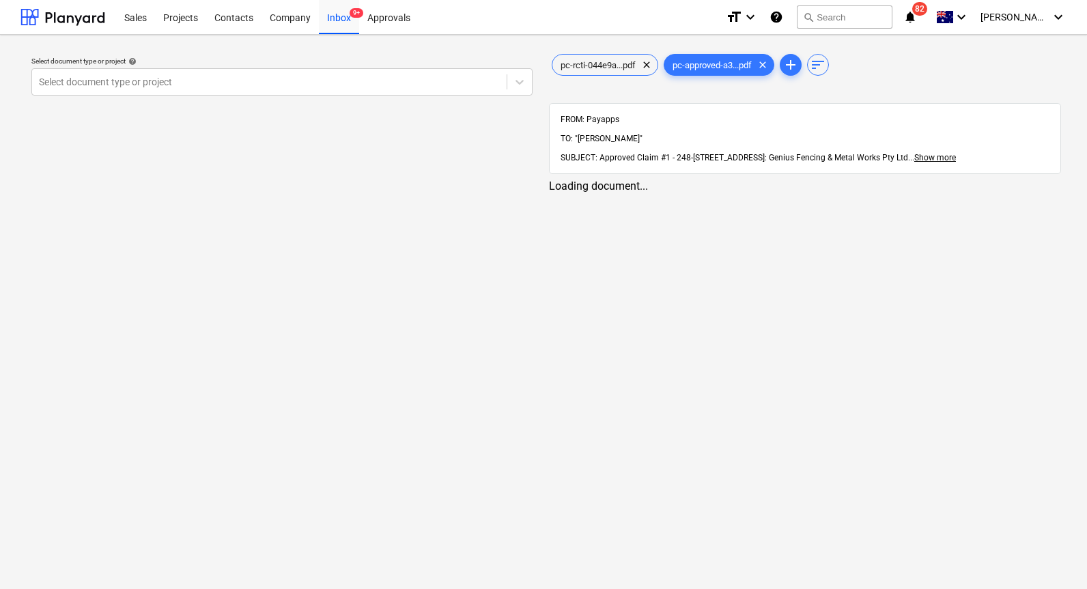
scroll to position [0, 0]
click at [397, 85] on div at bounding box center [271, 82] width 464 height 14
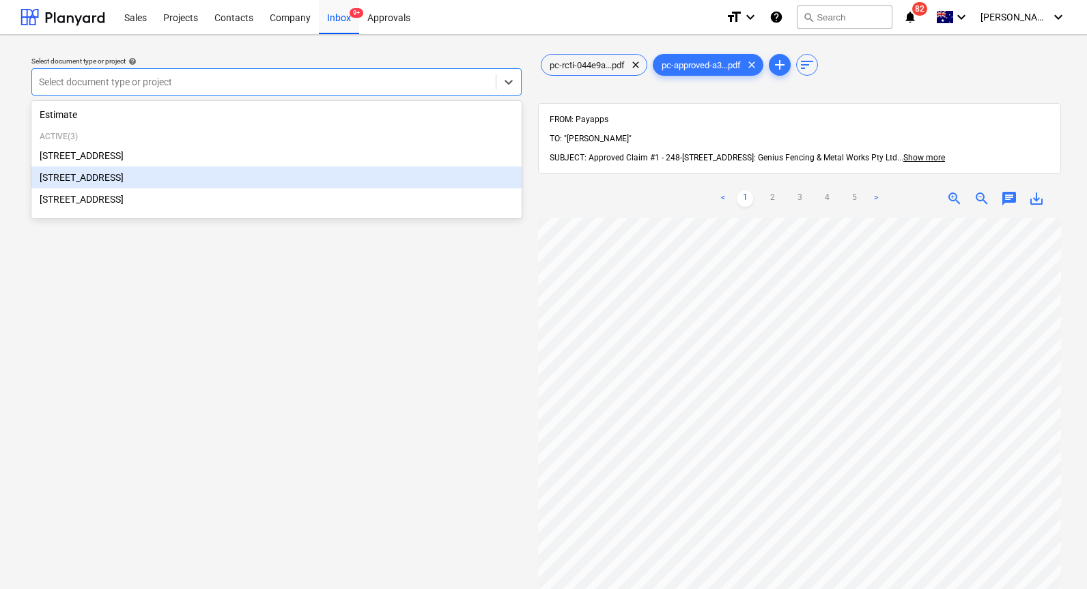
click at [331, 184] on div "[STREET_ADDRESS]" at bounding box center [276, 178] width 490 height 22
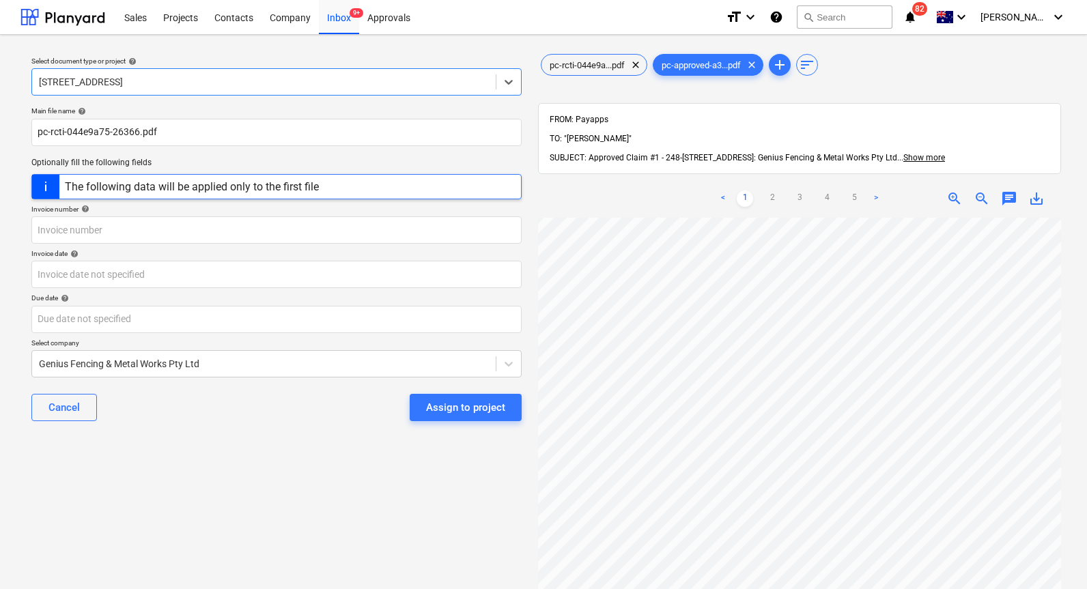
scroll to position [0, 59]
click at [470, 412] on div "Assign to project" at bounding box center [465, 408] width 79 height 18
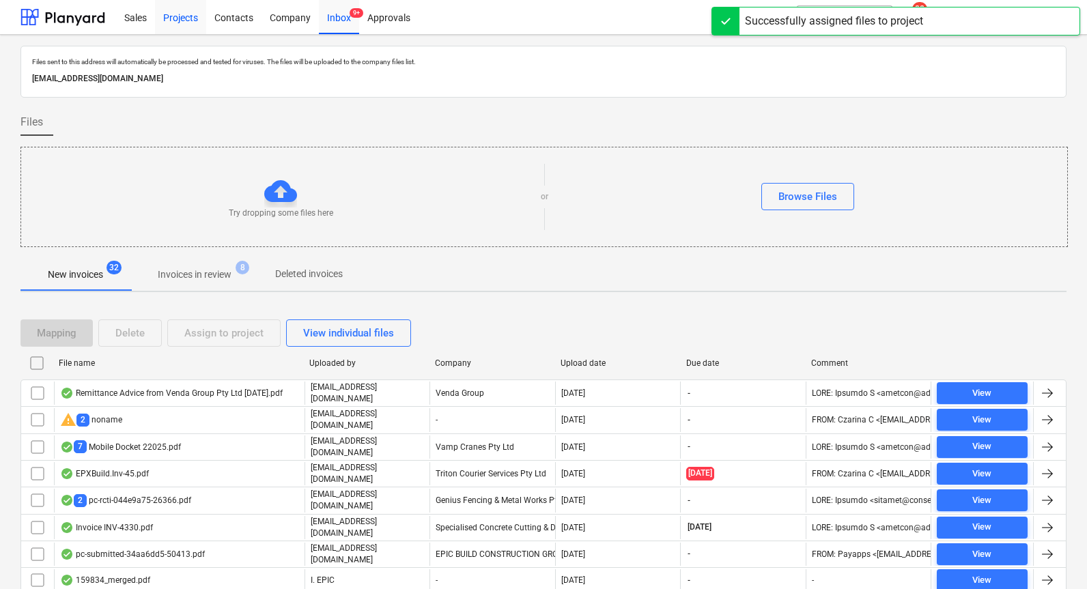
click at [173, 16] on div "Projects" at bounding box center [180, 16] width 51 height 35
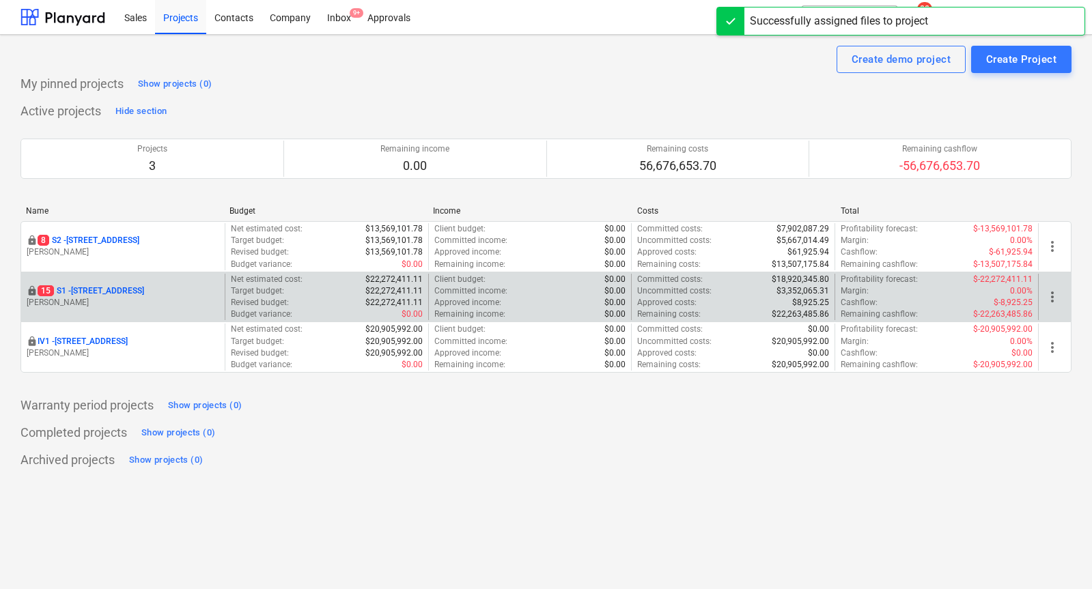
click at [107, 282] on div "locked [STREET_ADDRESS] Lebon" at bounding box center [122, 297] width 203 height 47
click at [104, 293] on p "[STREET_ADDRESS]" at bounding box center [91, 291] width 107 height 12
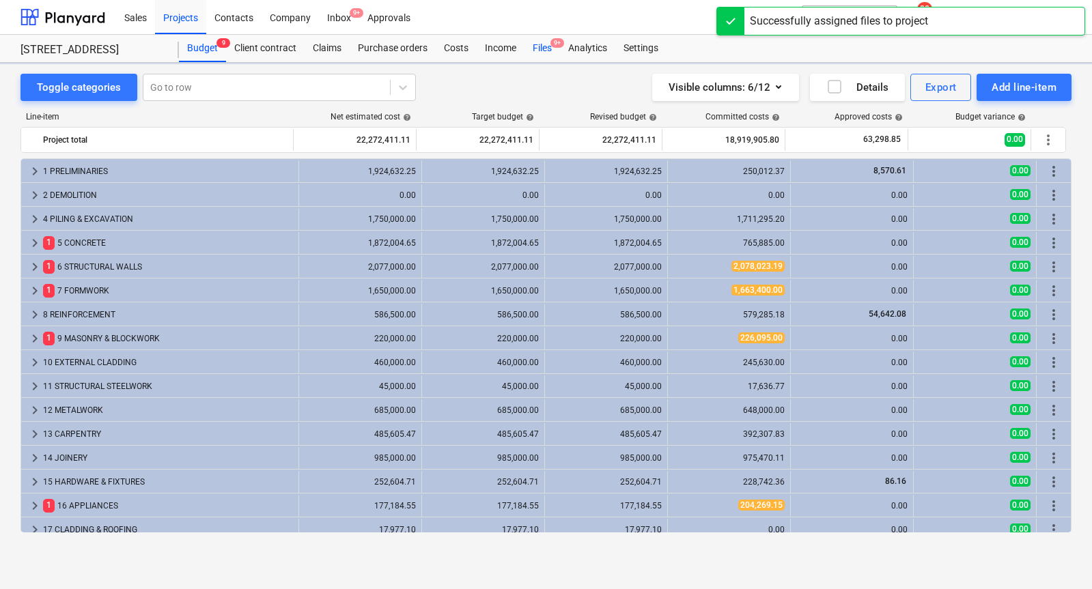
click at [548, 47] on div "Files 9+" at bounding box center [542, 48] width 36 height 27
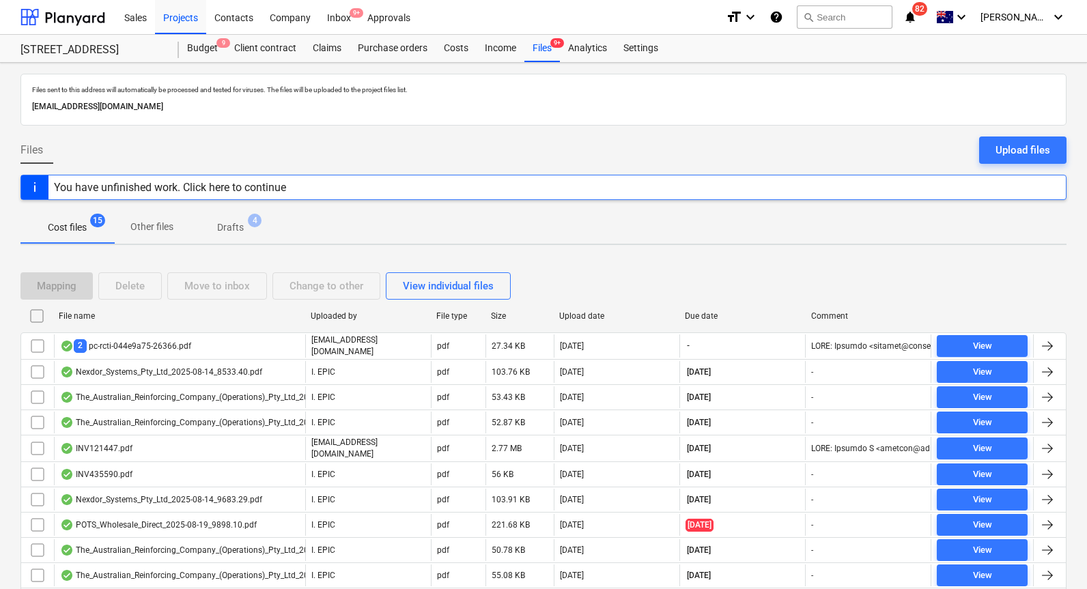
scroll to position [1, 0]
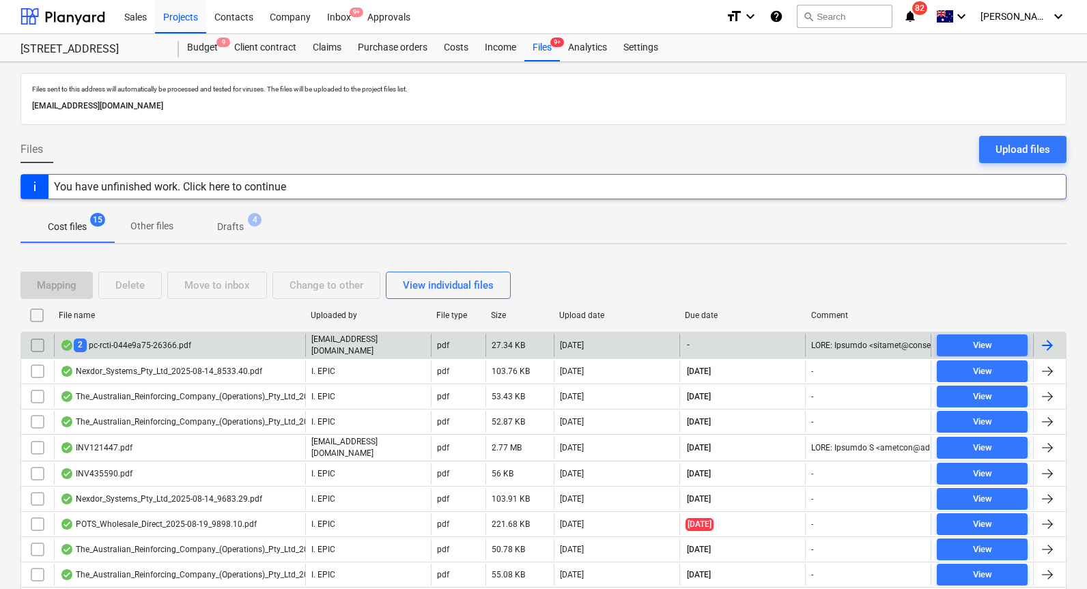
click at [206, 342] on div "2 pc-rcti-044e9a75-26366.pdf" at bounding box center [179, 345] width 251 height 23
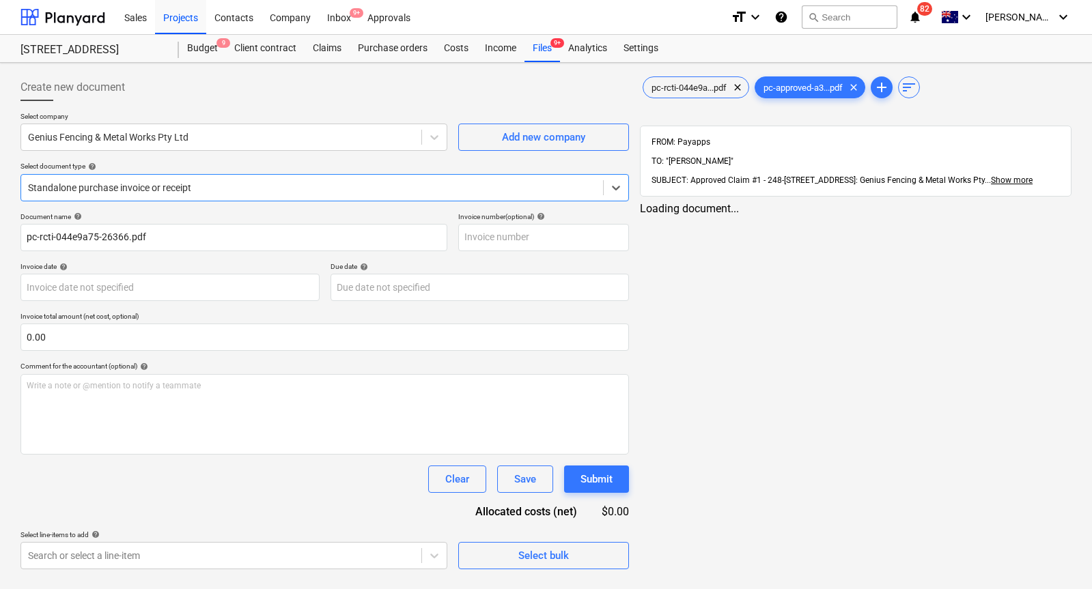
click at [228, 195] on div "Standalone purchase invoice or receipt" at bounding box center [312, 187] width 582 height 19
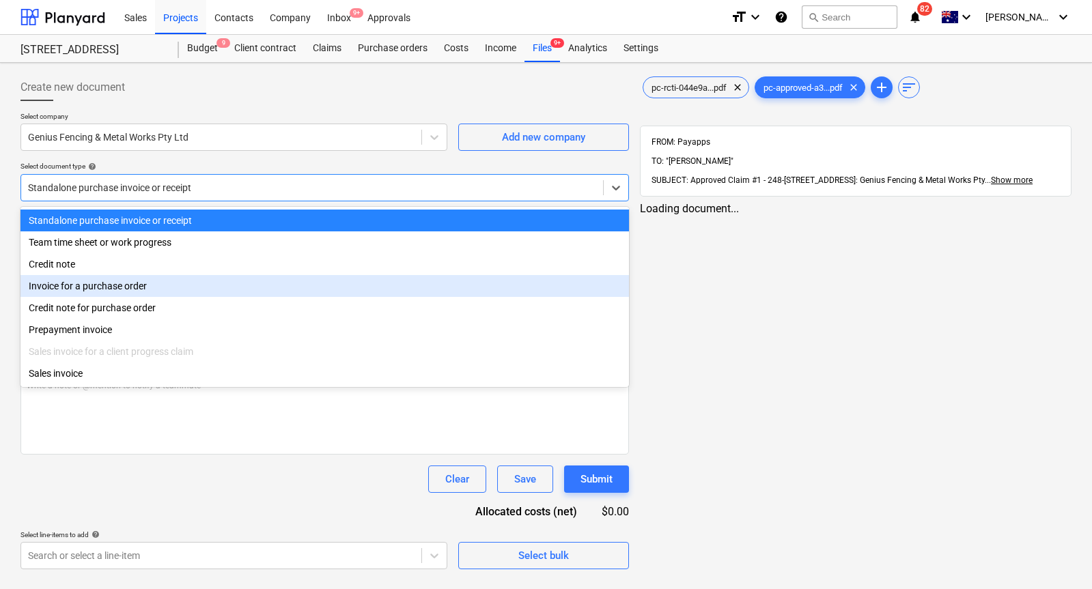
click at [243, 285] on div "Invoice for a purchase order" at bounding box center [324, 286] width 608 height 22
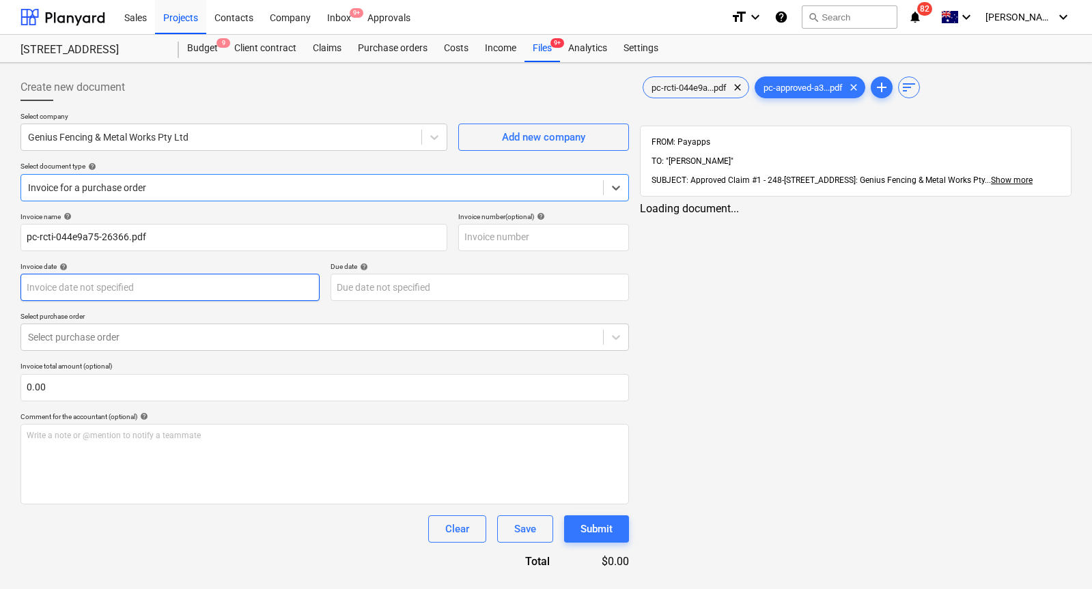
click at [231, 285] on body "Sales Projects Contacts Company Inbox 9+ Approvals format_size keyboard_arrow_d…" at bounding box center [546, 294] width 1092 height 589
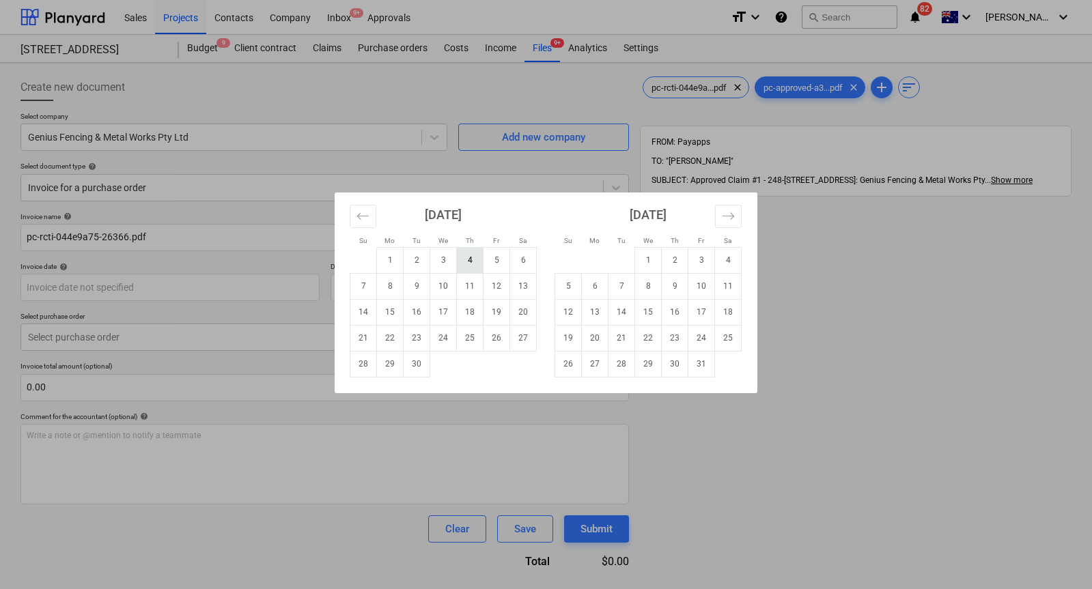
click at [469, 261] on td "4" at bounding box center [470, 260] width 27 height 26
type input "[DATE]"
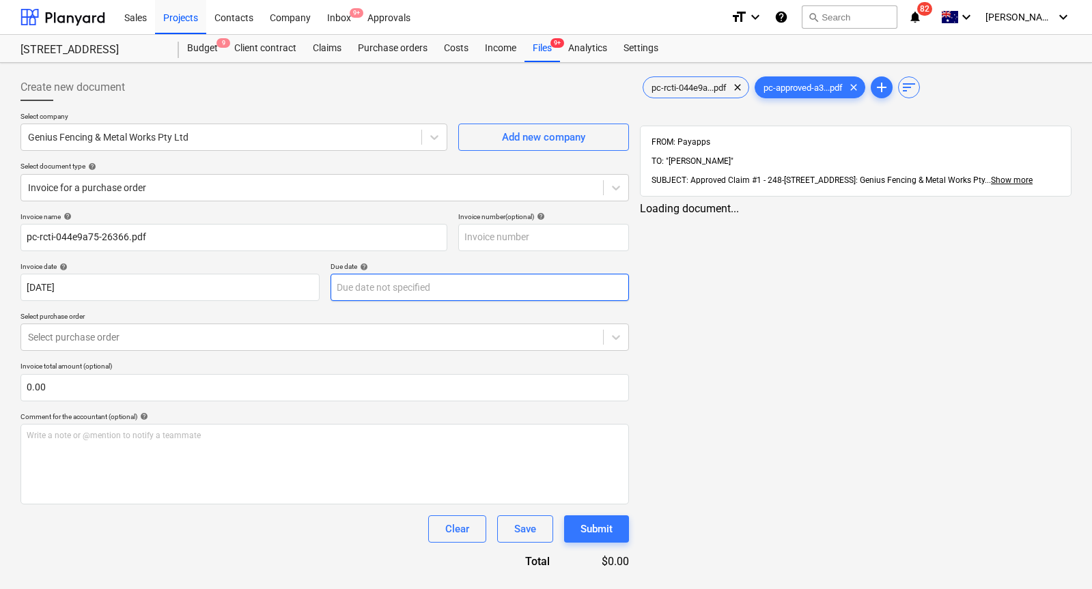
click at [433, 289] on body "Sales Projects Contacts Company Inbox 9+ Approvals format_size keyboard_arrow_d…" at bounding box center [546, 294] width 1092 height 589
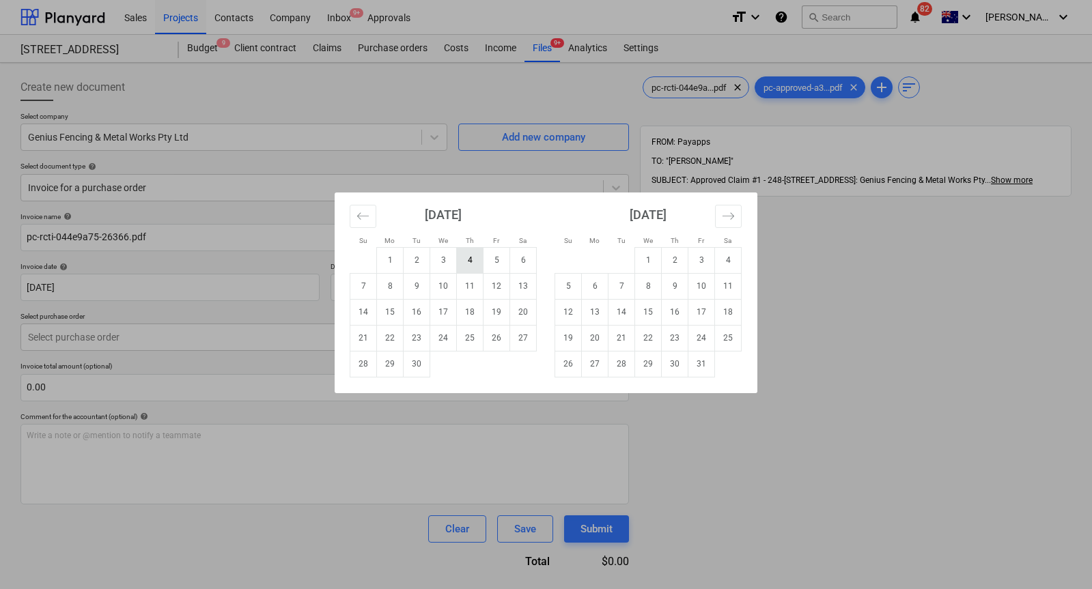
click at [473, 265] on td "4" at bounding box center [470, 260] width 27 height 26
type input "[DATE]"
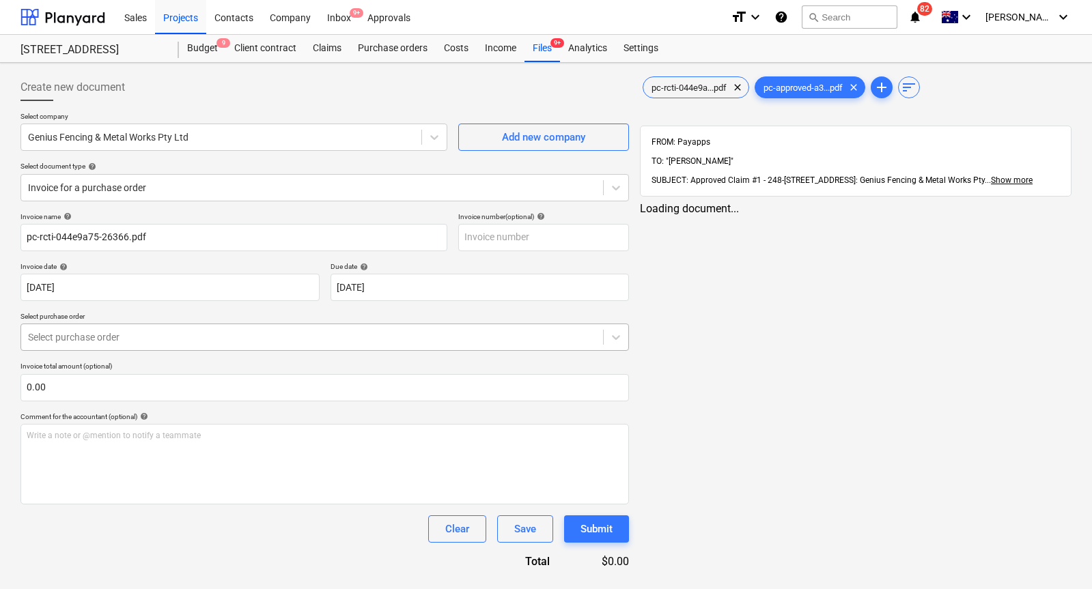
click at [347, 335] on div at bounding box center [312, 337] width 568 height 14
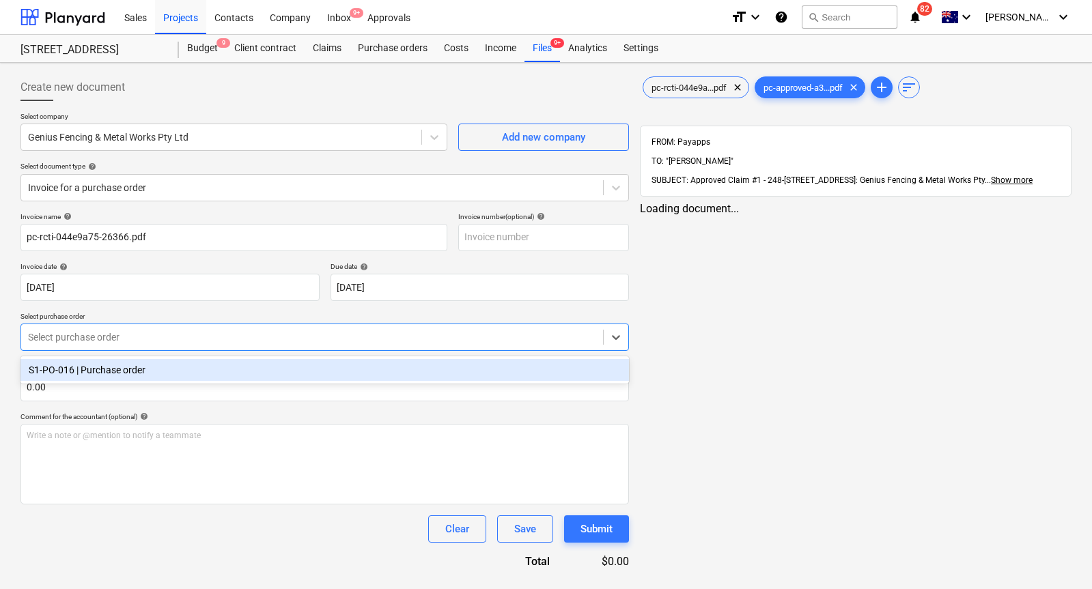
click at [352, 359] on div "S1-PO-016 | Purchase order" at bounding box center [324, 370] width 608 height 22
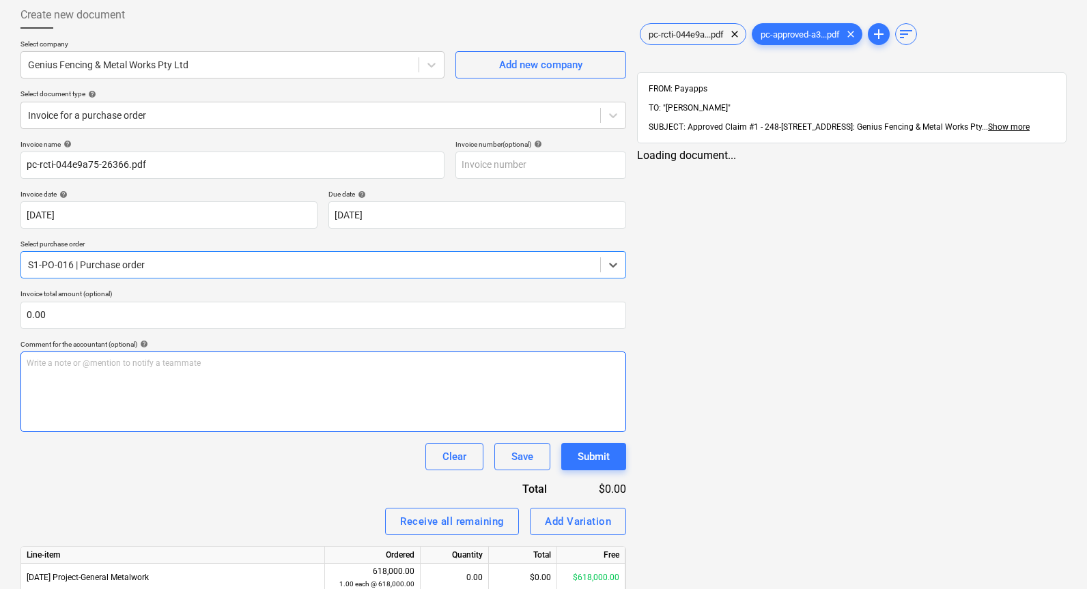
scroll to position [130, 0]
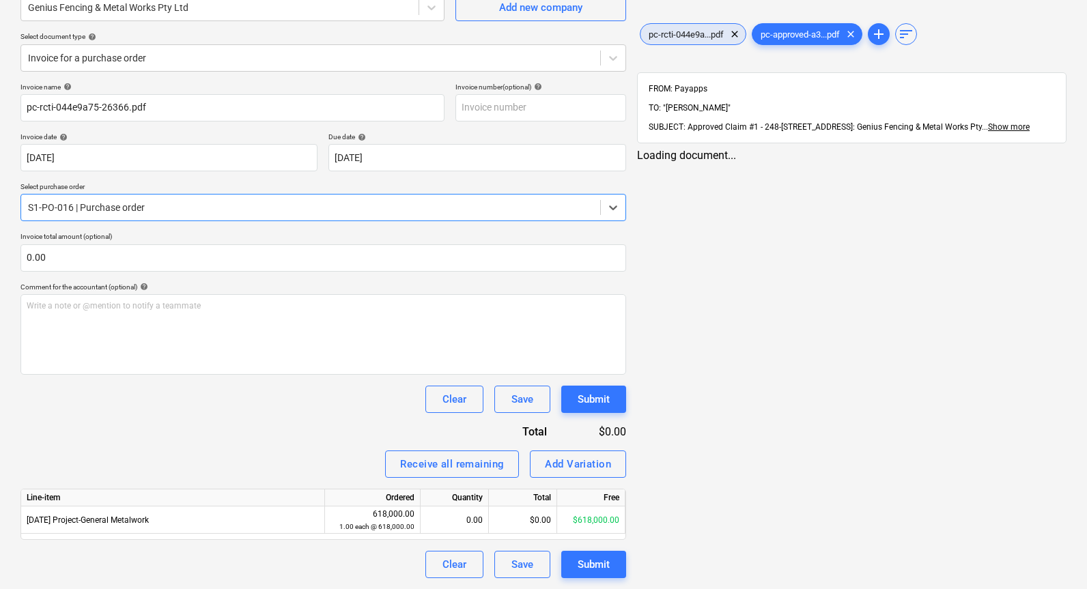
click at [690, 36] on span "pc-rcti-044e9a...pdf" at bounding box center [685, 34] width 91 height 10
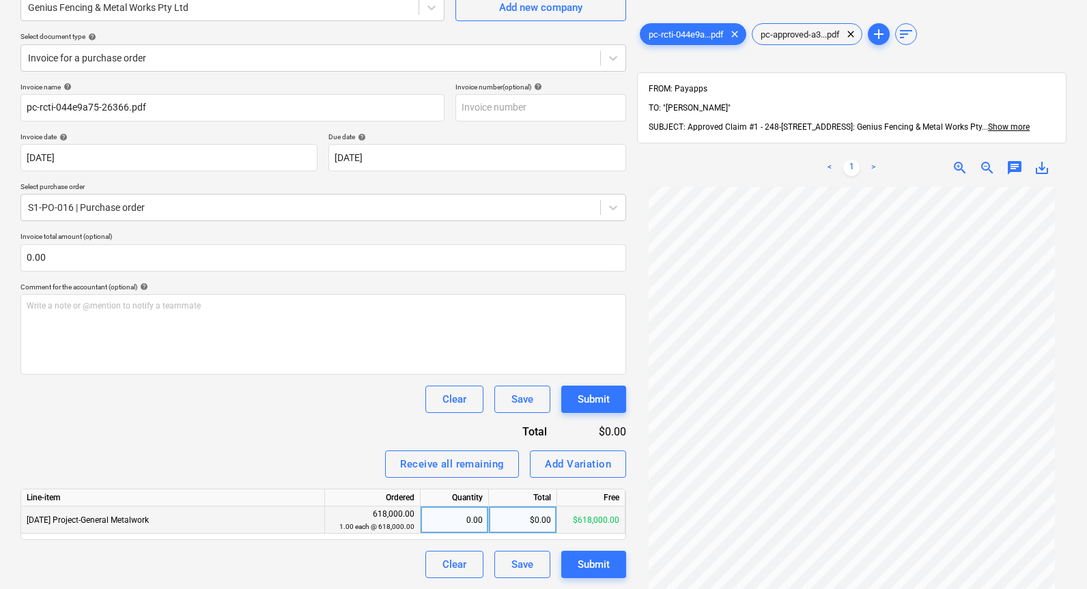
click at [521, 520] on div "$0.00" at bounding box center [523, 520] width 68 height 27
type input "36373.51"
click at [357, 416] on div "Invoice name help pc-rcti-044e9a75-26366.pdf Invoice number (optional) help Inv…" at bounding box center [323, 331] width 606 height 496
click at [599, 401] on div "Submit" at bounding box center [594, 400] width 32 height 18
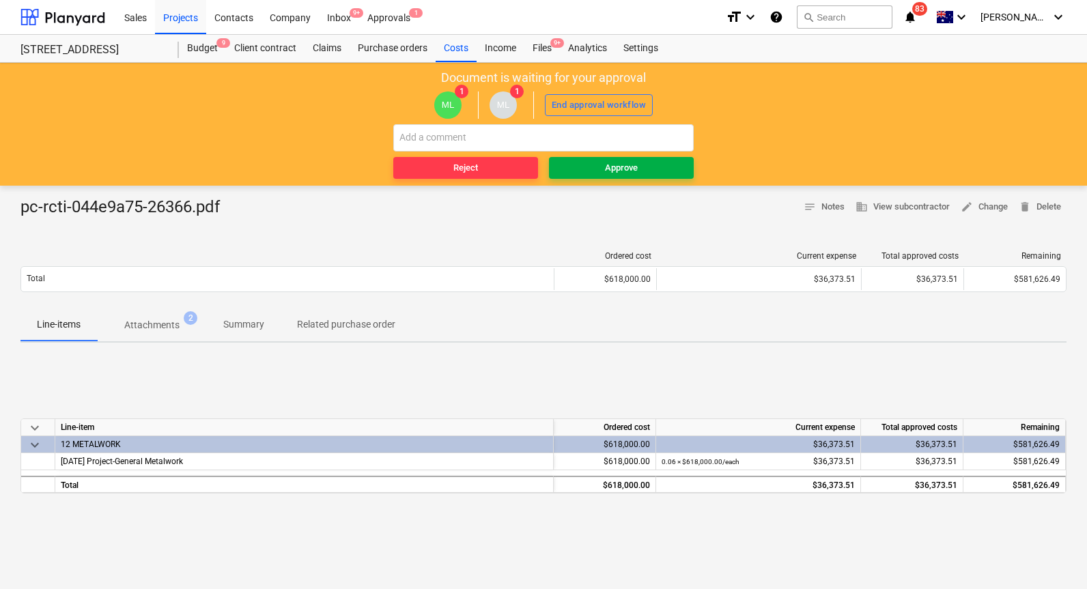
click at [627, 169] on div "Approve" at bounding box center [621, 168] width 33 height 16
